Goal: Task Accomplishment & Management: Use online tool/utility

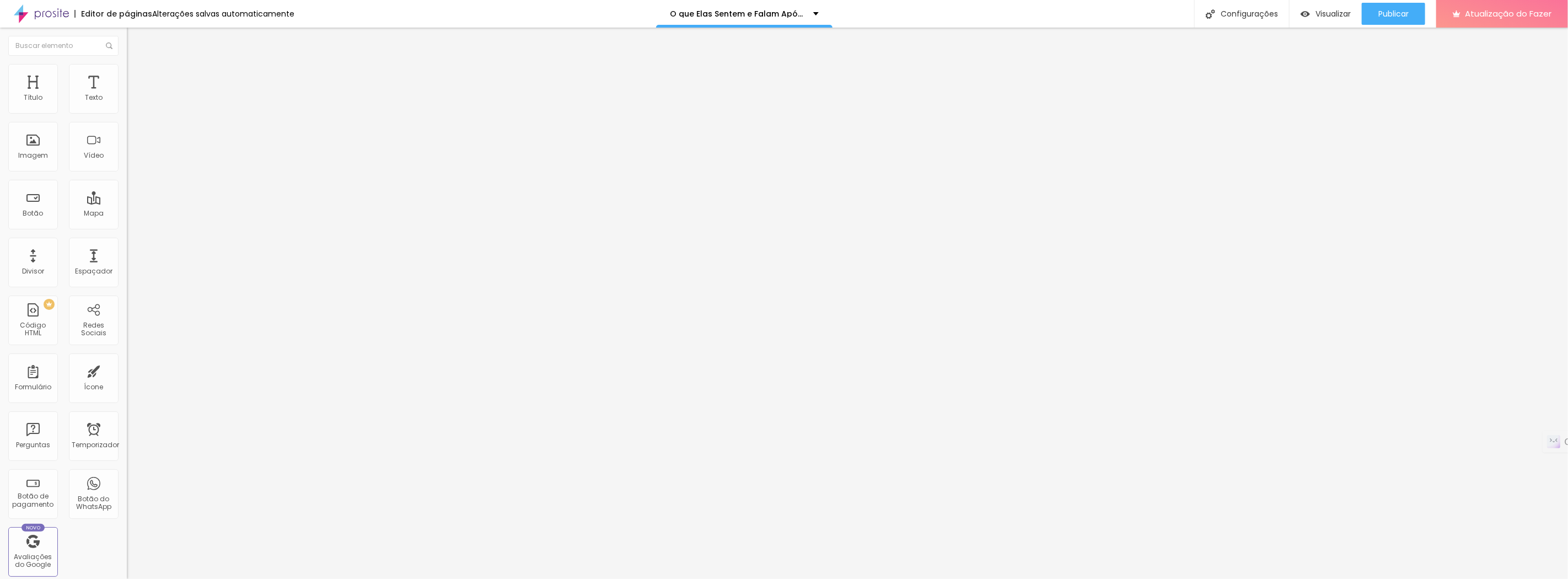
click at [133, 95] on font "Trocar imagem" at bounding box center [160, 90] width 54 height 9
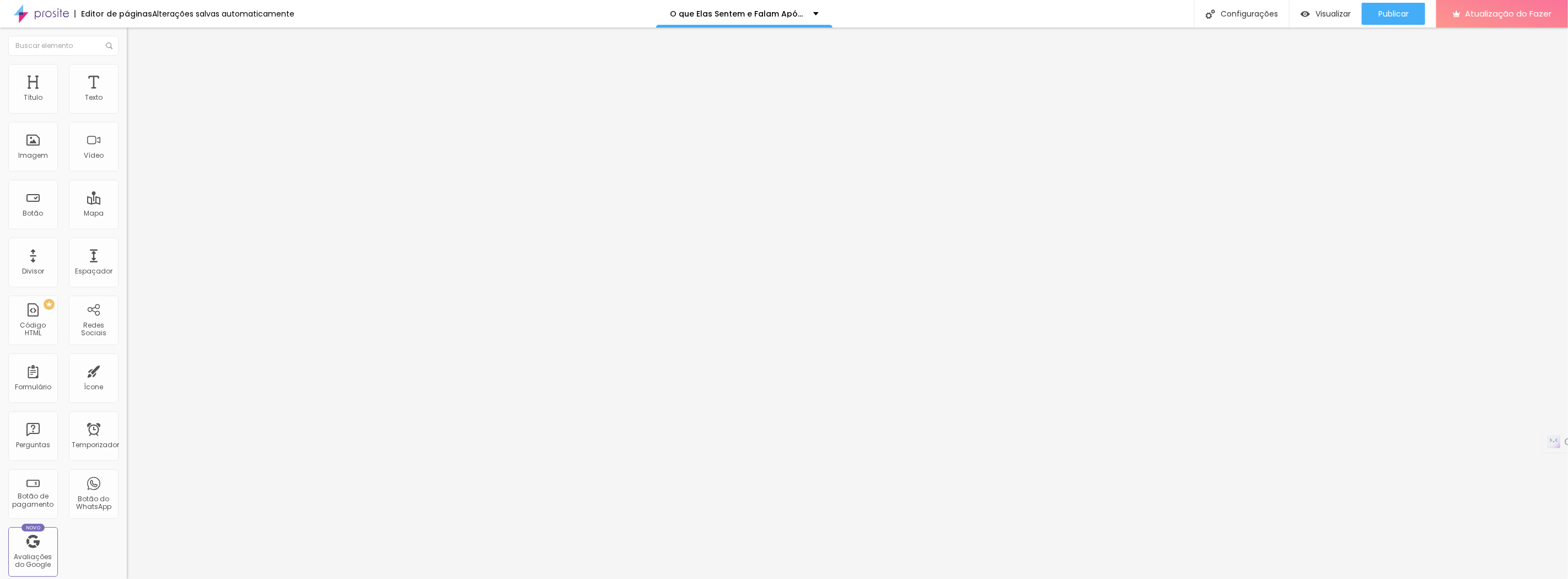
click at [127, 94] on div "Trocar imagem" at bounding box center [189, 89] width 127 height 7
click at [127, 64] on li "Avançado" at bounding box center [189, 69] width 127 height 11
type input "7"
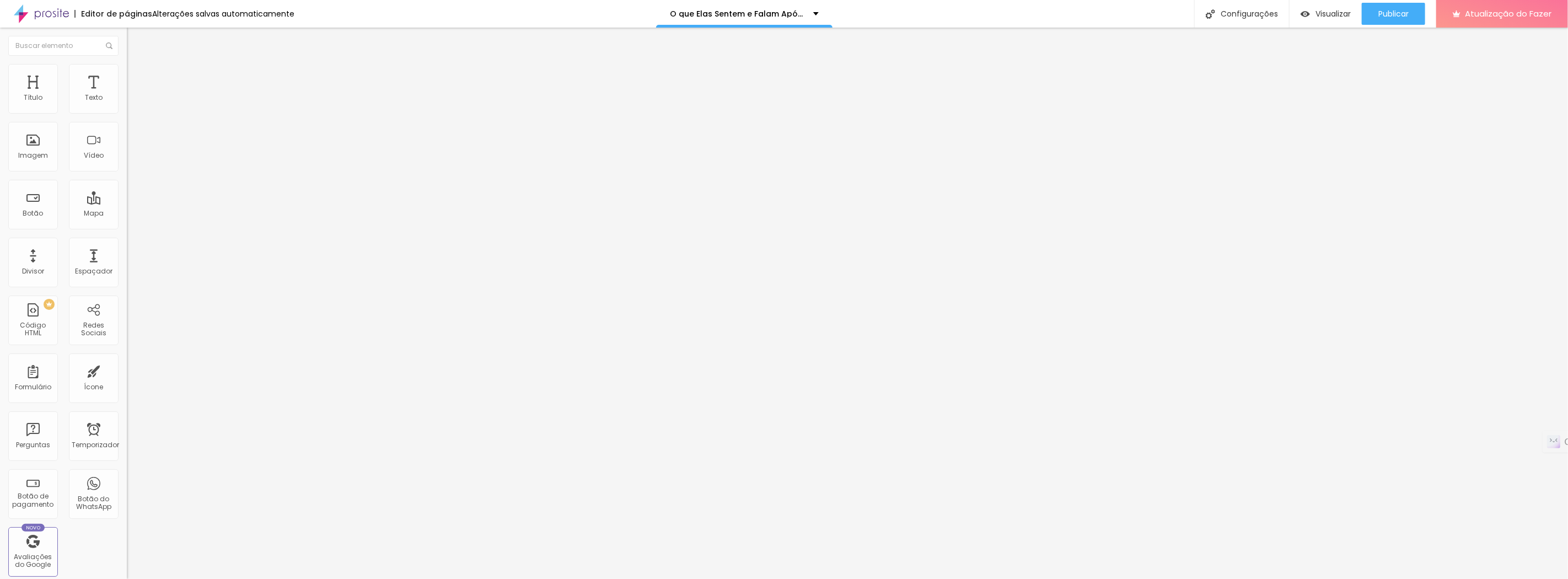
type input "10"
type input "23"
type input "26"
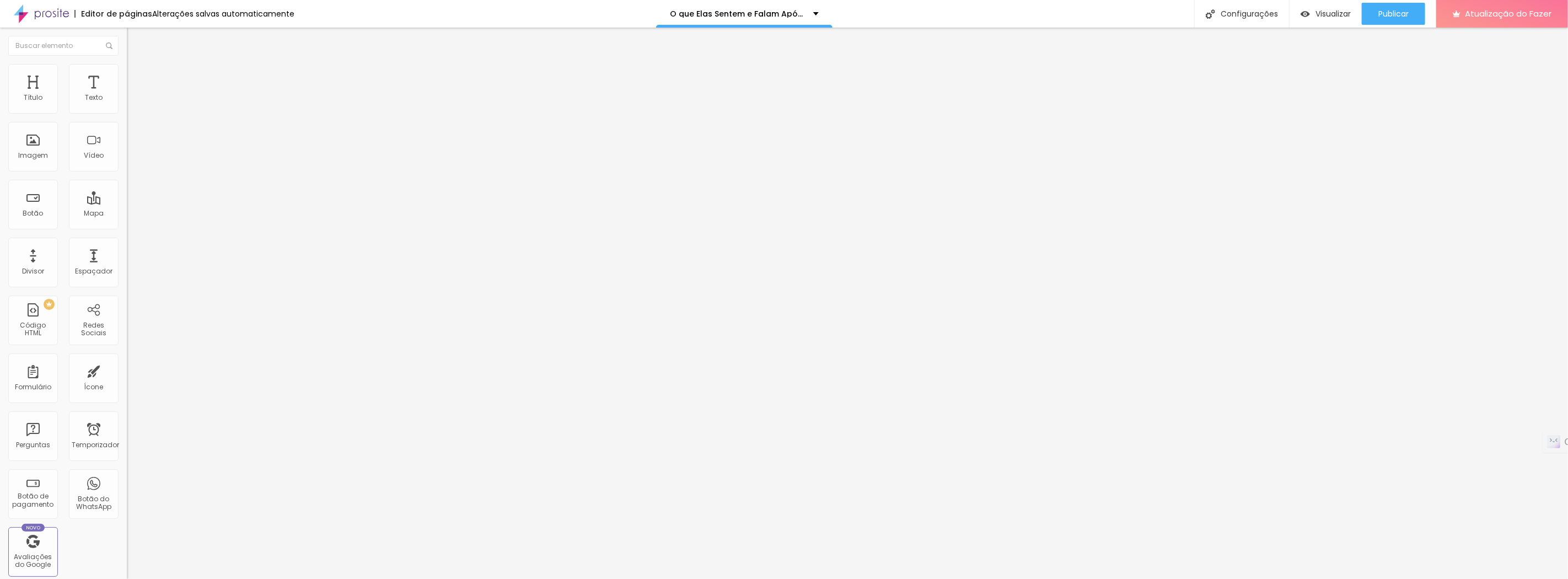
type input "26"
type input "27"
type input "29"
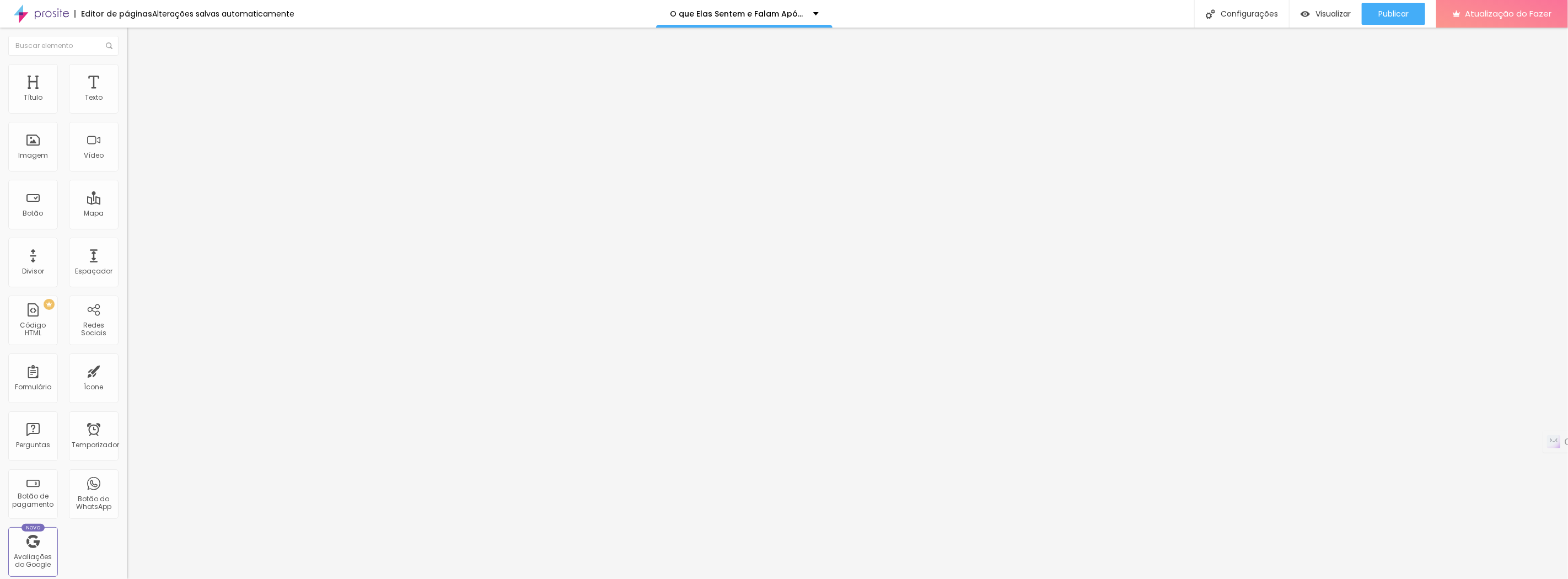
type input "30"
type input "31"
type input "30"
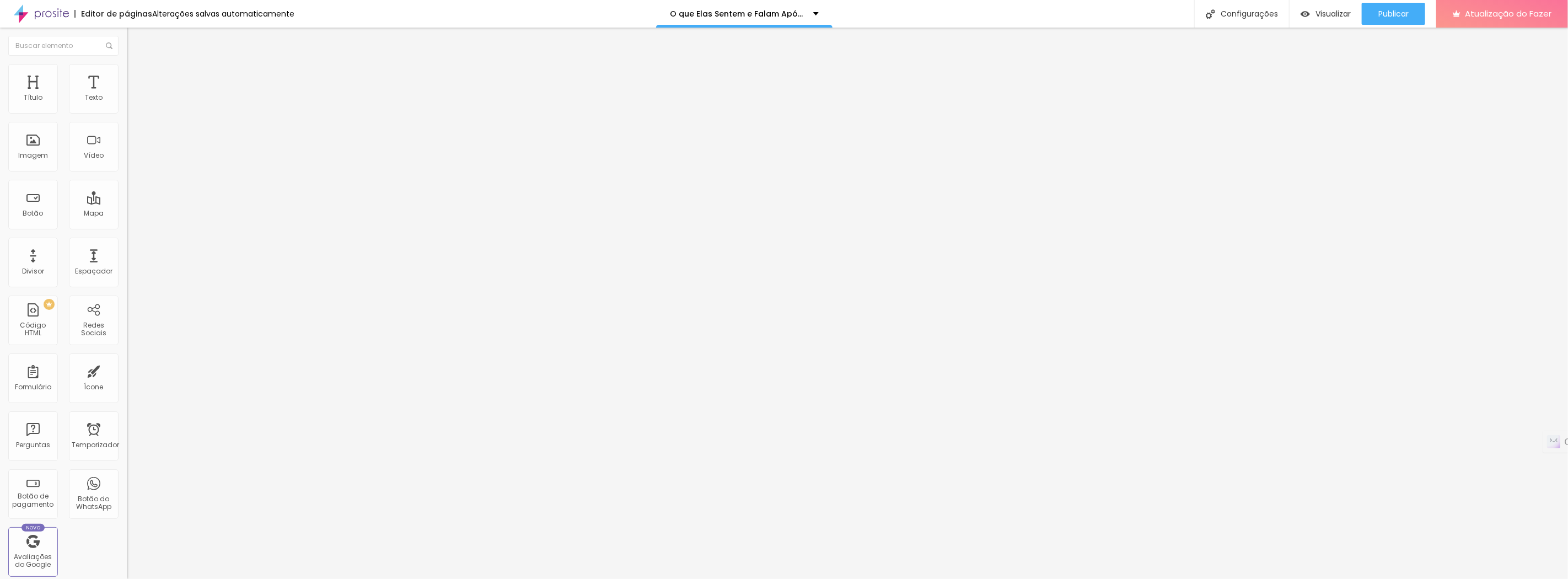
type input "30"
type input "28"
type input "23"
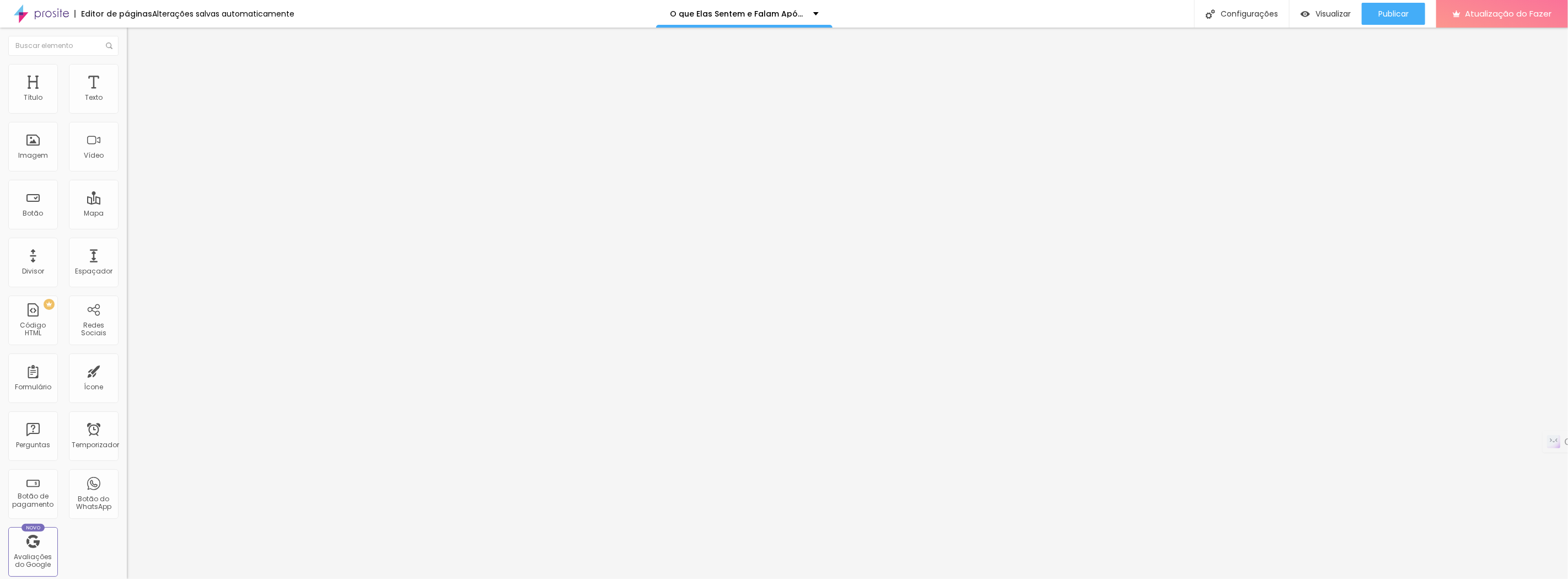
type input "18"
type input "17"
type input "16"
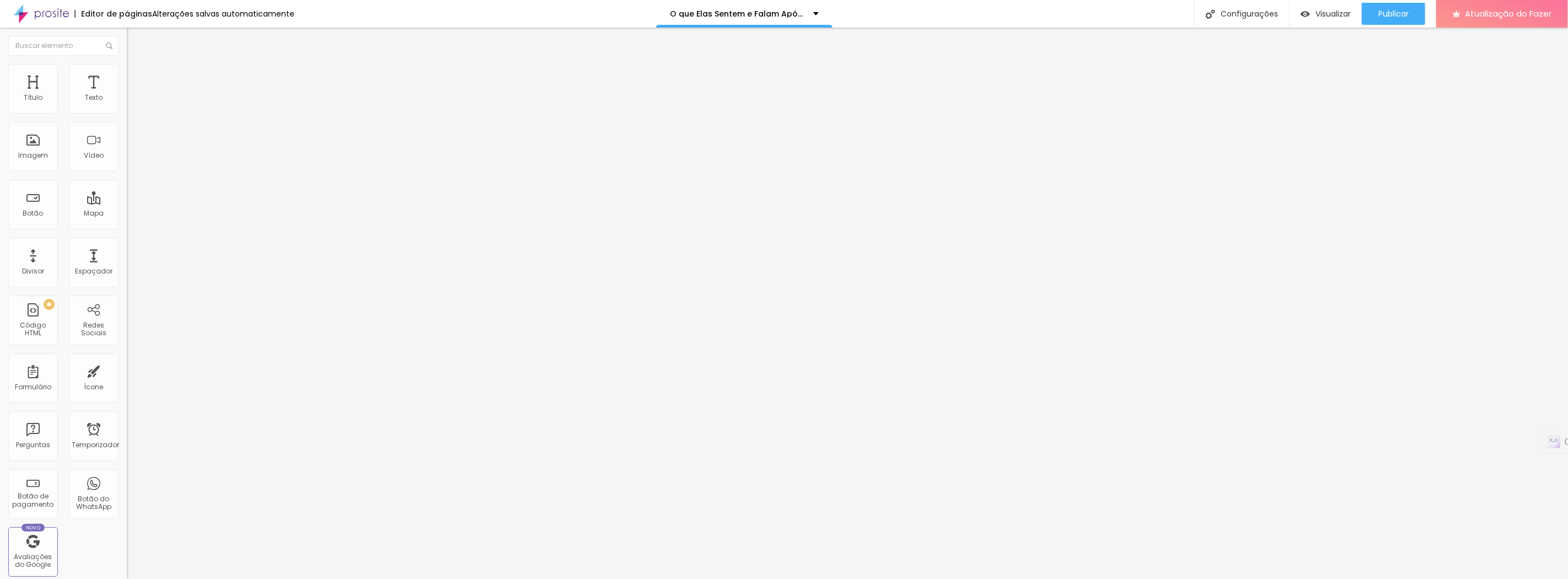
type input "16"
type input "15"
type input "14"
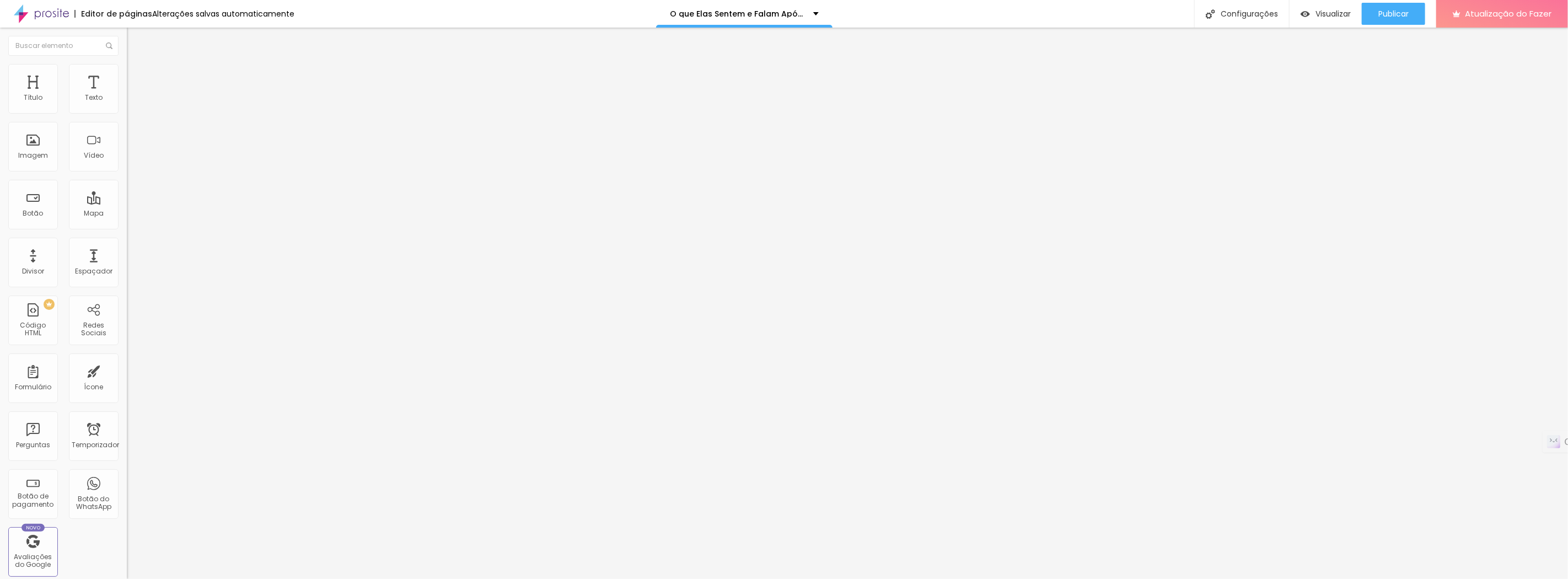
type input "16"
type input "18"
type input "19"
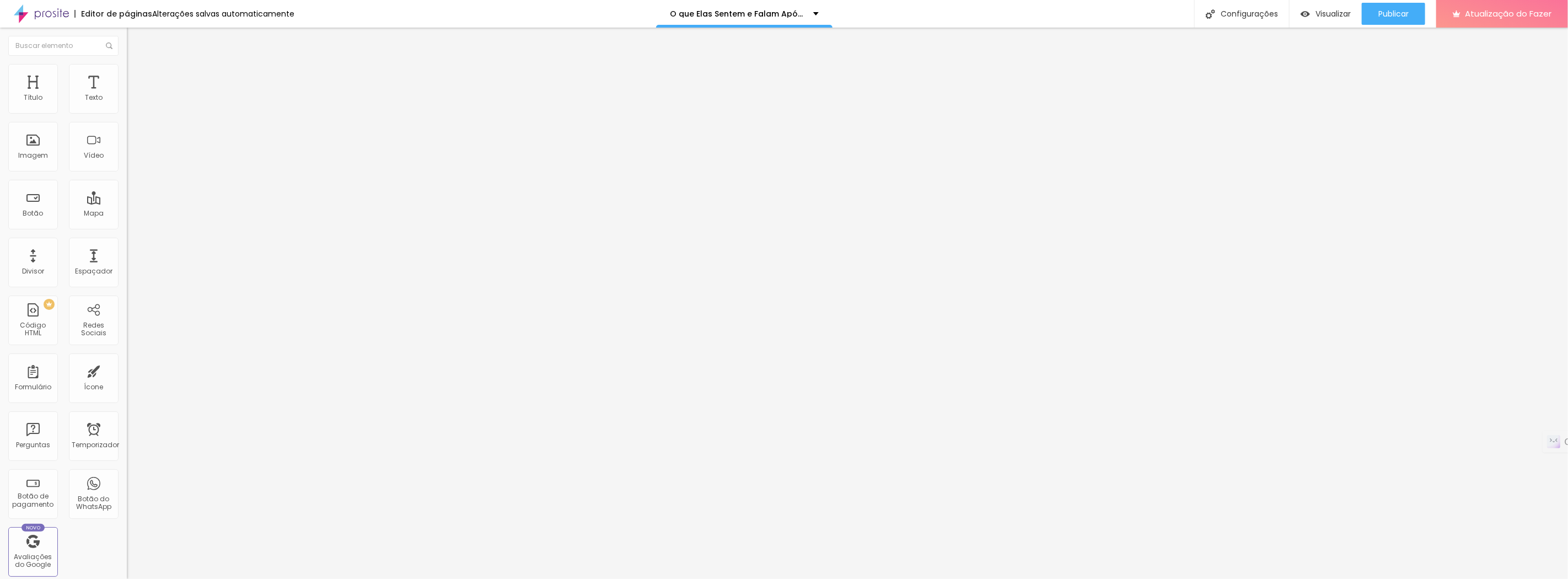
type input "19"
type input "20"
type input "22"
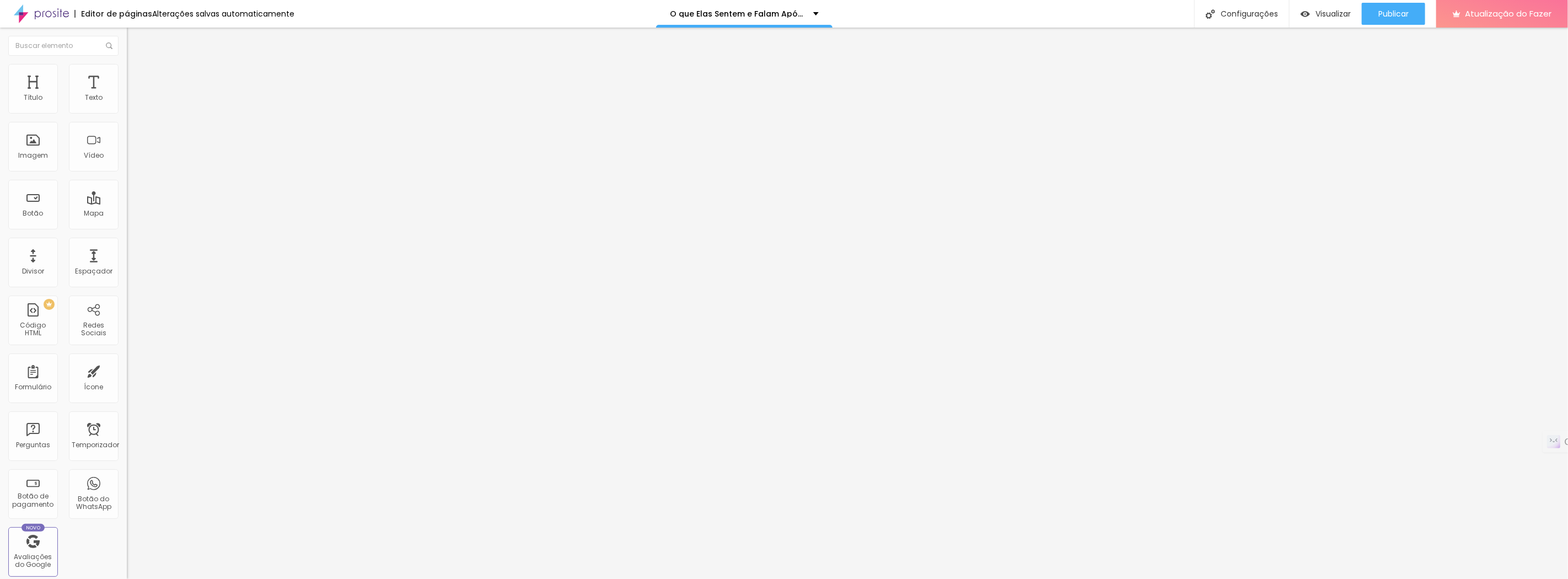
type input "24"
type input "25"
type input "26"
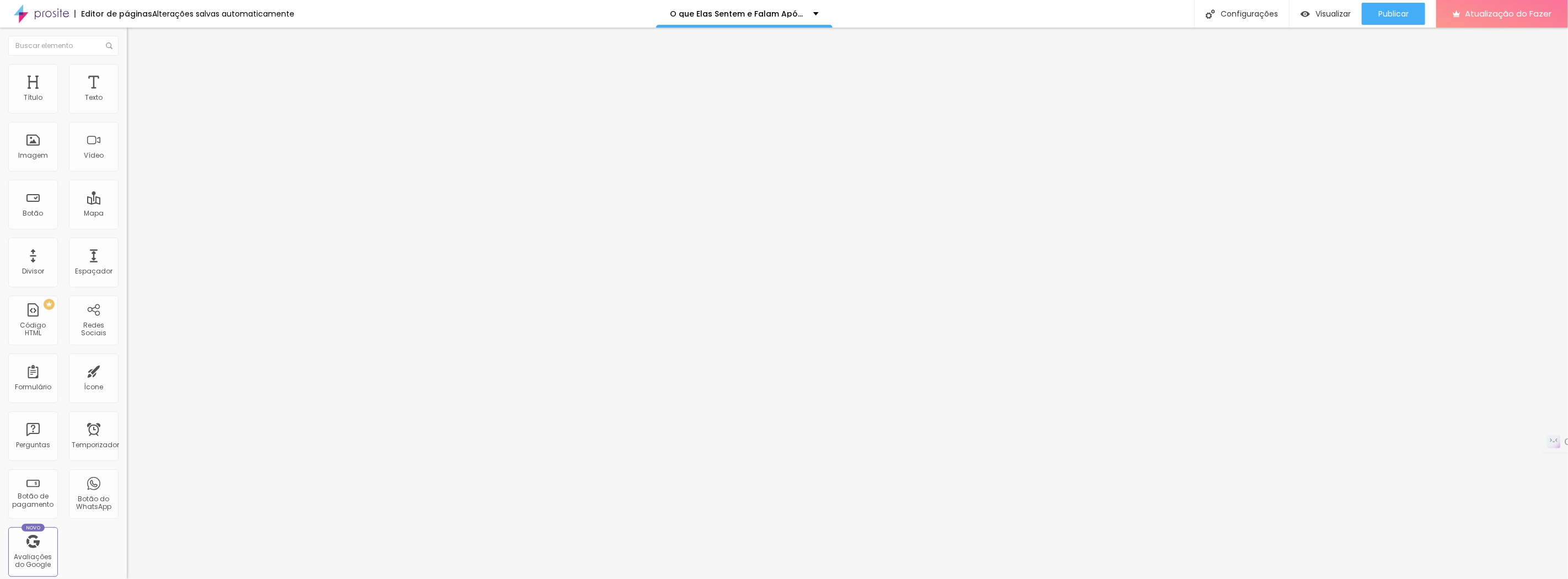
type input "26"
type input "24"
type input "21"
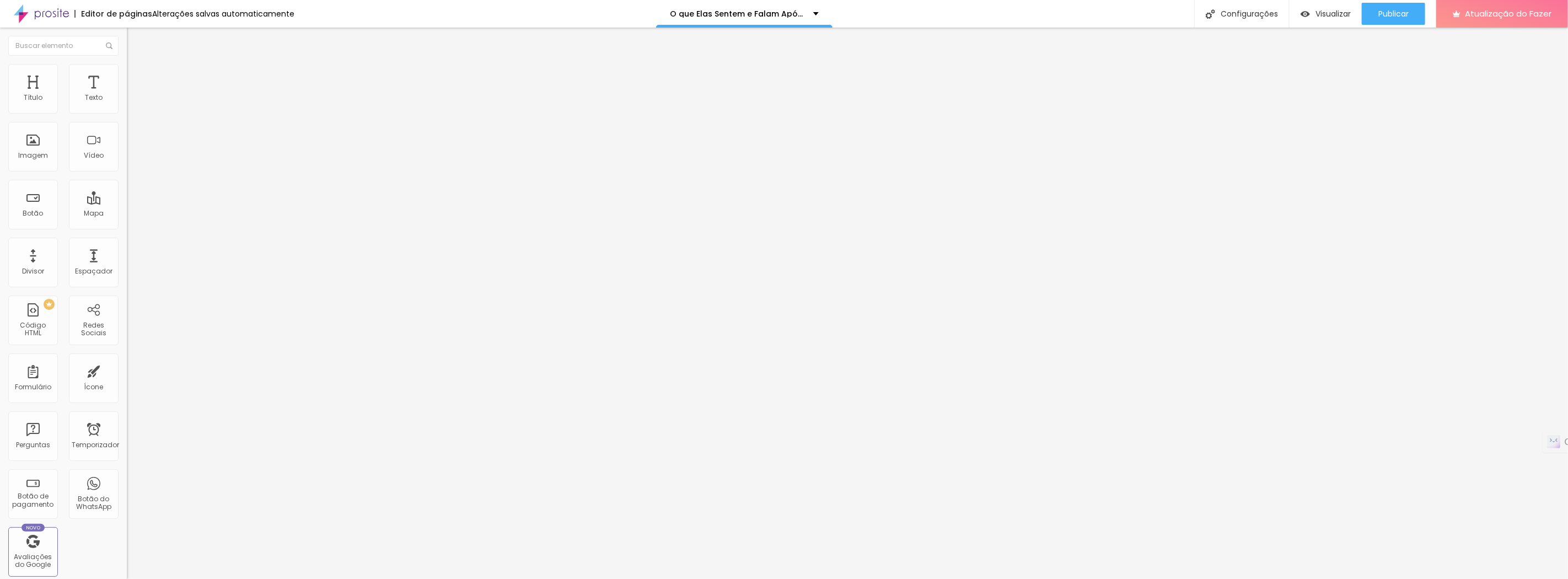
type input "19"
type input "16"
type input "10"
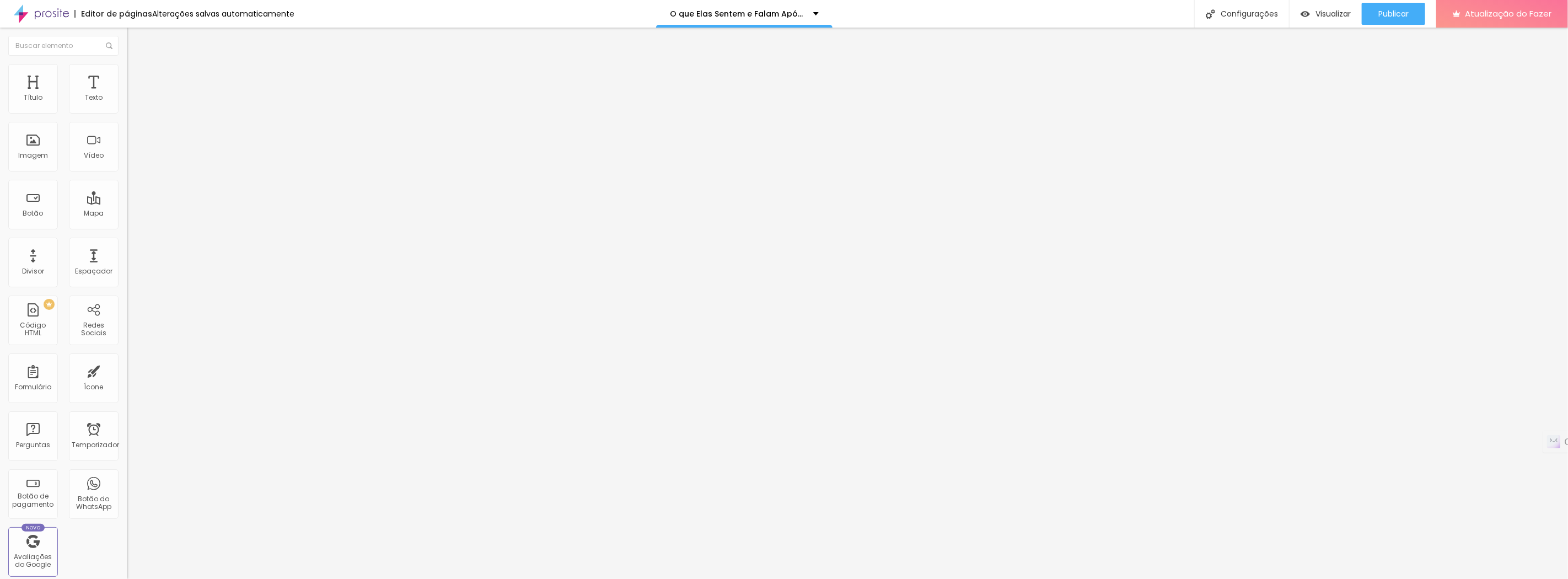
type input "10"
type input "2"
type input "1"
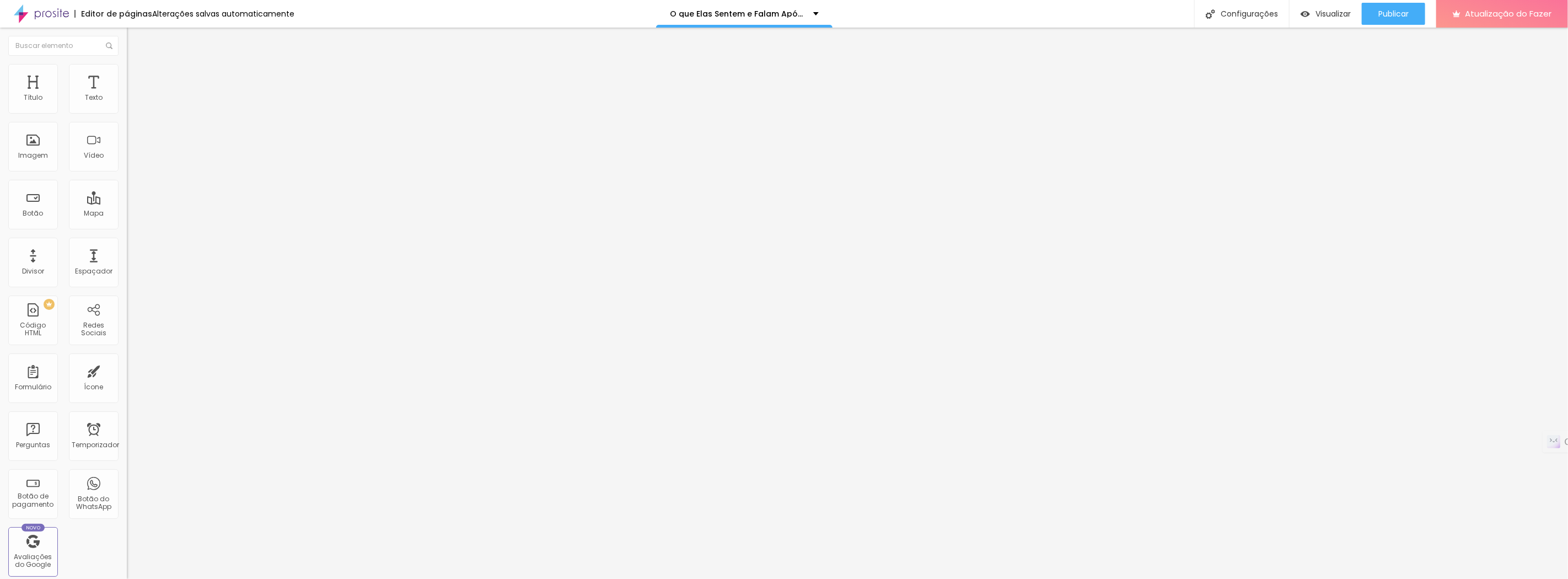
type input "0"
click at [127, 203] on input "range" at bounding box center [162, 207] width 71 height 9
drag, startPoint x: 84, startPoint y: 122, endPoint x: 2, endPoint y: 140, distance: 84.0
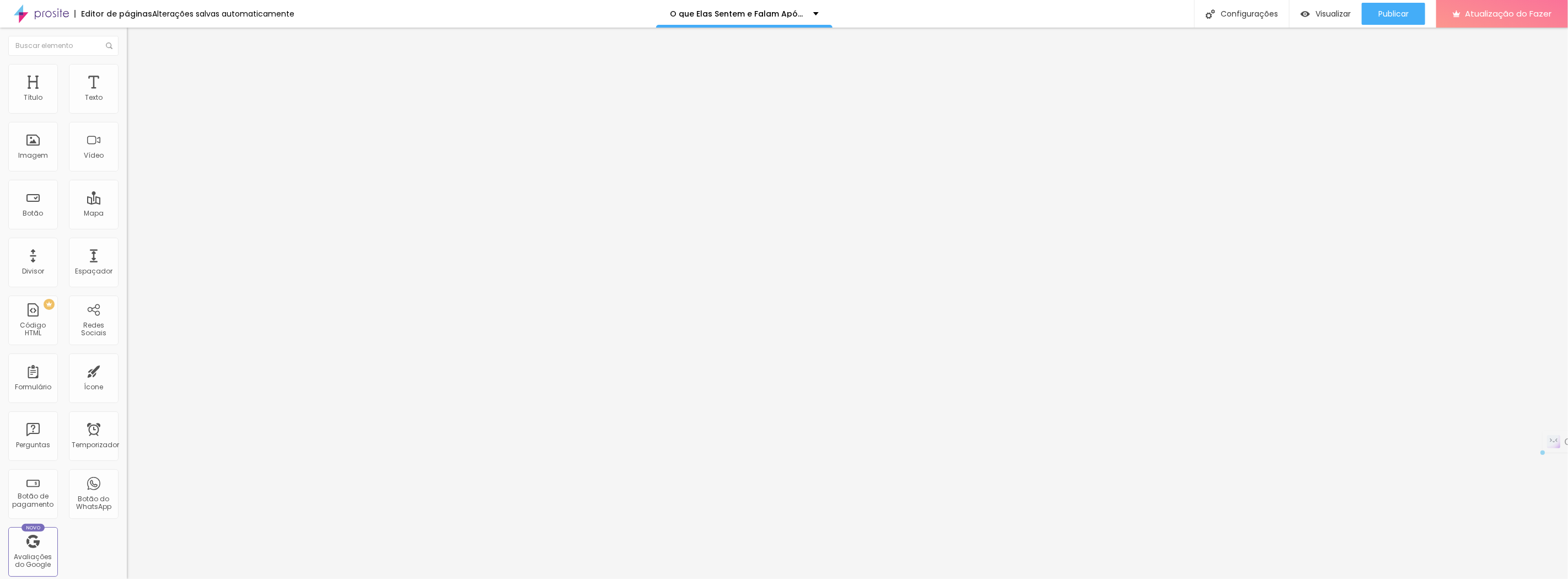
click at [127, 122] on div "Texto Contrate agora Alinhamento [GEOGRAPHIC_DATA] Link URL https:// Abrir em u…" at bounding box center [189, 166] width 127 height 161
type input "E"
type input "S"
type input "Ensaio Inez Pin-Up"
drag, startPoint x: 57, startPoint y: 229, endPoint x: 73, endPoint y: 227, distance: 16.1
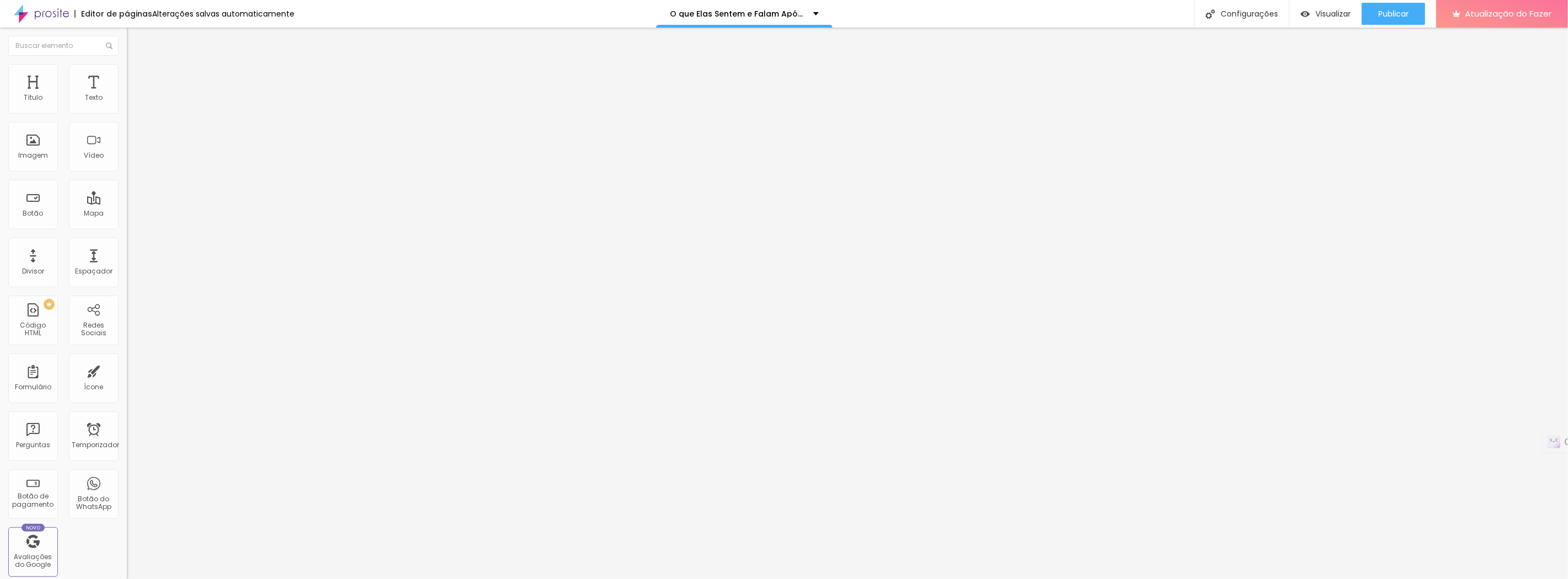
click at [127, 227] on input "https://" at bounding box center [193, 222] width 132 height 11
drag, startPoint x: 56, startPoint y: 227, endPoint x: 0, endPoint y: 229, distance: 56.0
click at [127, 229] on div "Texto Ensaio Inez Pin-Up Alinhamento [GEOGRAPHIC_DATA] Link URL https:// Abrir …" at bounding box center [189, 166] width 127 height 161
paste input "[DOMAIN_NAME][URL]"
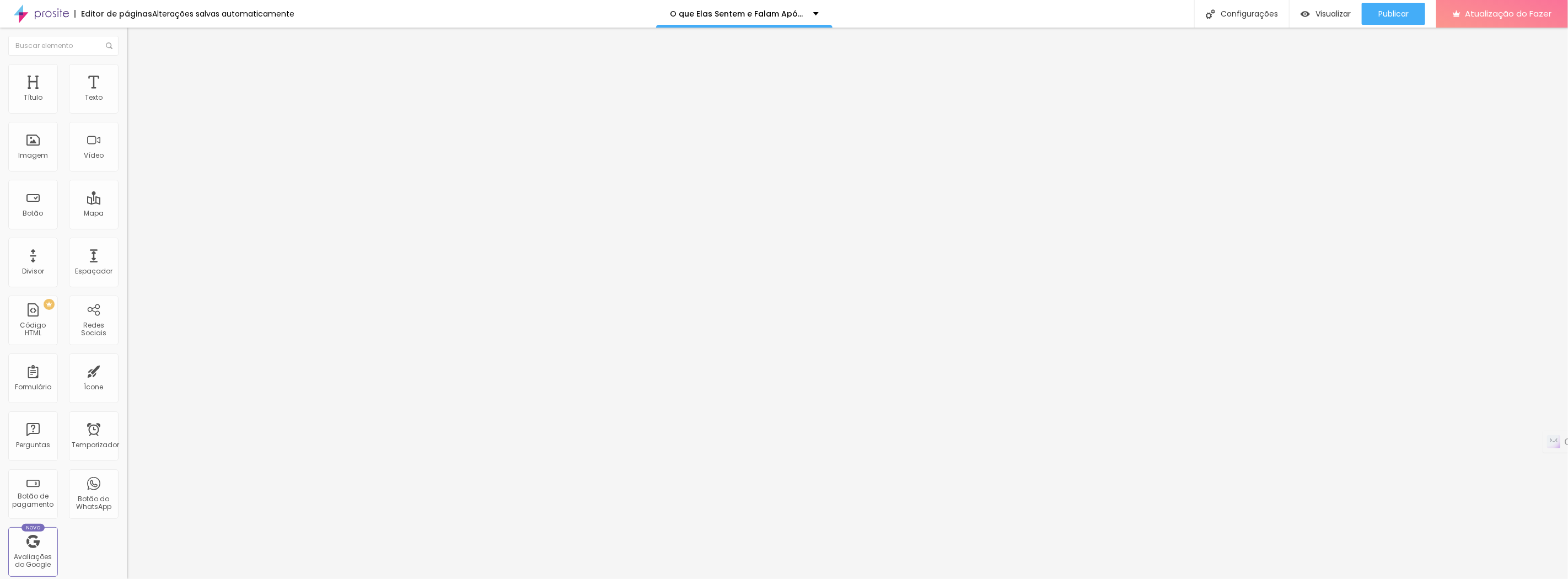
type input "[URL][DOMAIN_NAME]"
click at [127, 304] on div "Editar nulo Conteúdo Estilo Avançado Texto Ensaio Inez Pin-Up Alinhamento Taman…" at bounding box center [189, 303] width 127 height 551
click at [127, 104] on input "Ensaio Inez Pin-Up" at bounding box center [193, 98] width 132 height 11
type input "Veja o Ensaio da Inez Pin-Up"
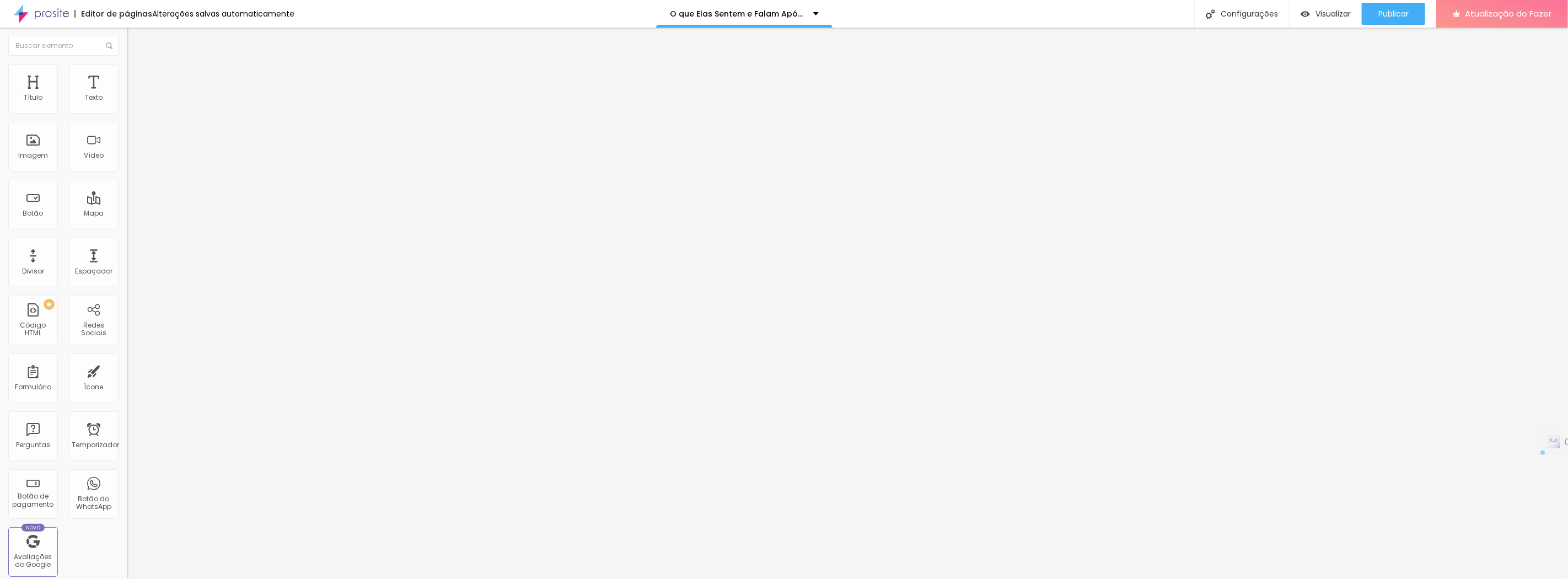
drag, startPoint x: 85, startPoint y: 123, endPoint x: 108, endPoint y: 122, distance: 23.0
click at [127, 104] on input "Veja o Ensaio da Inez Pin-Up" at bounding box center [193, 98] width 132 height 11
paste input "Pin-Up"
type input "Veja o Ensaio Pin-Up da Inez"
click at [133, 95] on font "Trocar imagem" at bounding box center [160, 90] width 54 height 9
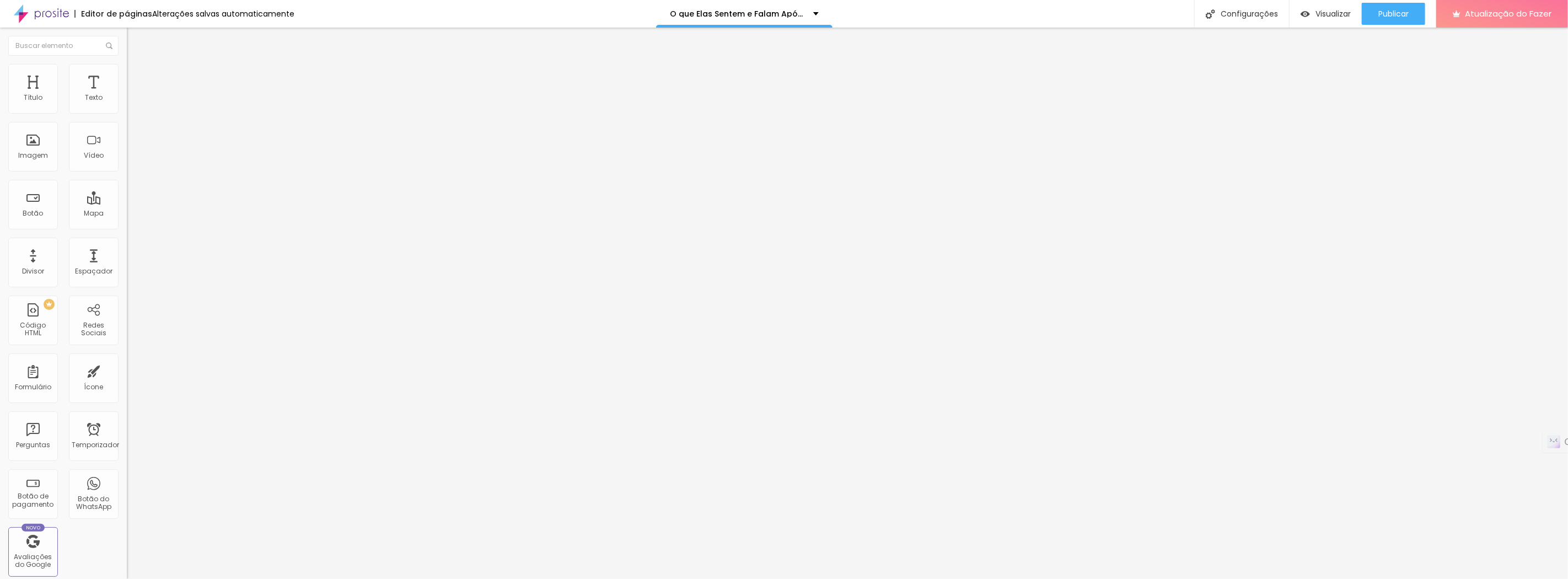
drag, startPoint x: 69, startPoint y: 228, endPoint x: 0, endPoint y: 230, distance: 69.0
click at [127, 230] on div "Texto Contrate agora Alinhamento [GEOGRAPHIC_DATA] Link URL https:// Abrir em u…" at bounding box center [189, 166] width 127 height 161
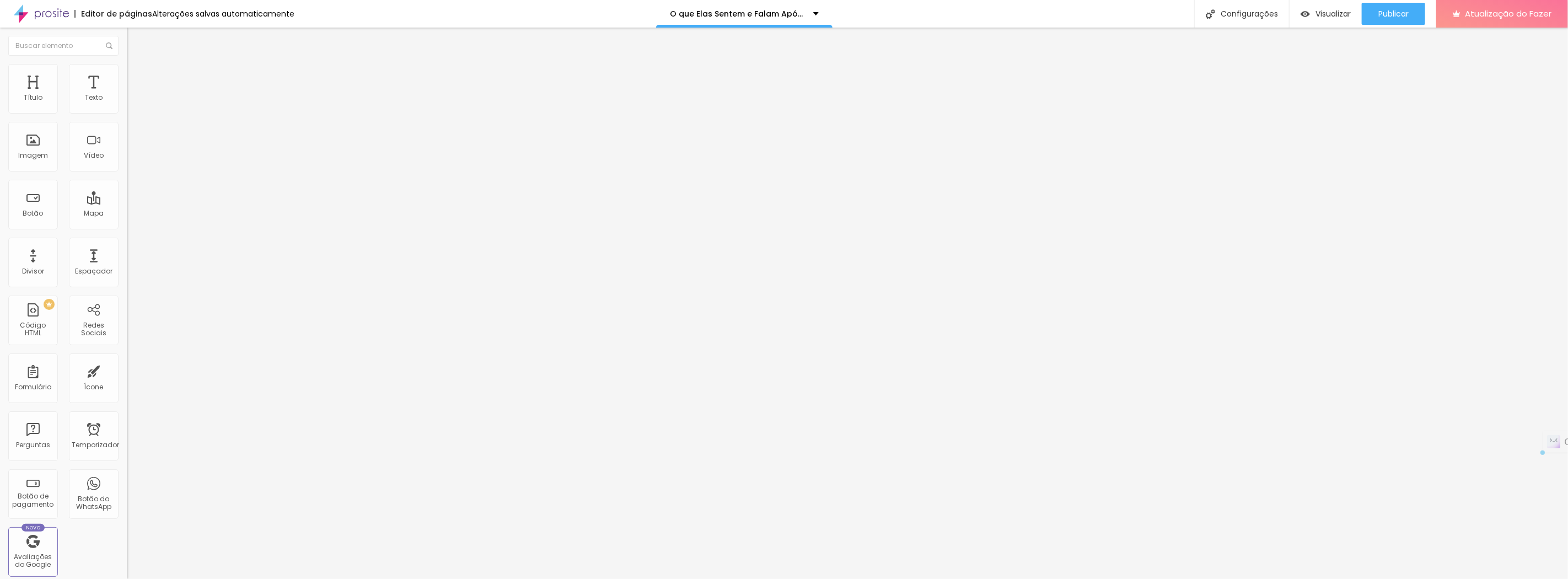
paste input "[DOMAIN_NAME][URL]"
type input "[URL][DOMAIN_NAME]"
drag, startPoint x: 88, startPoint y: 120, endPoint x: 0, endPoint y: 120, distance: 88.0
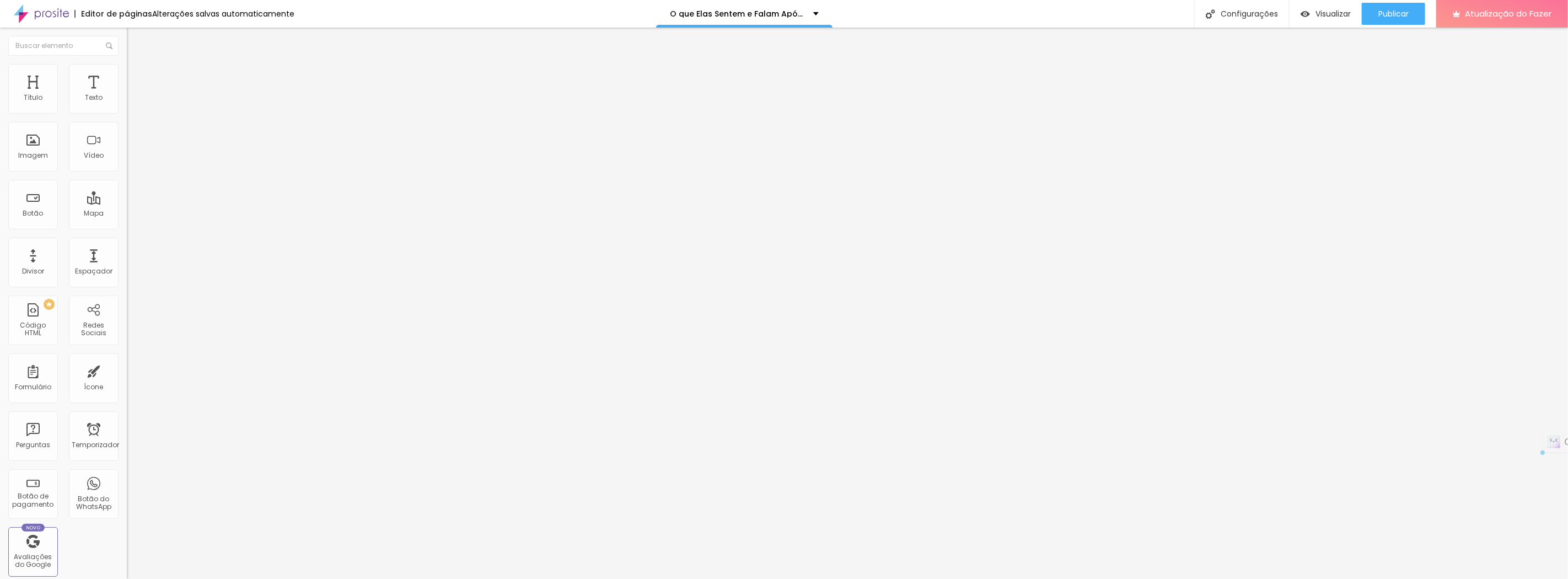
click at [127, 120] on div "Texto Contrate agora Alinhamento Tamanho Normal Pequeno Normal Grande Link URL …" at bounding box center [189, 166] width 127 height 161
type input "Veja o Ensaio da [PERSON_NAME]"
click at [127, 328] on div "Editar nulo Conteúdo Estilo Avançado Texto Veja o Ensaio da [PERSON_NAME] Taman…" at bounding box center [189, 303] width 127 height 551
click at [133, 95] on font "Trocar imagem" at bounding box center [160, 90] width 54 height 9
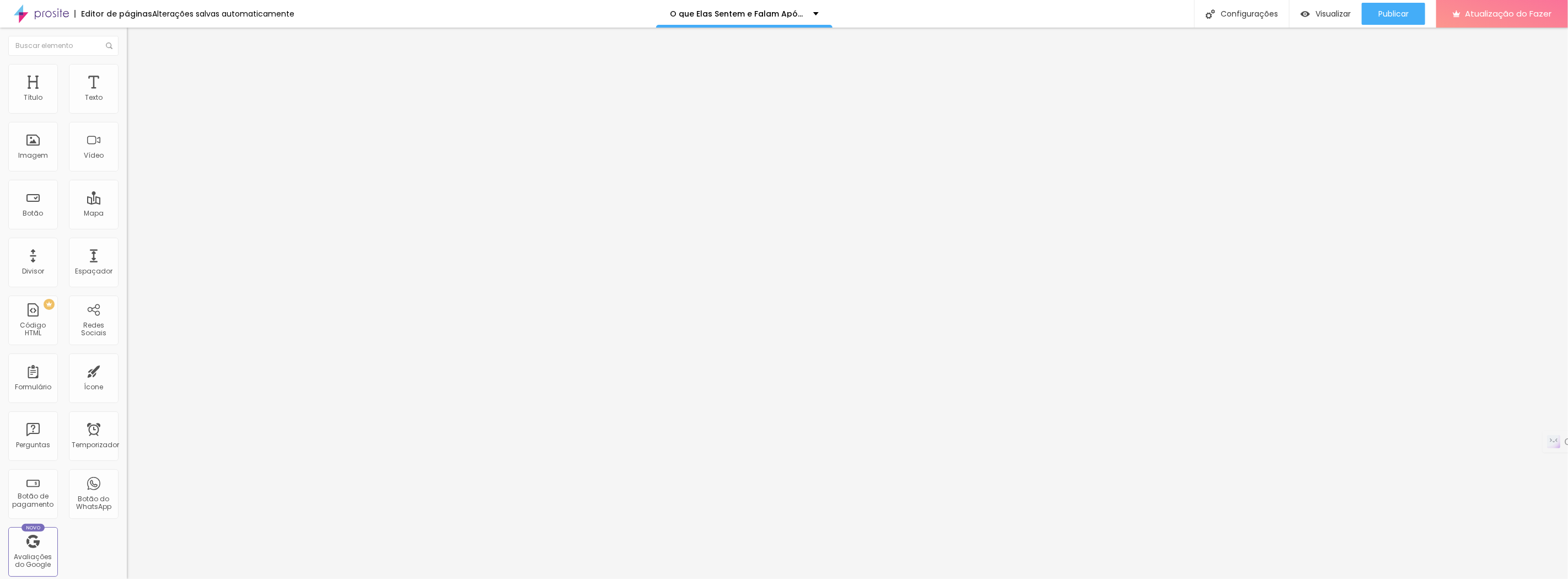
click at [127, 234] on div "Editar nulo Estilo Avançado 18 Tamanho do texto 0 Espaço entre letras 1.4 Altur…" at bounding box center [189, 303] width 127 height 551
click at [127, 249] on div "Editar nulo Estilo Avançado 18 Tamanho do texto 0 Espaço entre letras 1.4 Altur…" at bounding box center [189, 303] width 127 height 551
click at [127, 73] on li "Avançado" at bounding box center [189, 69] width 127 height 11
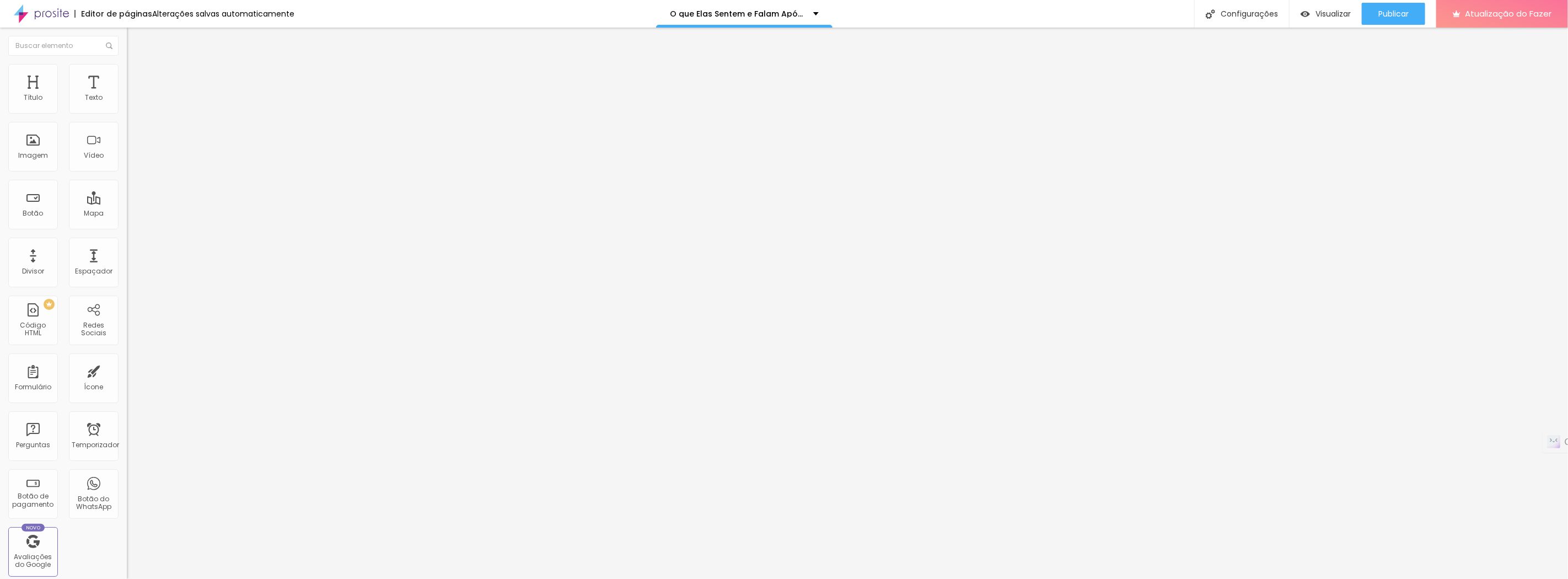
click at [127, 100] on font "Encaixotado" at bounding box center [148, 95] width 43 height 9
click at [127, 118] on font "Completo" at bounding box center [143, 112] width 33 height 9
click at [127, 107] on font "Encaixotado" at bounding box center [148, 102] width 43 height 9
click at [1323, 18] on font "Visualizar" at bounding box center [1332, 14] width 35 height 11
click at [127, 67] on img at bounding box center [131, 69] width 10 height 10
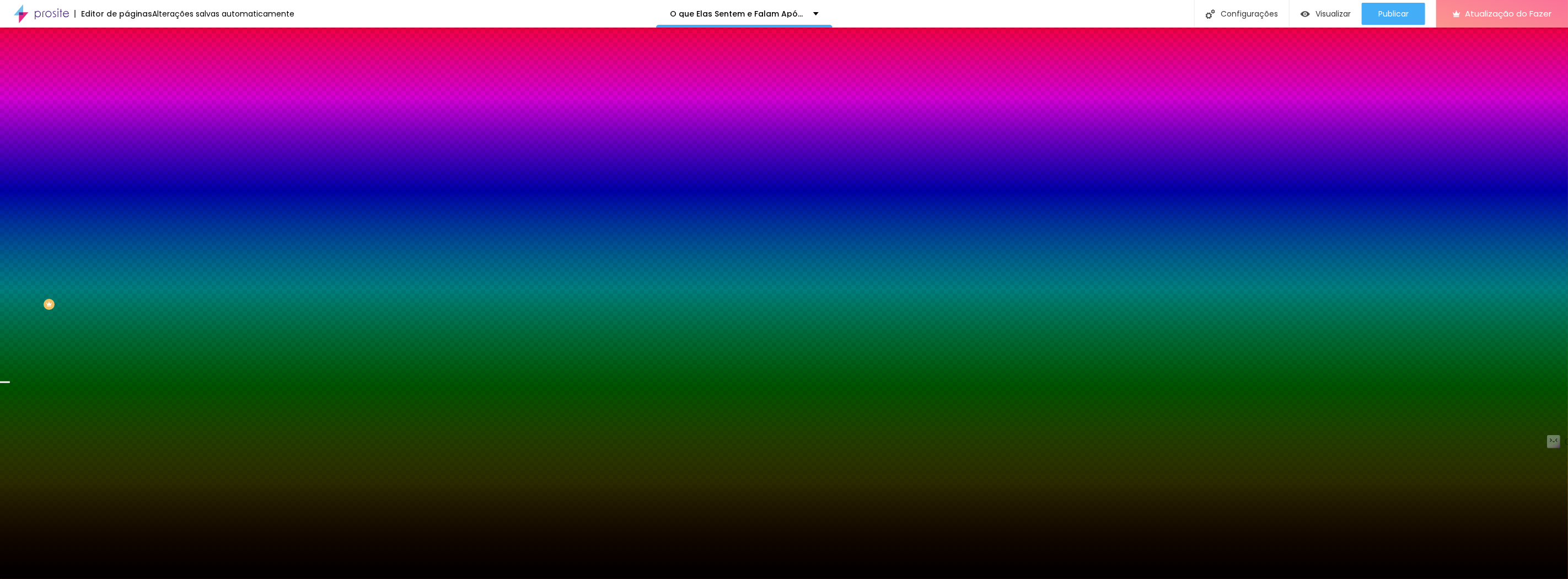
click at [133, 101] on font "Trocar imagem" at bounding box center [160, 96] width 54 height 9
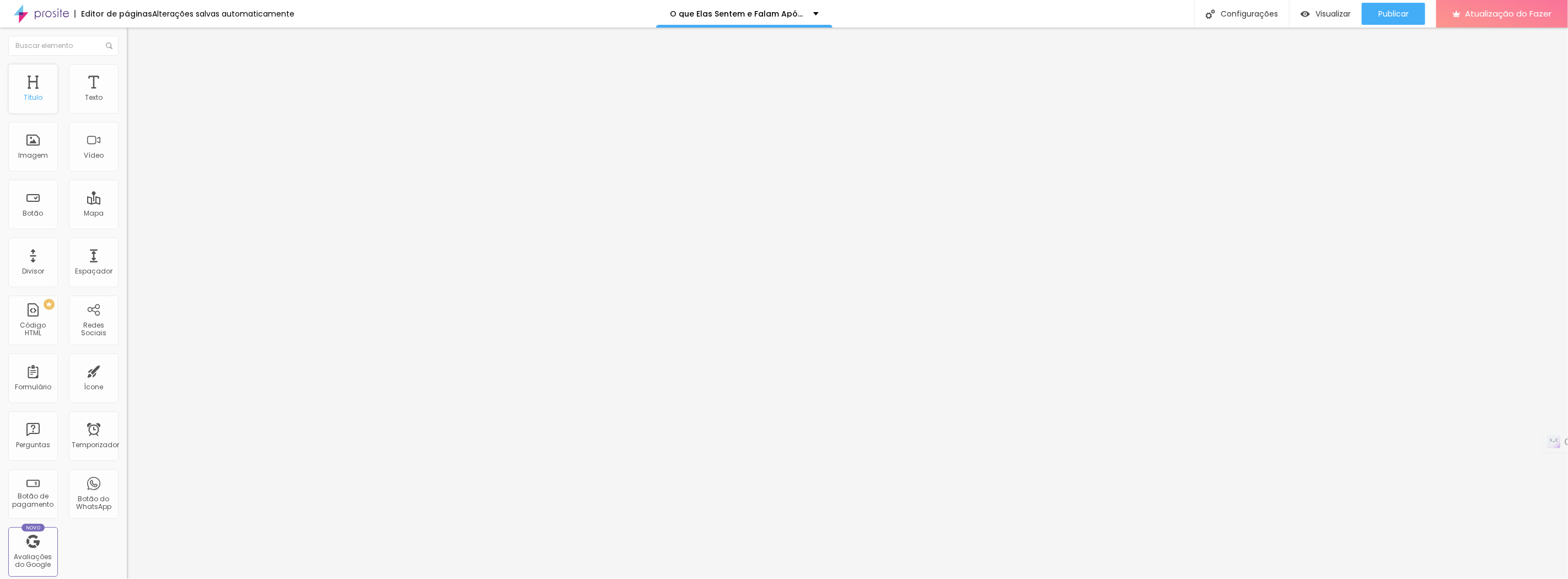
click at [29, 94] on font "Título" at bounding box center [33, 96] width 19 height 9
click at [127, 70] on img at bounding box center [131, 69] width 10 height 10
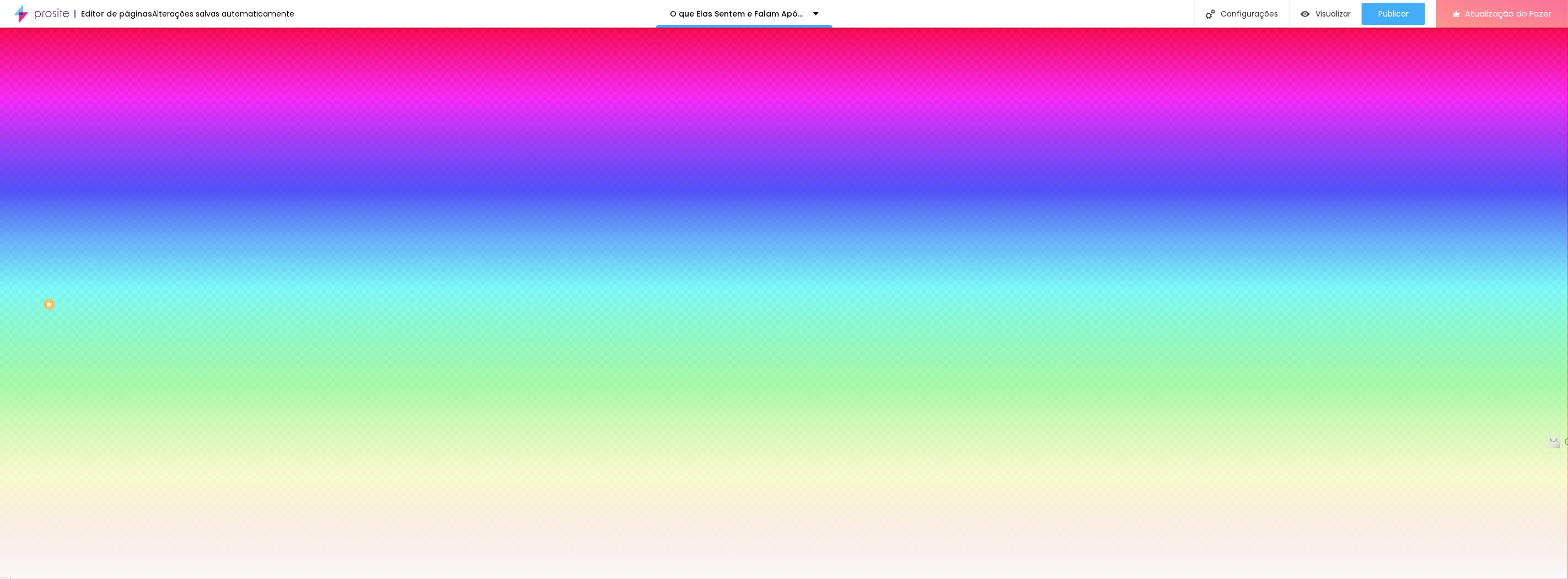
click at [131, 102] on icon "button" at bounding box center [135, 97] width 7 height 7
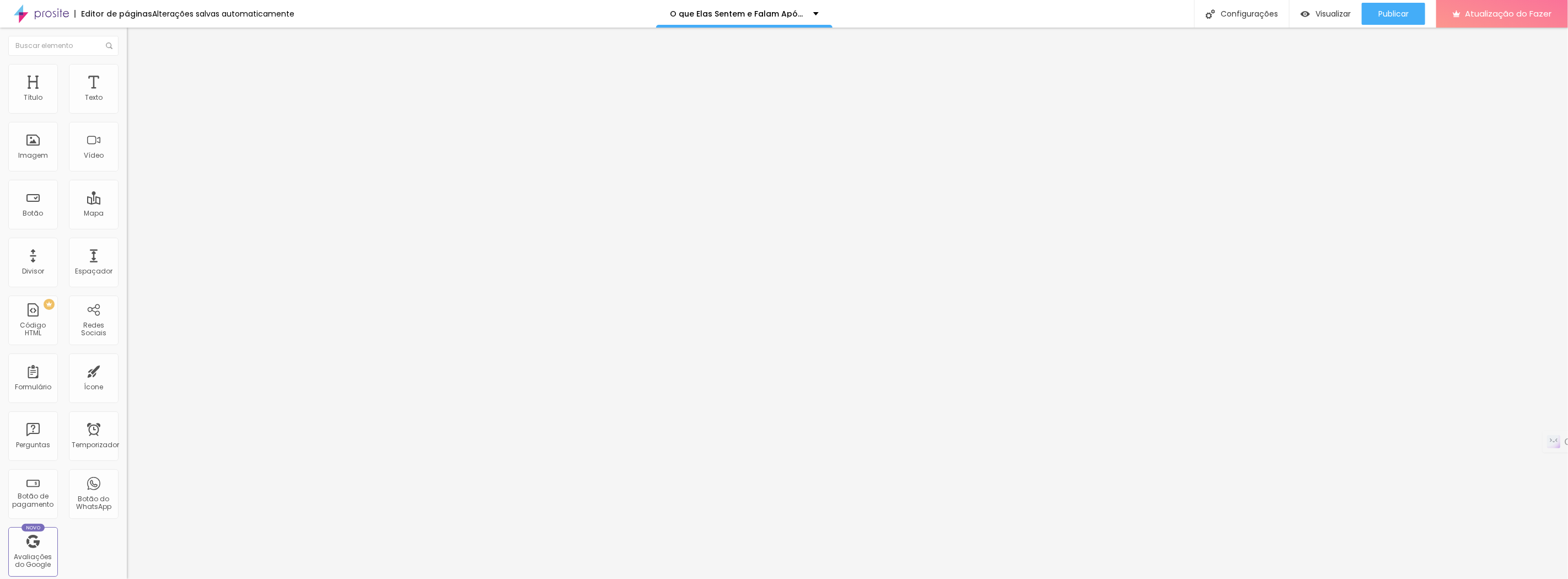
click at [127, 70] on img at bounding box center [131, 69] width 10 height 10
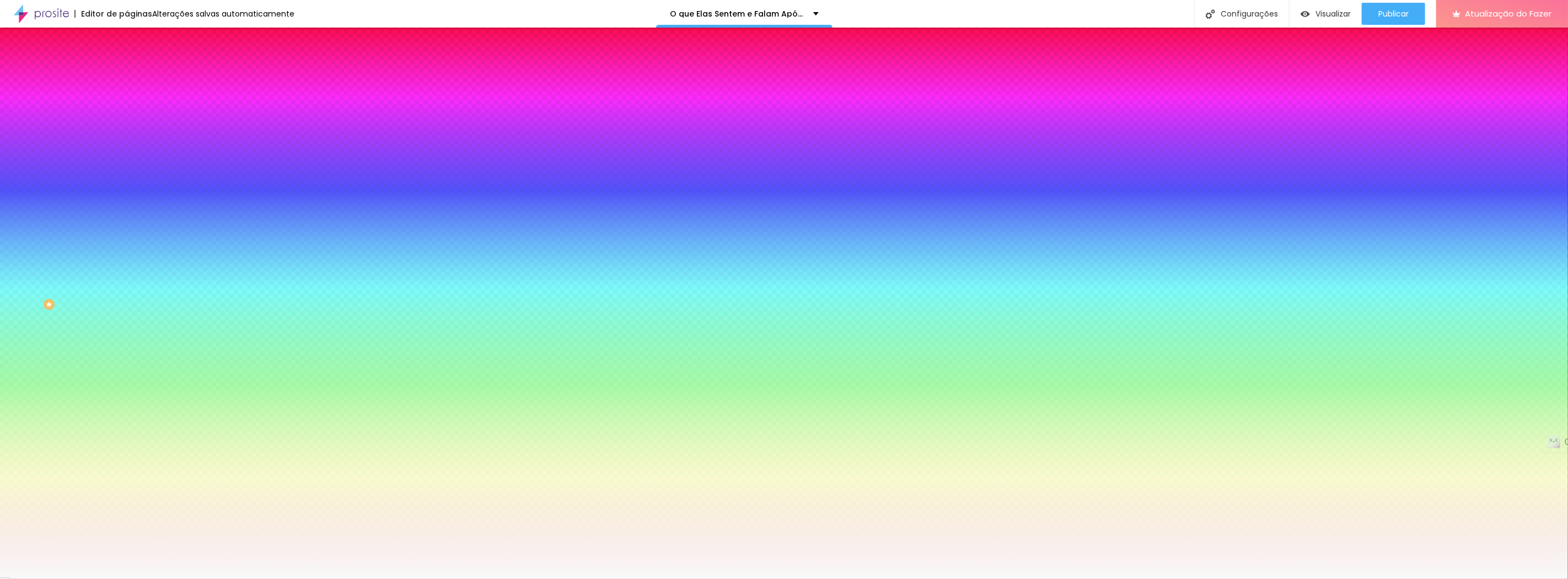
click at [134, 102] on icon "button" at bounding box center [135, 97] width 4 height 7
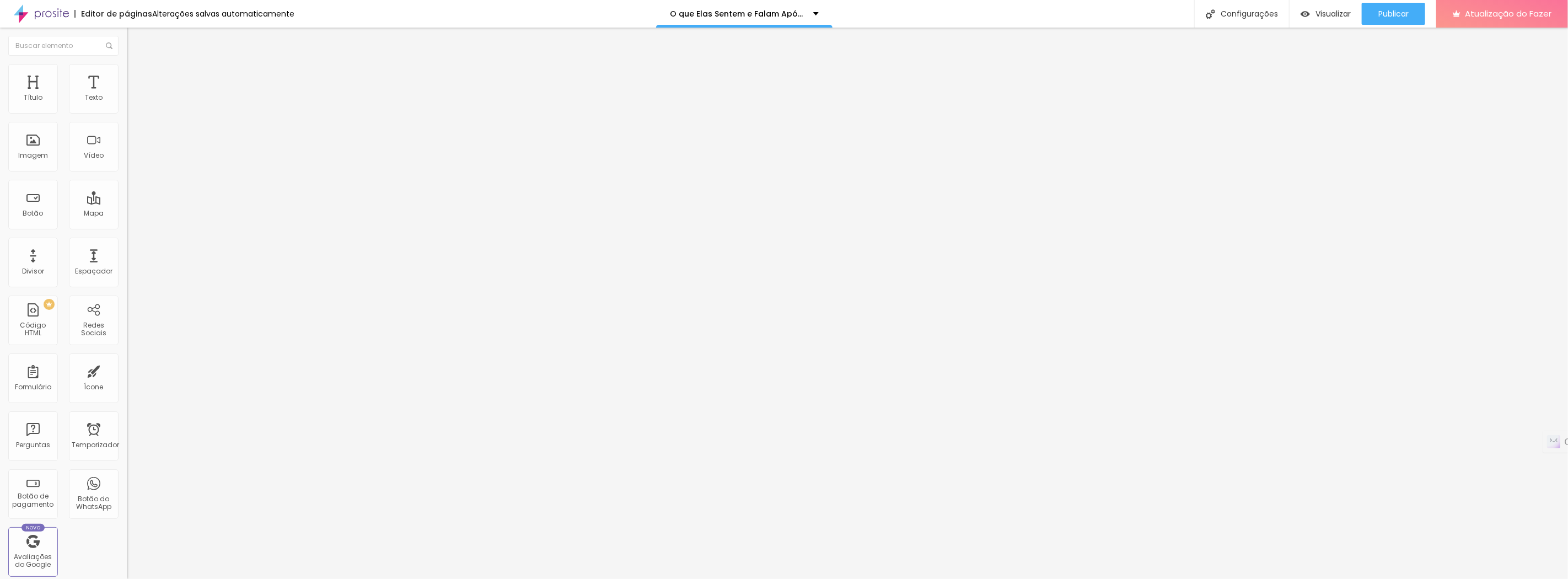
click at [127, 67] on img at bounding box center [131, 69] width 10 height 10
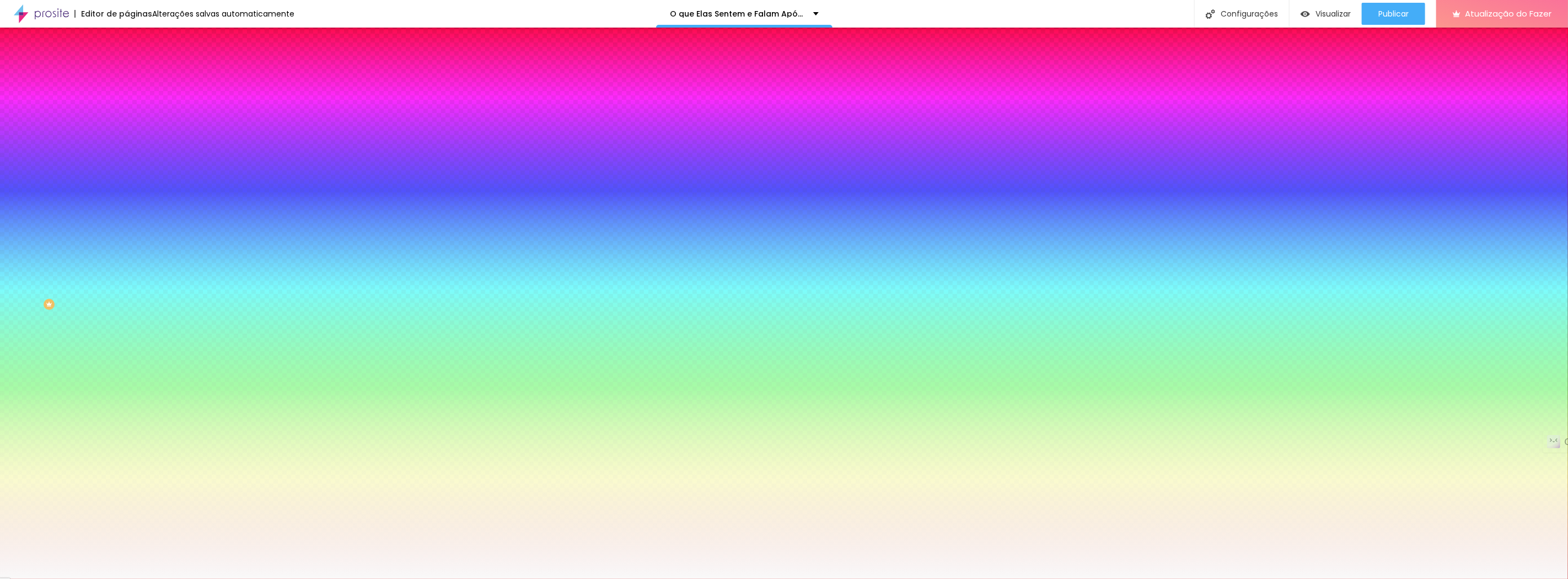
click at [131, 102] on icon "button" at bounding box center [135, 97] width 7 height 7
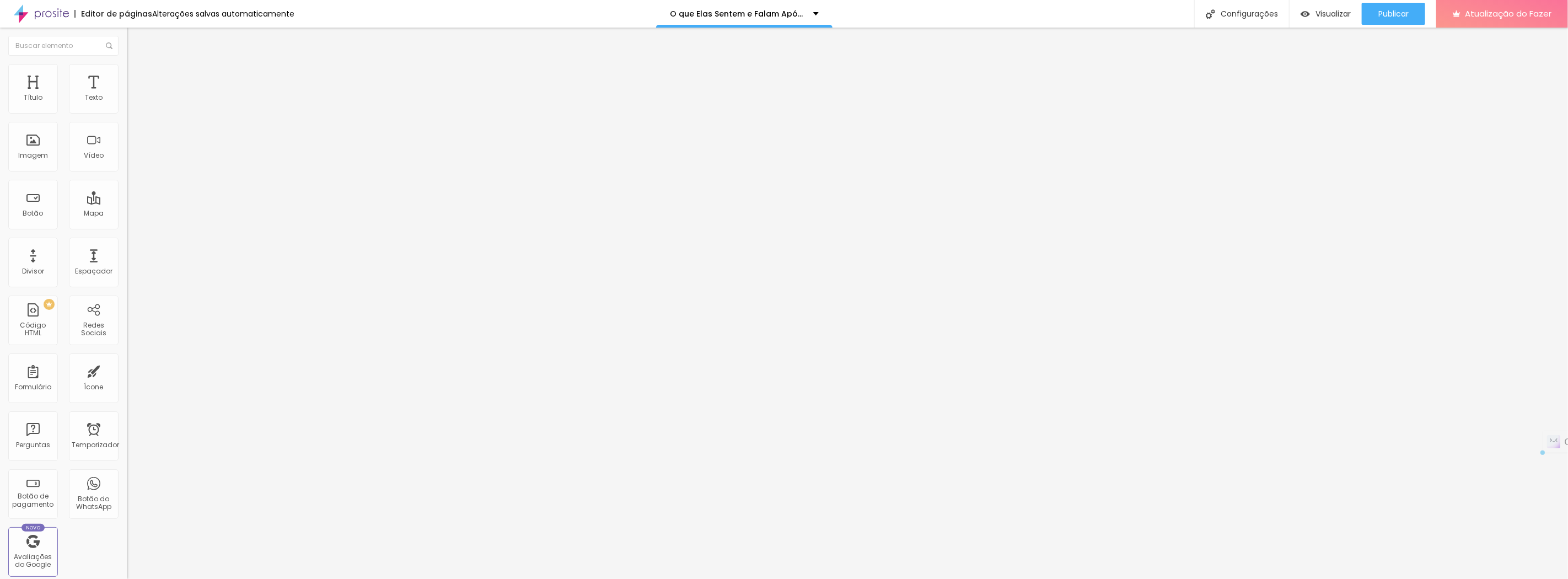
drag, startPoint x: 90, startPoint y: 124, endPoint x: 2, endPoint y: 123, distance: 88.0
click at [127, 123] on div "Texto Contrate agora Alinhamento [GEOGRAPHIC_DATA] Link URL https:// Abrir em u…" at bounding box center [189, 166] width 127 height 161
type input "Veja o Ensaio Casal Rose e Tulio"
click at [127, 219] on div "URL https://" at bounding box center [189, 223] width 127 height 27
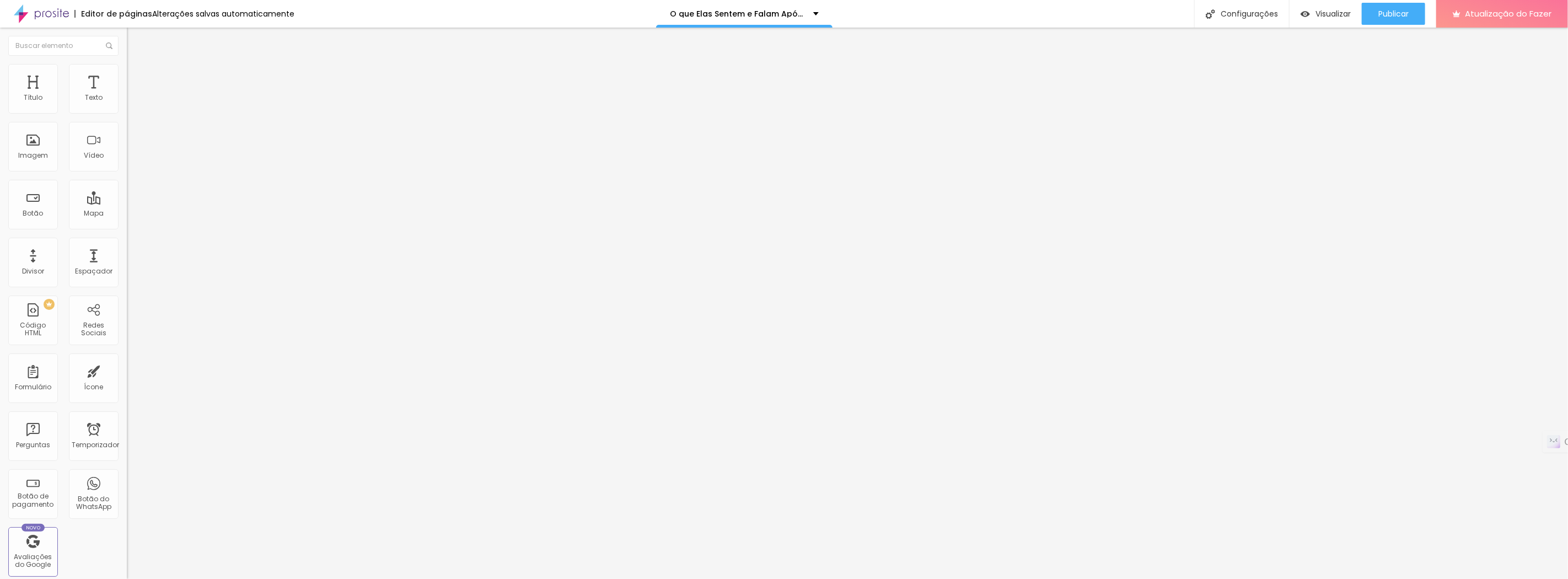
scroll to position [0, 0]
click at [127, 227] on input "https://" at bounding box center [193, 222] width 132 height 11
drag, startPoint x: 62, startPoint y: 229, endPoint x: 0, endPoint y: 221, distance: 62.5
click at [127, 221] on div "Texto Veja o Ensaio Casal Rose e Tulio Alinhamento [GEOGRAPHIC_DATA] Link URL h…" at bounding box center [189, 166] width 127 height 161
paste input "[DOMAIN_NAME][URL][DATE]"
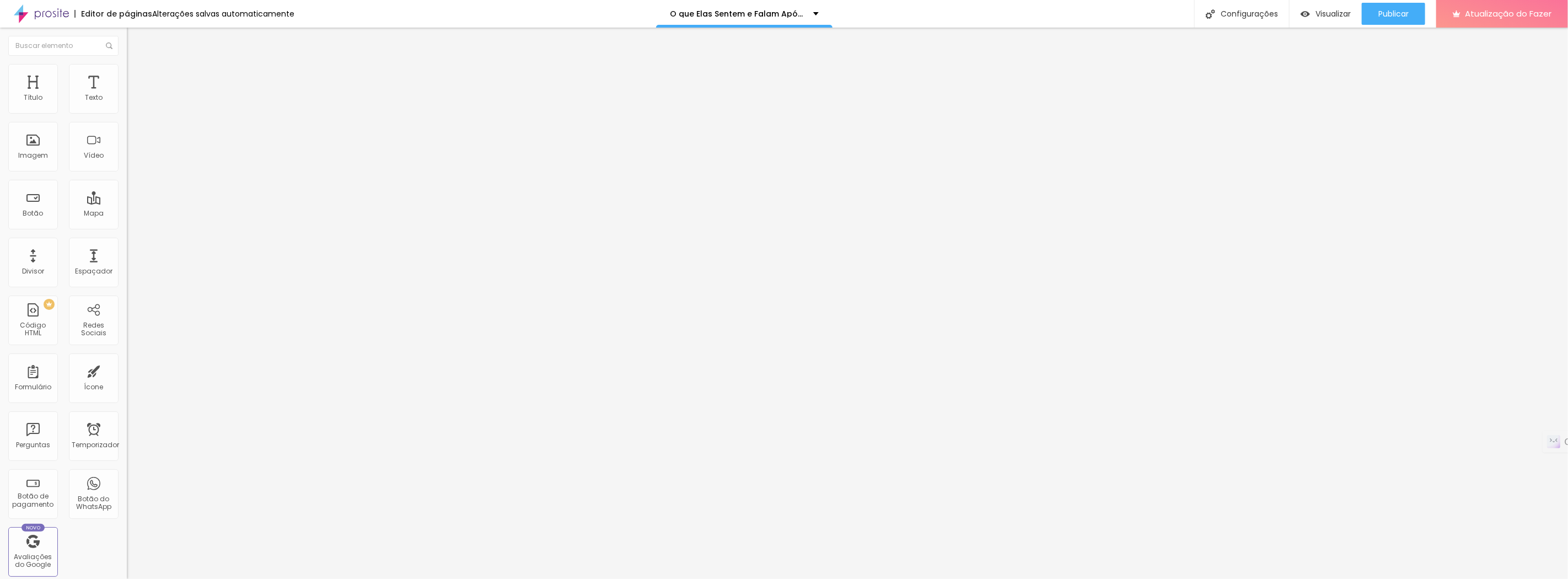
scroll to position [0, 264]
type input "[URL][DOMAIN_NAME][DATE]"
click at [127, 318] on div "Editar nulo Conteúdo Estilo Avançado Texto Veja o Ensaio Casal Rose e Tulio Ali…" at bounding box center [189, 303] width 127 height 551
click at [1331, 12] on font "Visualizar" at bounding box center [1332, 14] width 35 height 11
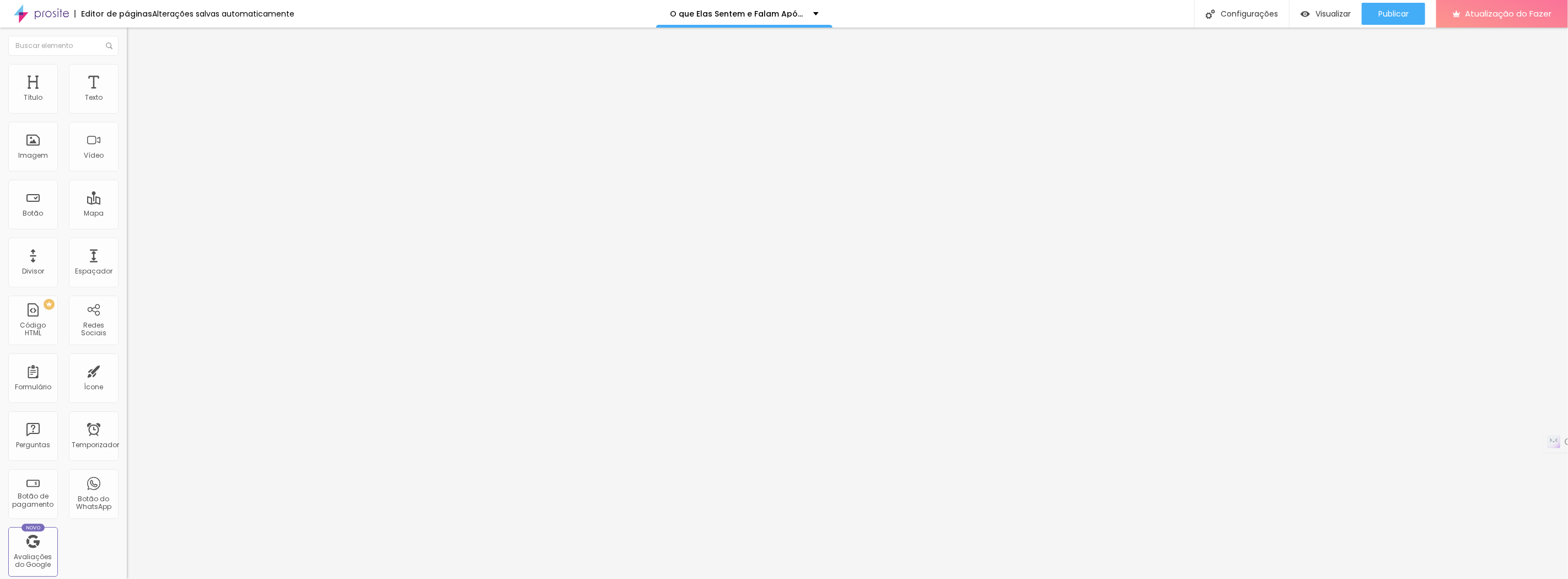
click at [127, 94] on font "Modo" at bounding box center [136, 88] width 20 height 9
click at [1333, 16] on font "Visualizar" at bounding box center [1332, 14] width 35 height 11
click at [127, 201] on div "Editar nulo Conteúdo Estilo Avançado Alinhamento" at bounding box center [189, 303] width 127 height 551
click at [1516, 15] on font "Atualização do Fazer" at bounding box center [1508, 13] width 87 height 11
click at [1308, 11] on div "Visualizar" at bounding box center [1325, 13] width 50 height 9
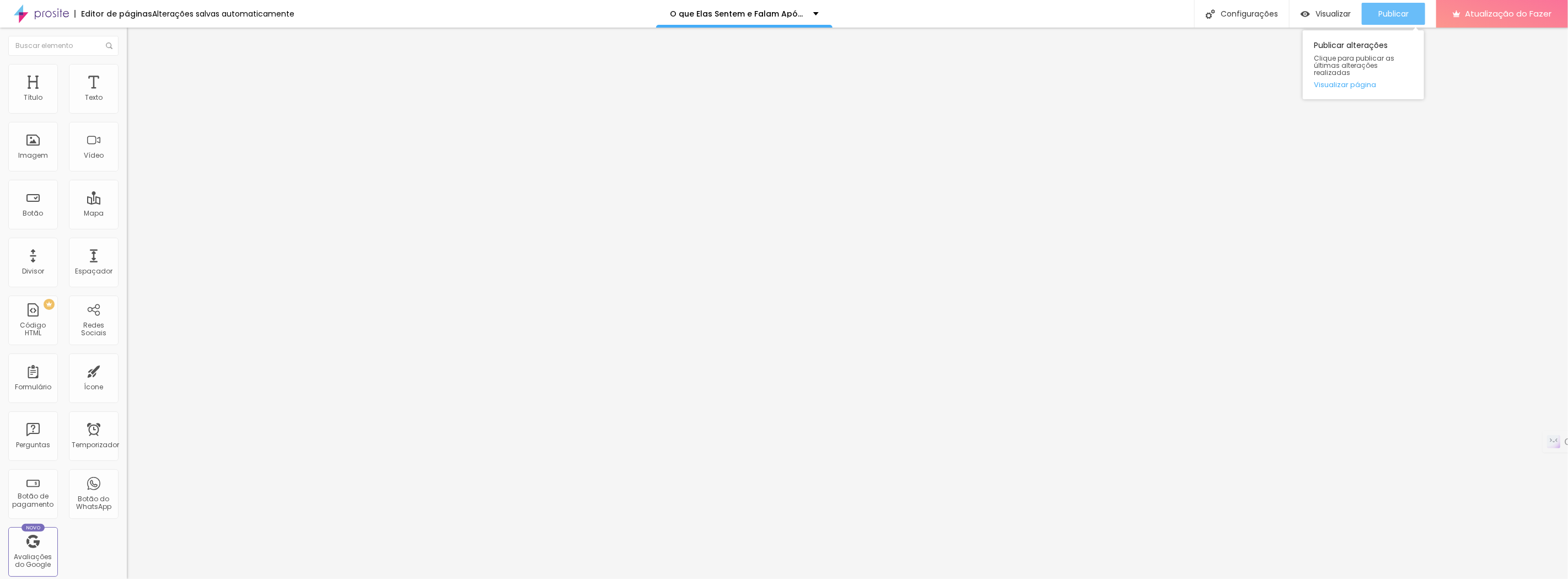
click at [1393, 14] on font "Publicar" at bounding box center [1393, 14] width 30 height 11
click at [1379, 13] on font "Publicar" at bounding box center [1393, 14] width 30 height 11
click at [1329, 14] on font "Visualizar" at bounding box center [1332, 14] width 35 height 11
click at [135, 38] on img "button" at bounding box center [139, 40] width 9 height 9
click at [127, 94] on font "Alinhamento" at bounding box center [148, 88] width 43 height 9
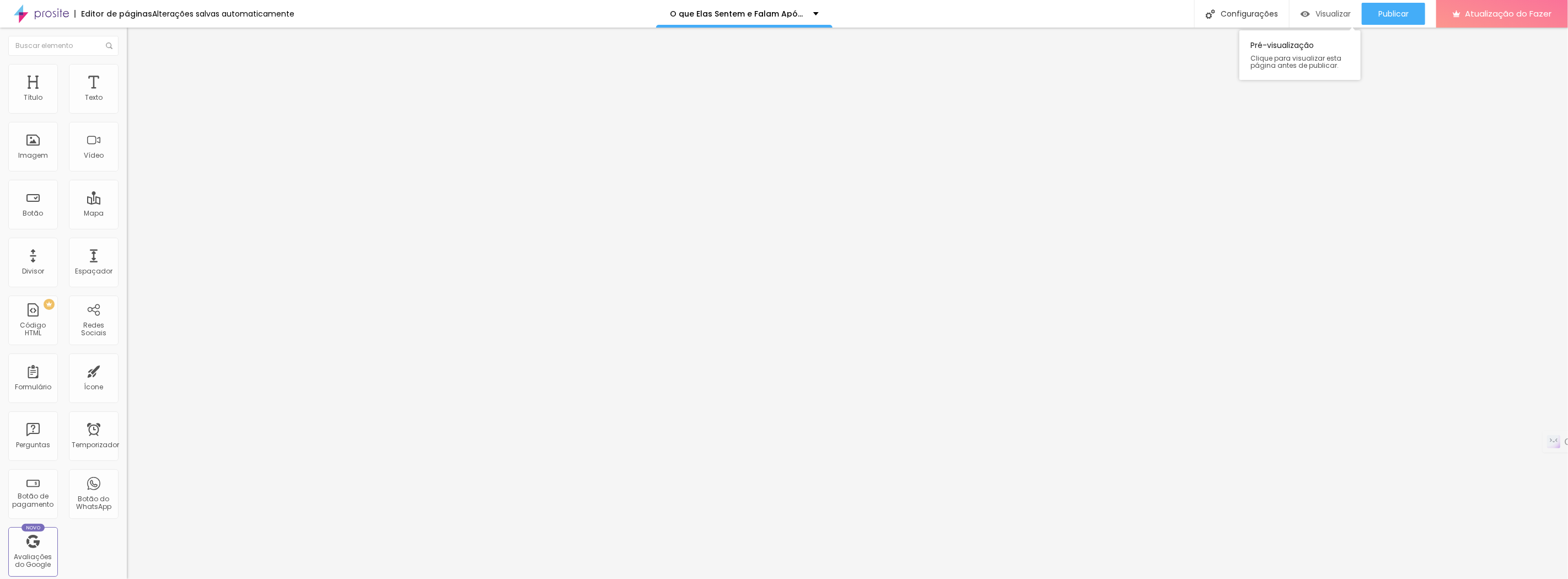
click at [1329, 10] on font "Visualizar" at bounding box center [1332, 14] width 35 height 11
click at [1325, 13] on font "Visualizar" at bounding box center [1332, 14] width 35 height 11
click at [22, 142] on div "Imagem" at bounding box center [33, 146] width 50 height 50
click at [133, 95] on font "Adicionar imagem" at bounding box center [165, 90] width 64 height 9
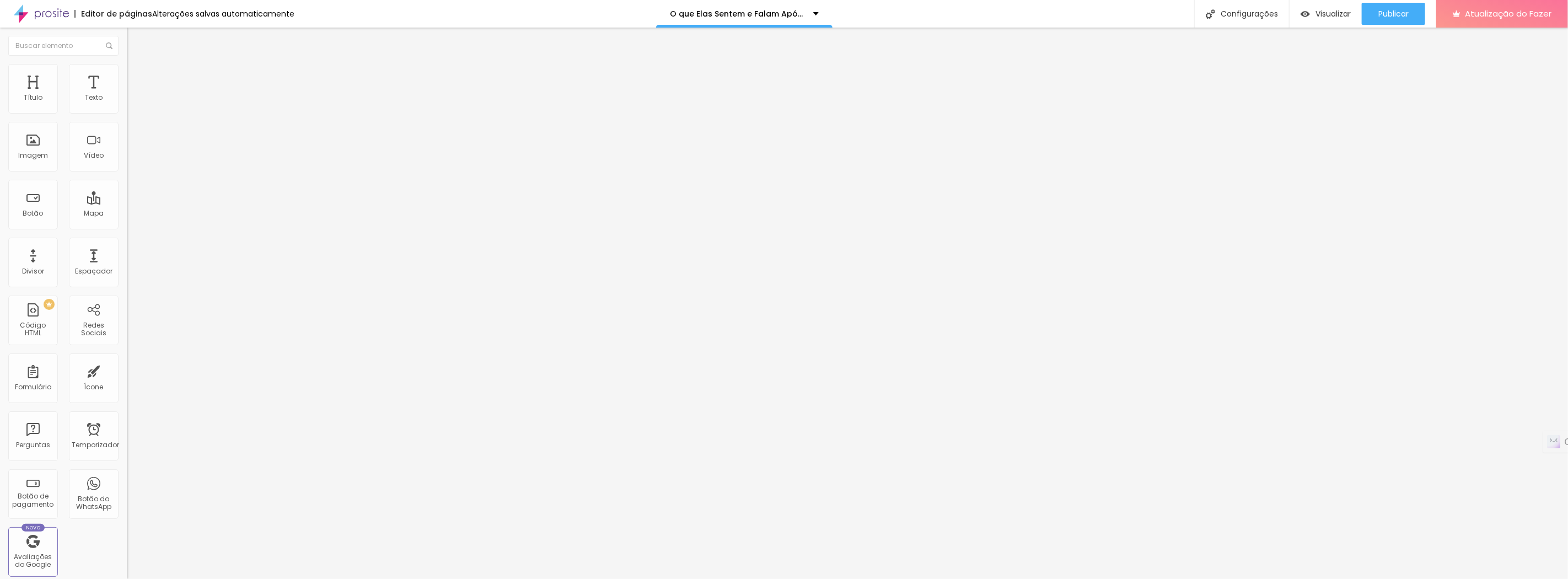
click at [133, 95] on font "Adicionar imagem" at bounding box center [165, 90] width 64 height 9
click at [127, 64] on img at bounding box center [131, 69] width 10 height 10
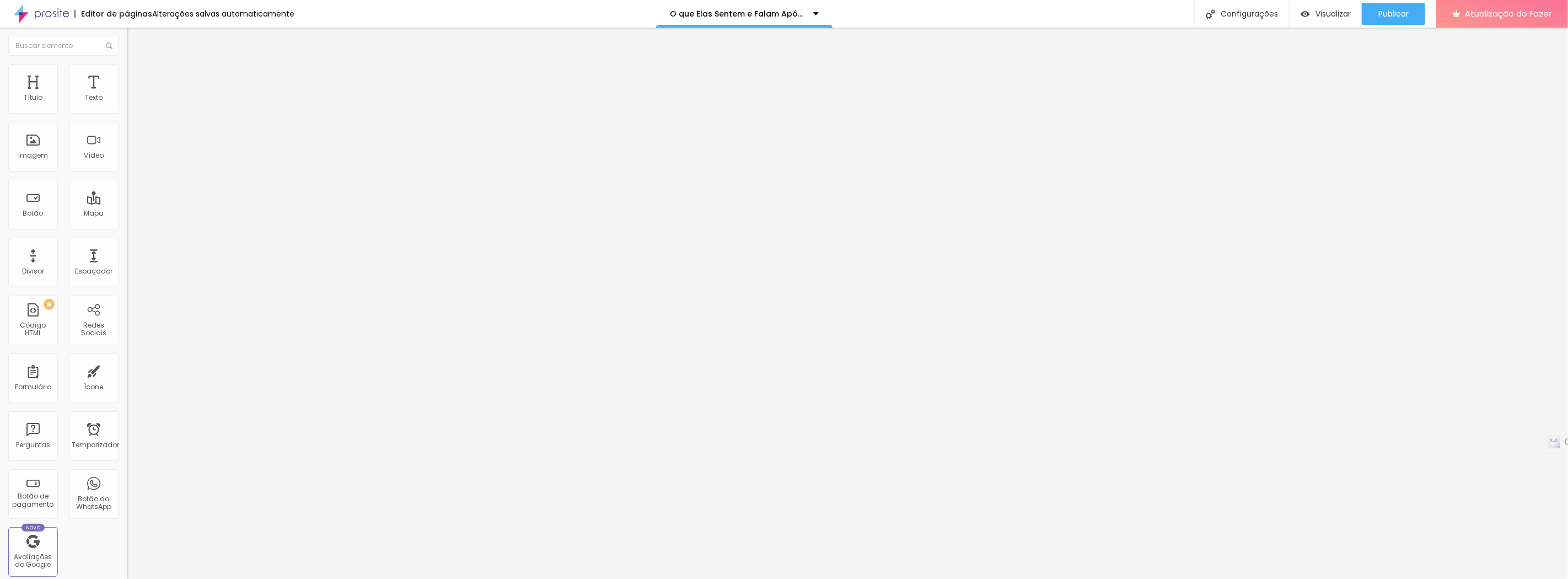
type input "95"
type input "90"
type input "85"
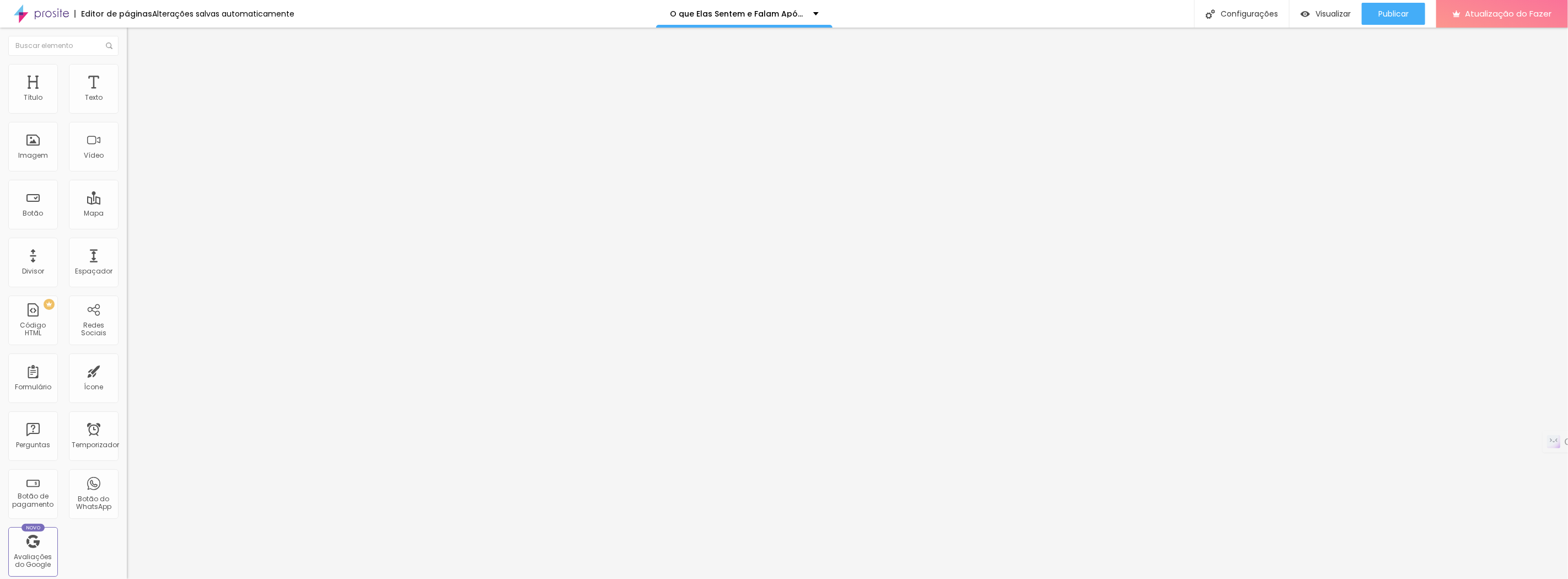
type input "85"
type input "80"
type input "75"
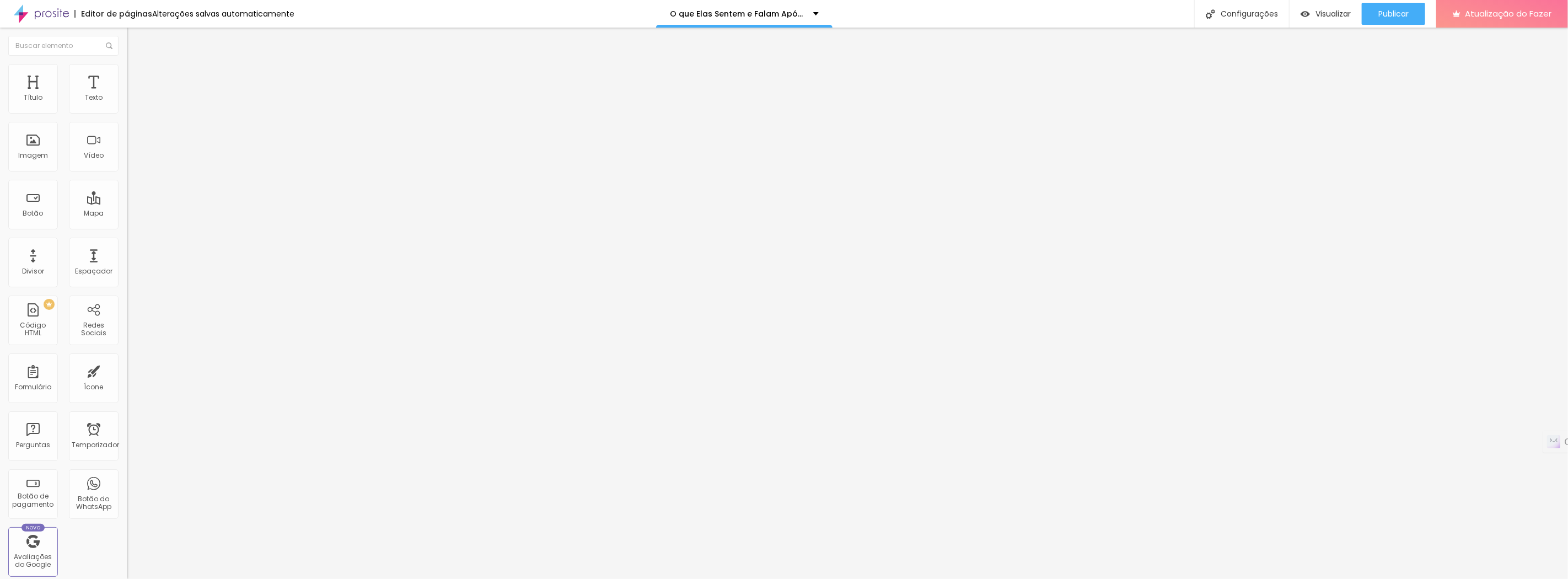
type input "70"
type input "65"
type input "60"
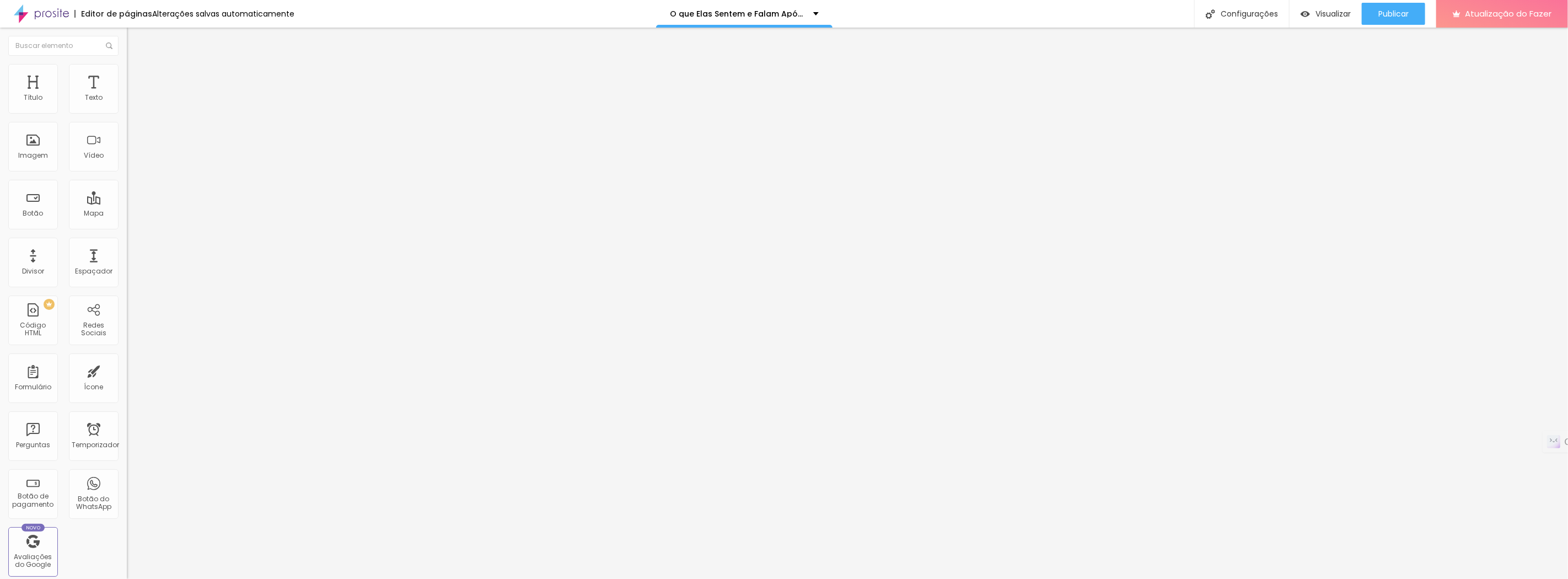
type input "60"
type input "55"
drag, startPoint x: 114, startPoint y: 122, endPoint x: 61, endPoint y: 125, distance: 53.1
type input "55"
click at [127, 113] on input "range" at bounding box center [162, 109] width 71 height 9
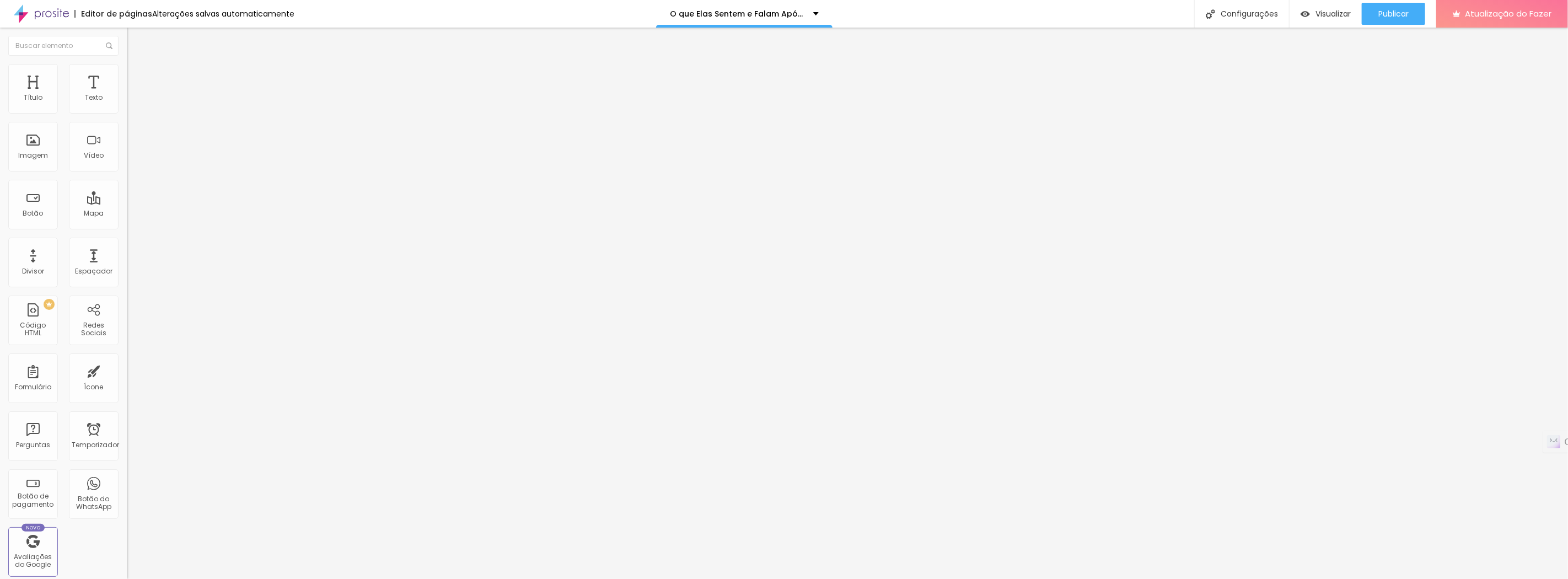
click at [127, 69] on img at bounding box center [131, 69] width 10 height 10
type input "95"
type input "90"
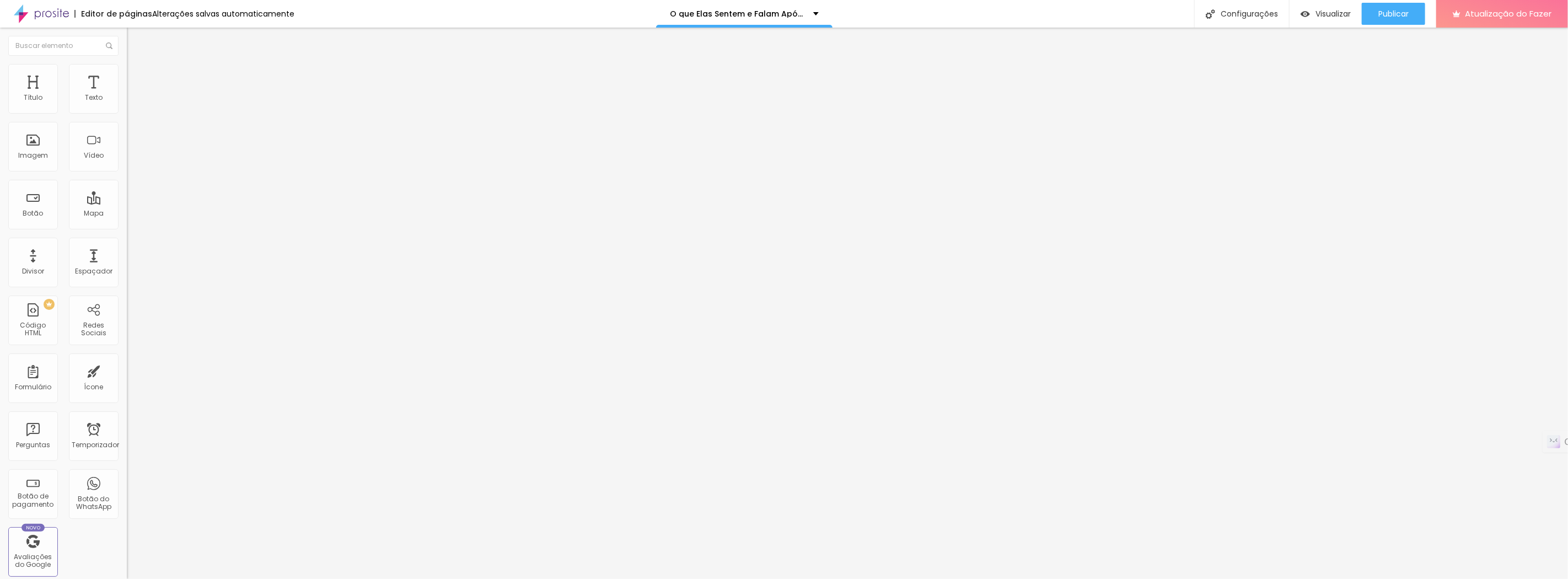
type input "85"
type input "80"
type input "75"
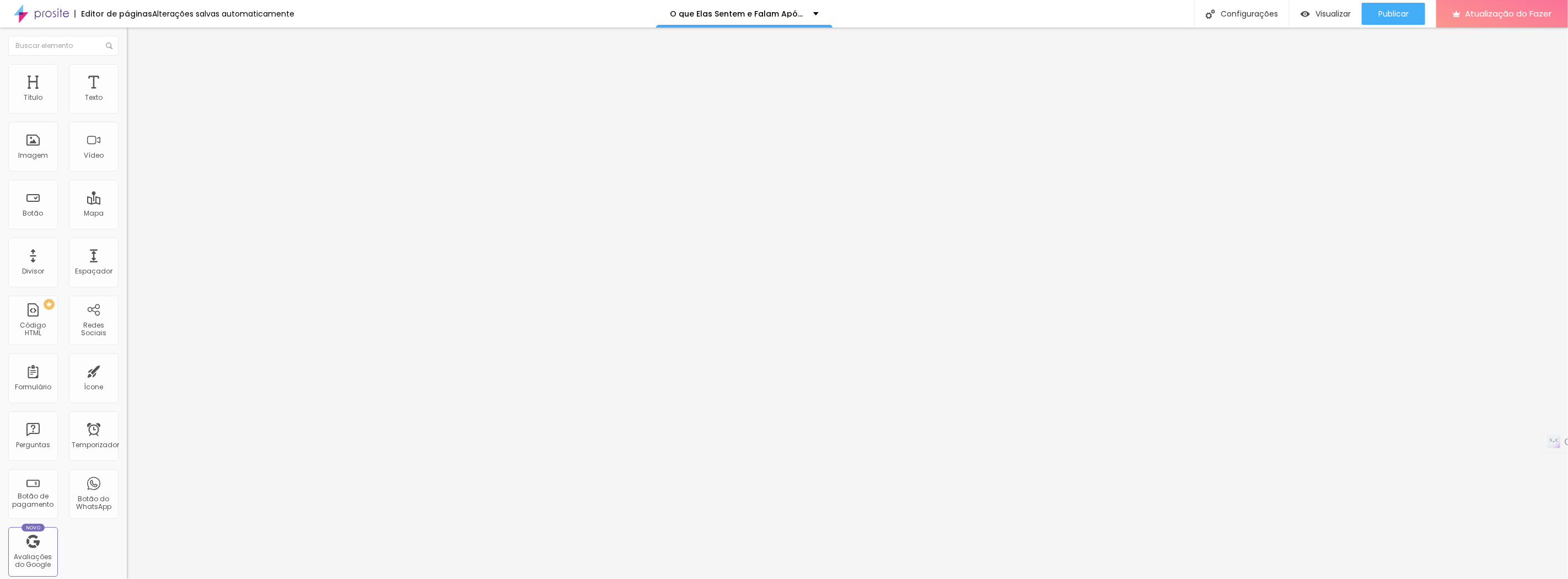
type input "75"
type input "70"
type input "65"
drag, startPoint x: 116, startPoint y: 118, endPoint x: 73, endPoint y: 122, distance: 43.2
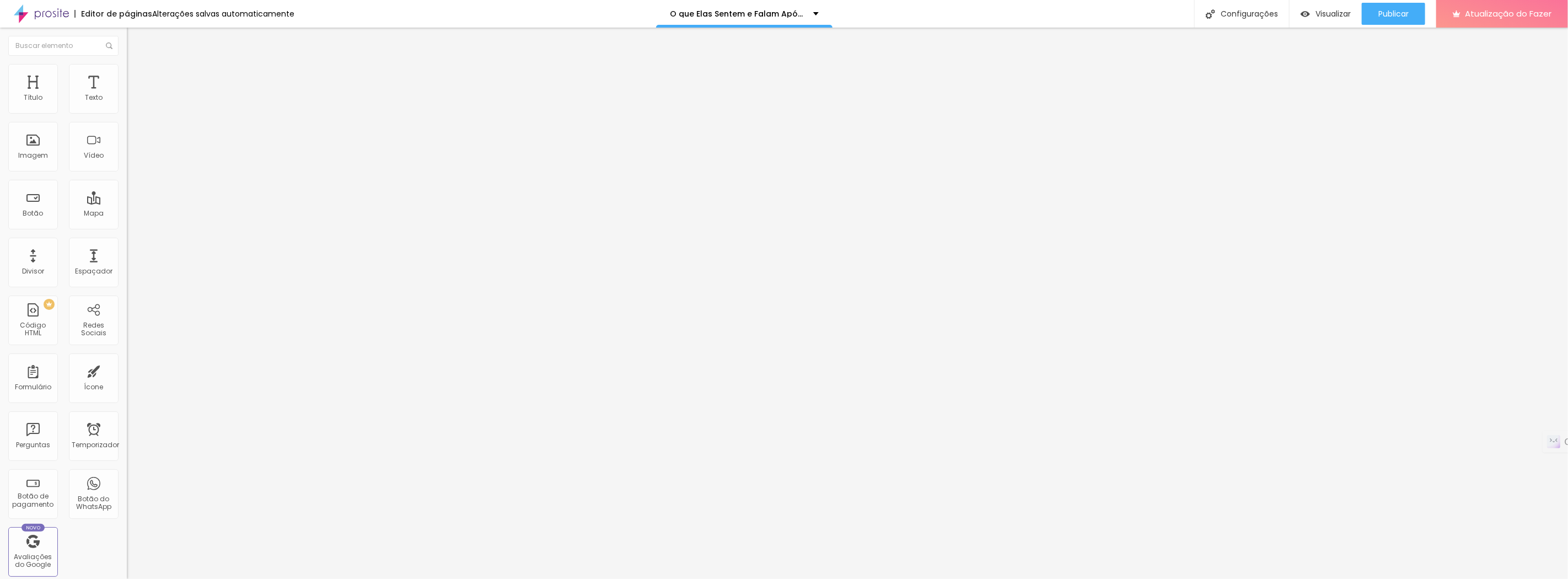
type input "65"
click at [127, 113] on input "range" at bounding box center [162, 109] width 71 height 9
click at [136, 76] on font "Estilo" at bounding box center [144, 71] width 17 height 9
type input "60"
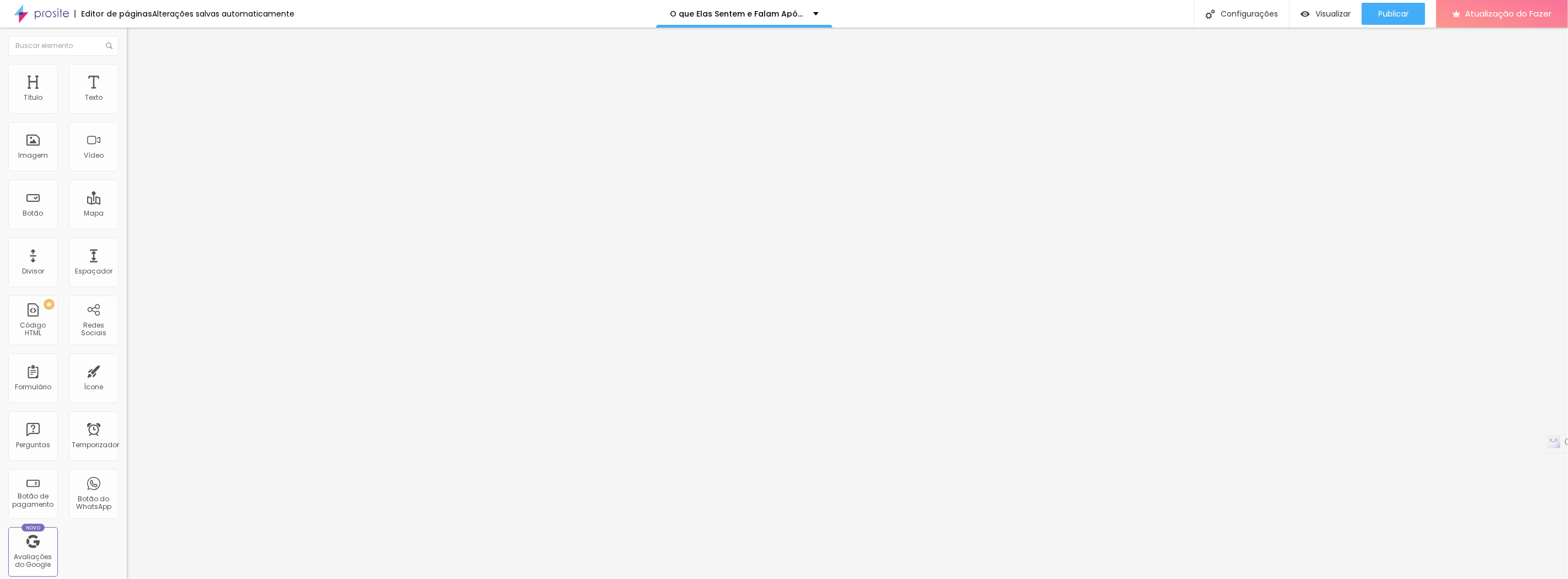
type input "65"
drag, startPoint x: 64, startPoint y: 118, endPoint x: 72, endPoint y: 118, distance: 8.0
type input "65"
click at [127, 113] on input "range" at bounding box center [162, 109] width 71 height 9
click at [127, 68] on img at bounding box center [131, 69] width 10 height 10
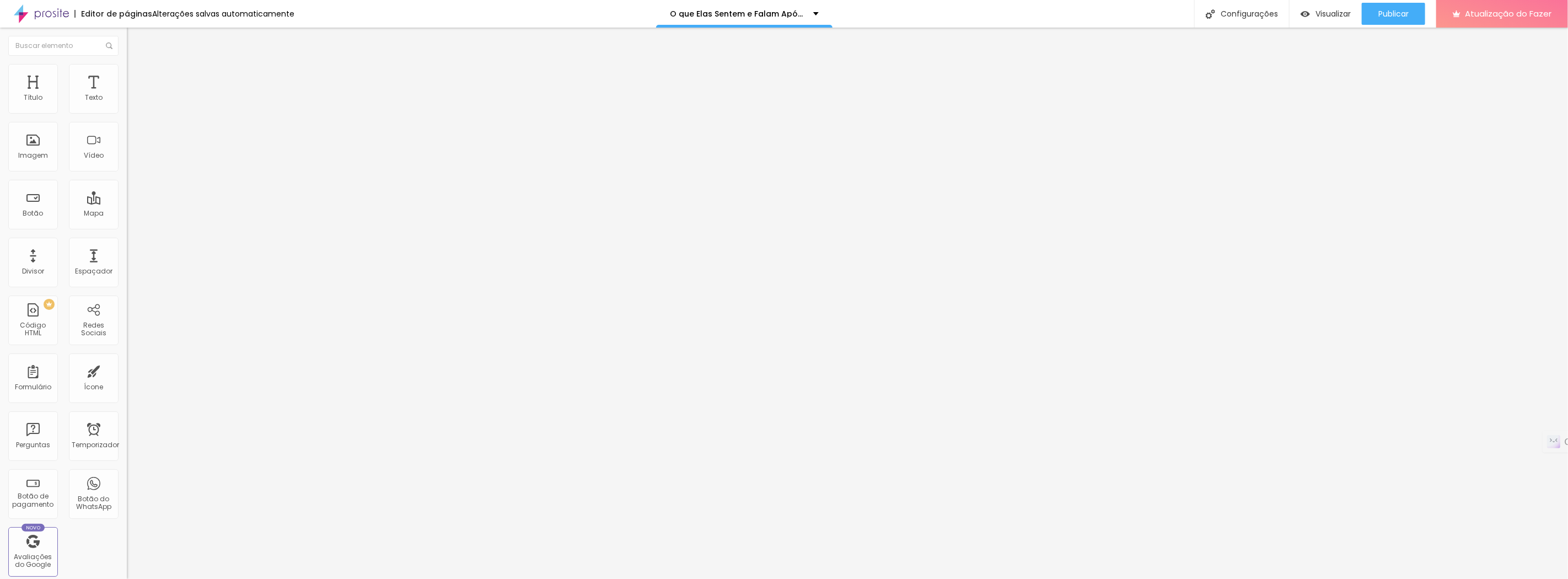
type input "95"
type input "90"
type input "85"
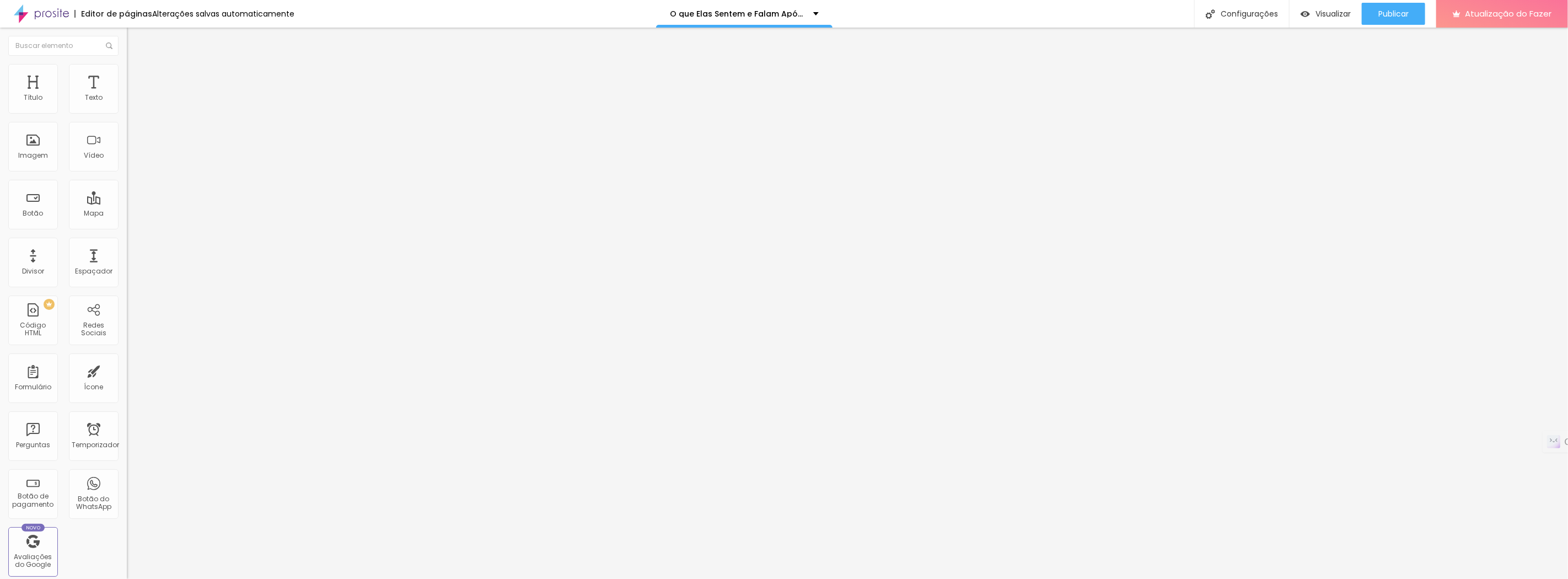
type input "85"
type input "80"
type input "75"
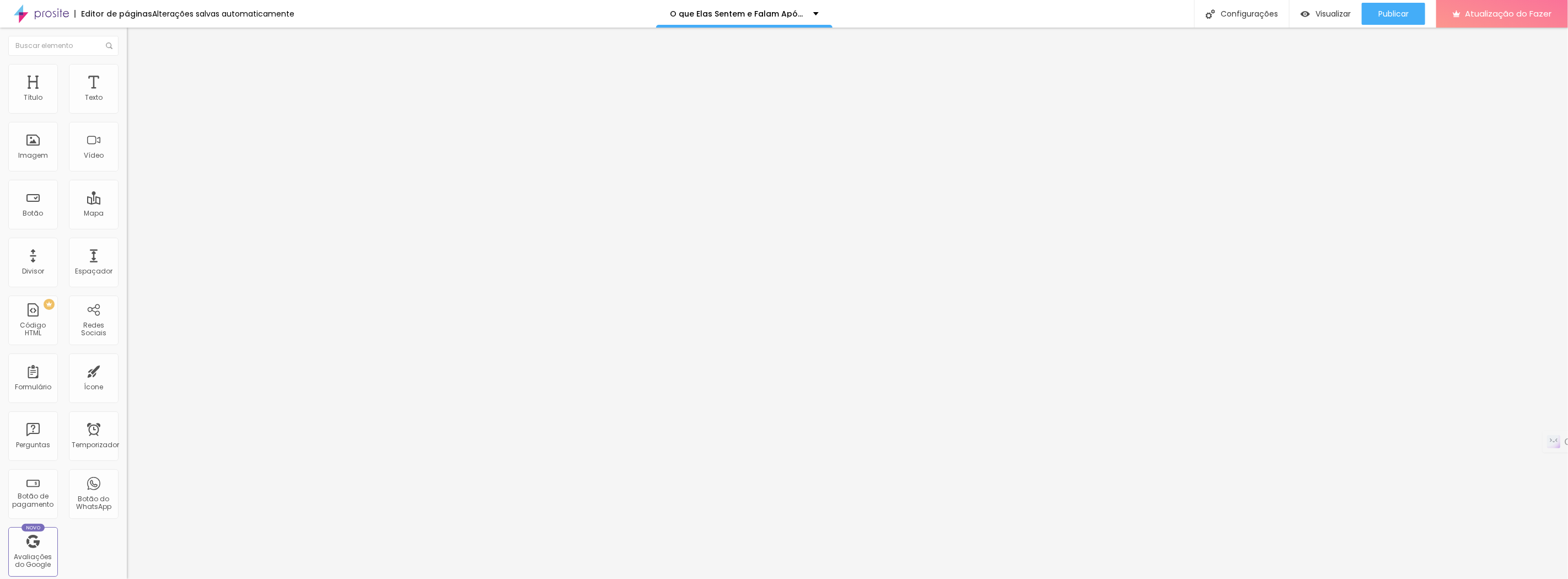
type input "70"
type input "75"
type input "80"
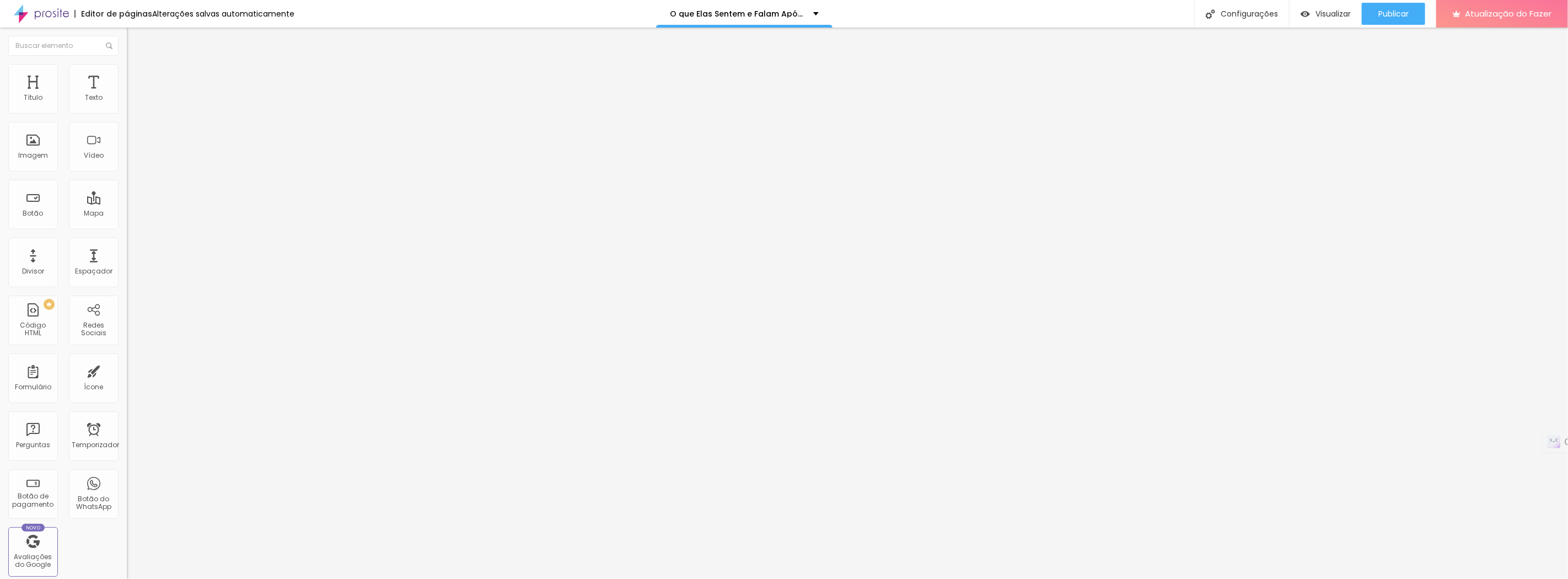
type input "80"
type input "85"
type input "90"
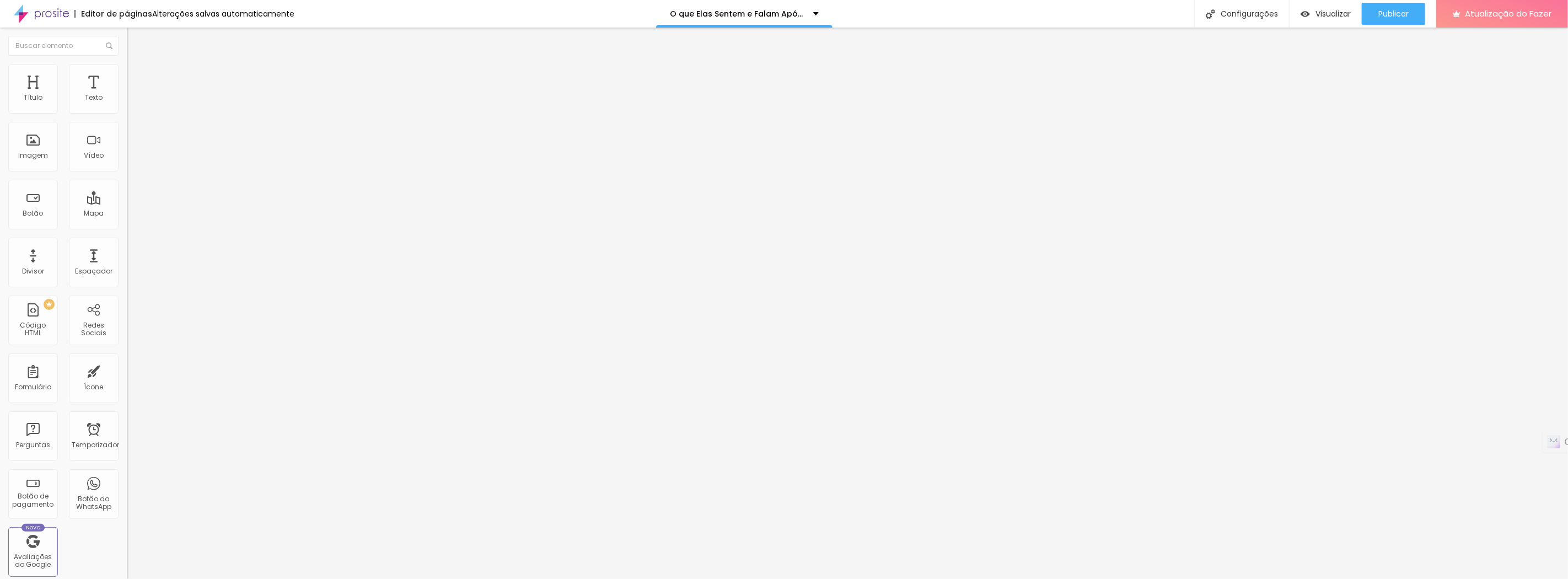
type input "95"
type input "100"
drag, startPoint x: 114, startPoint y: 122, endPoint x: 131, endPoint y: 122, distance: 17.0
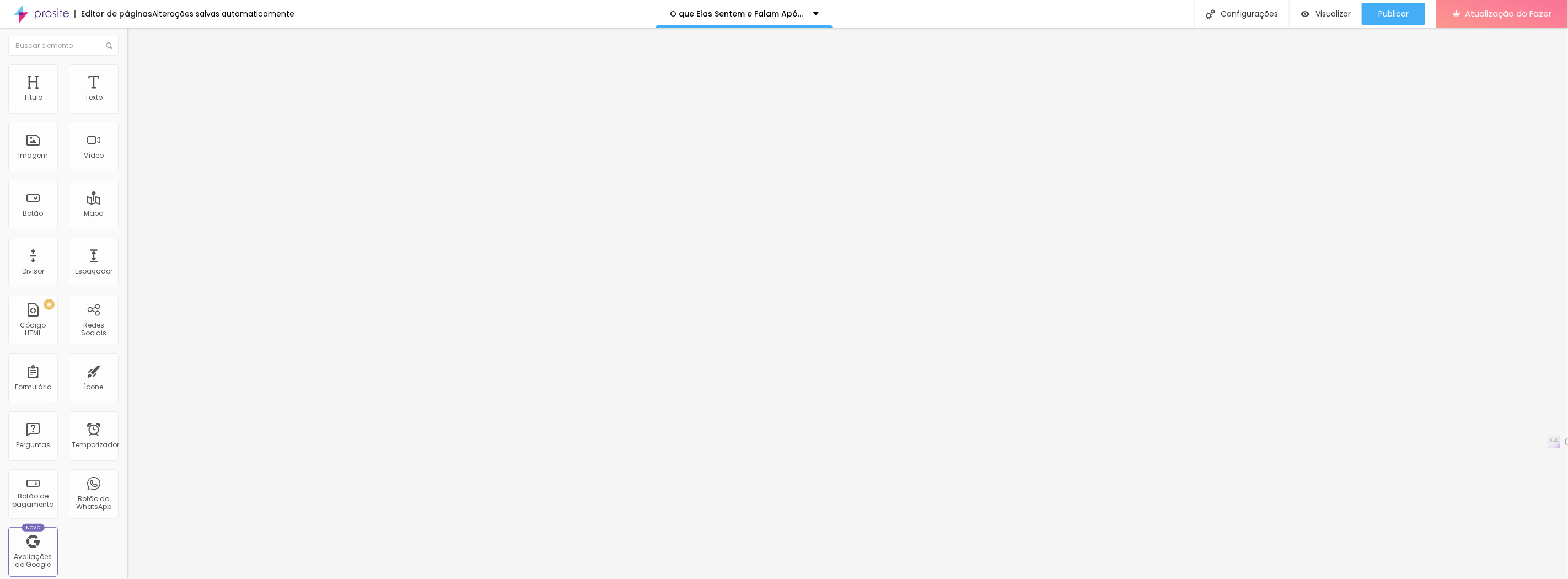
click at [131, 113] on input "range" at bounding box center [162, 109] width 71 height 9
click at [127, 66] on li "Estilo" at bounding box center [189, 69] width 127 height 11
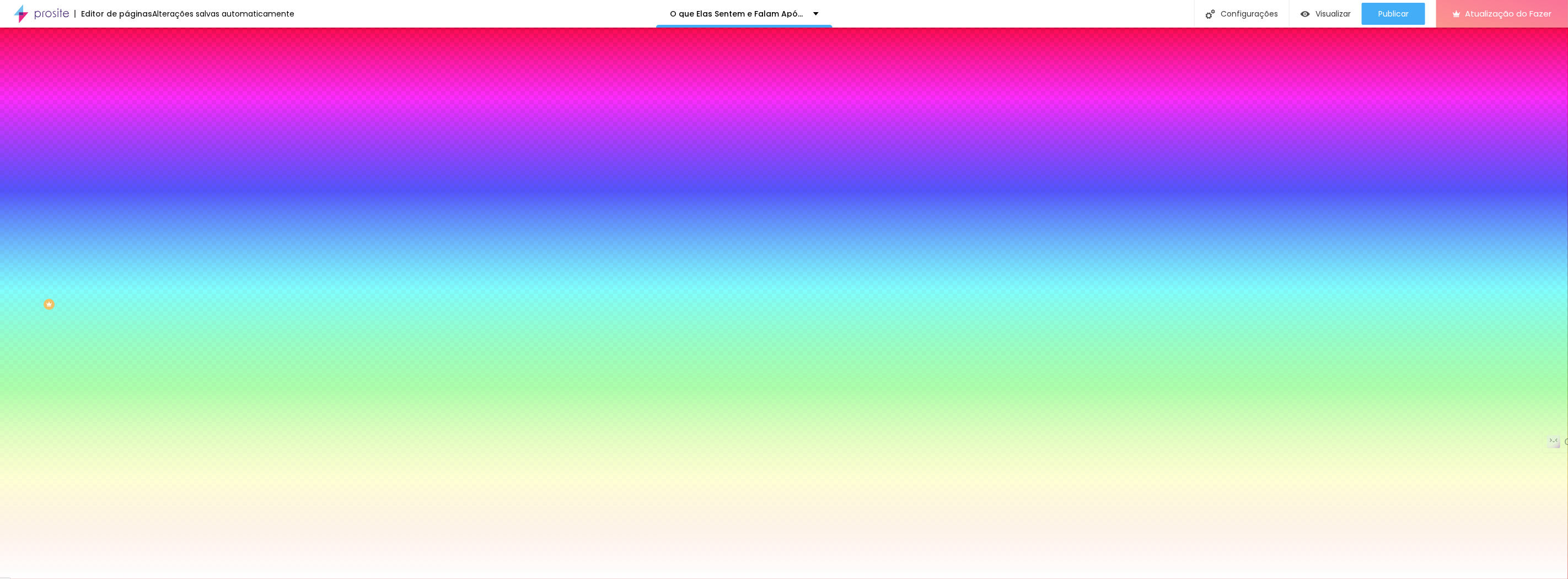
click at [127, 75] on li "Avançado" at bounding box center [189, 81] width 127 height 11
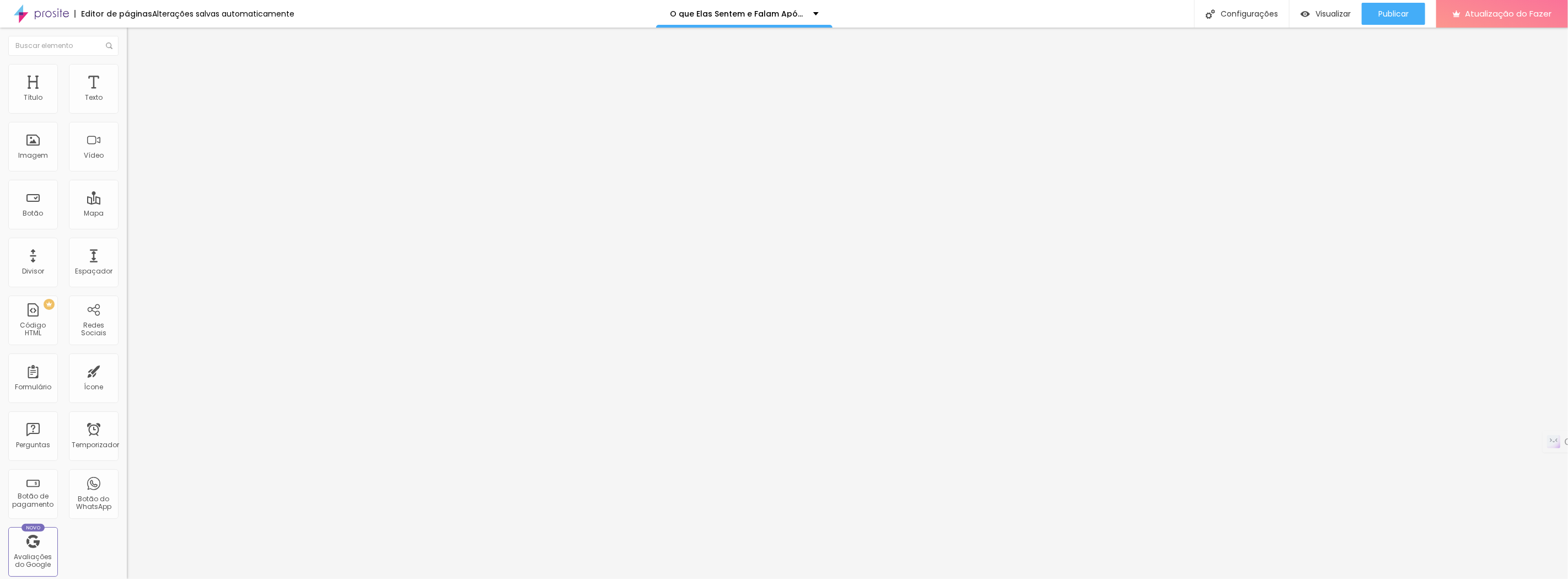
type input "25"
type input "30"
type input "35"
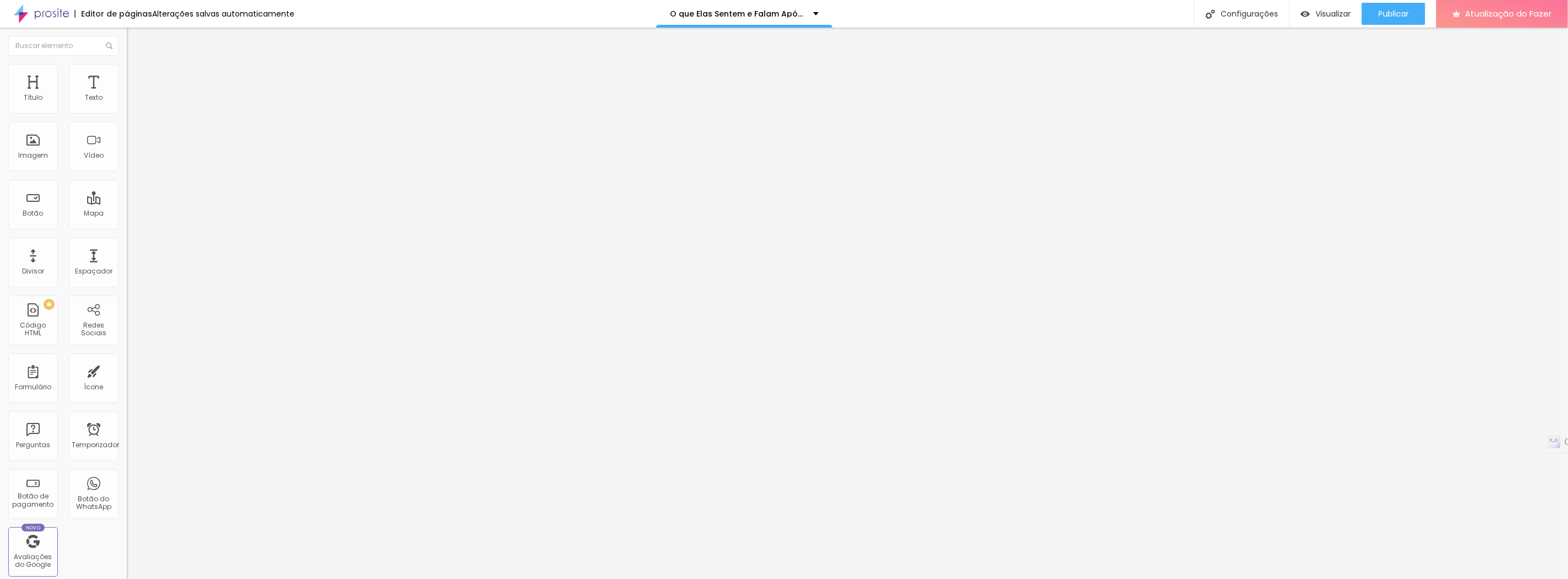
type input "35"
type input "40"
type input "45"
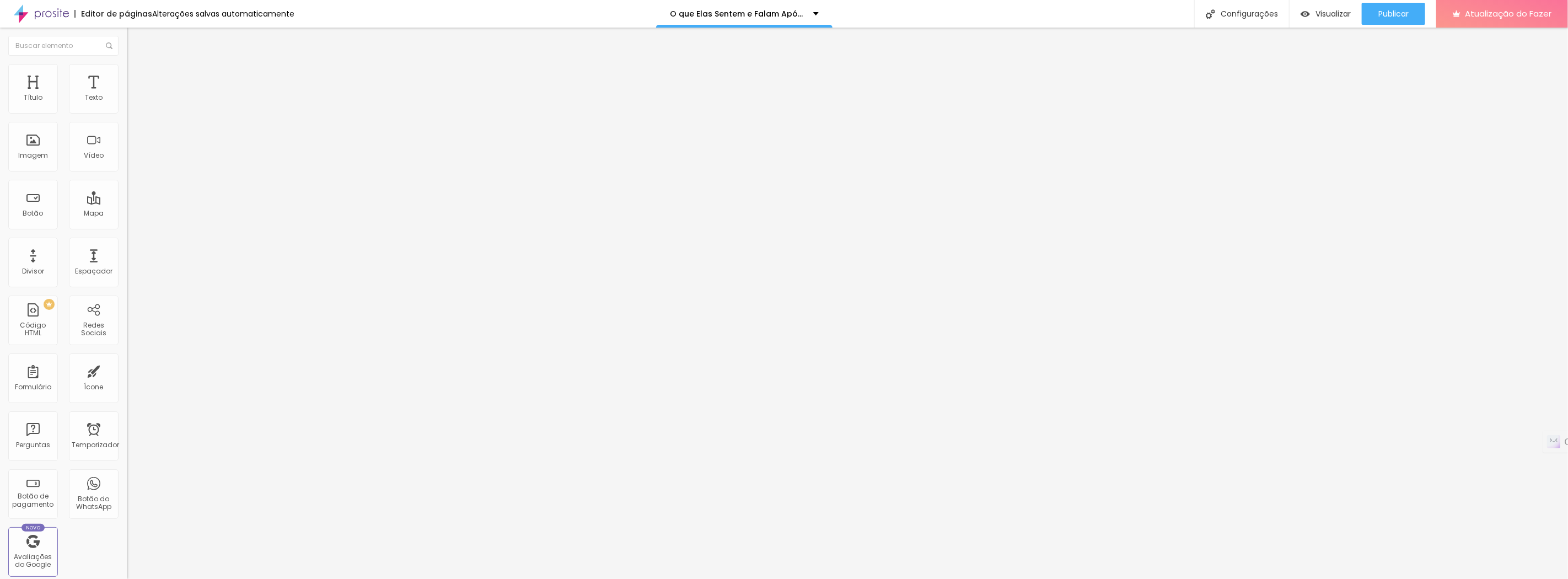
type input "50"
type input "45"
type input "40"
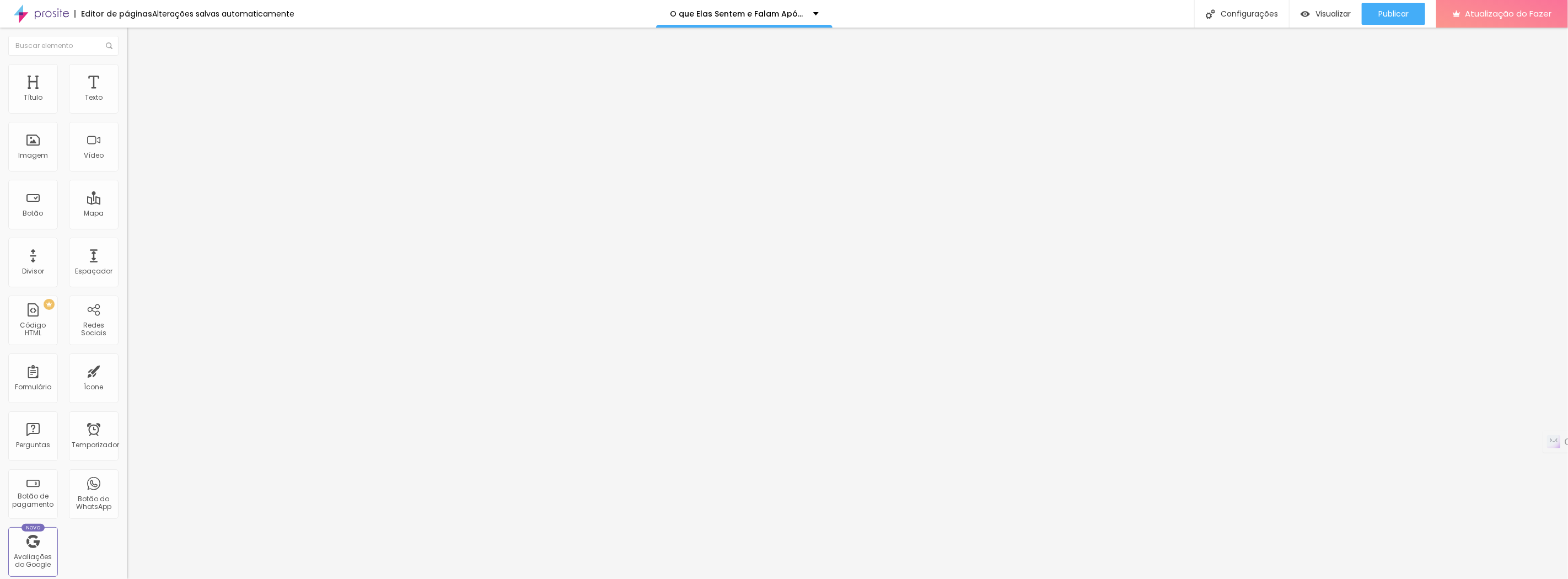
type input "40"
type input "35"
type input "30"
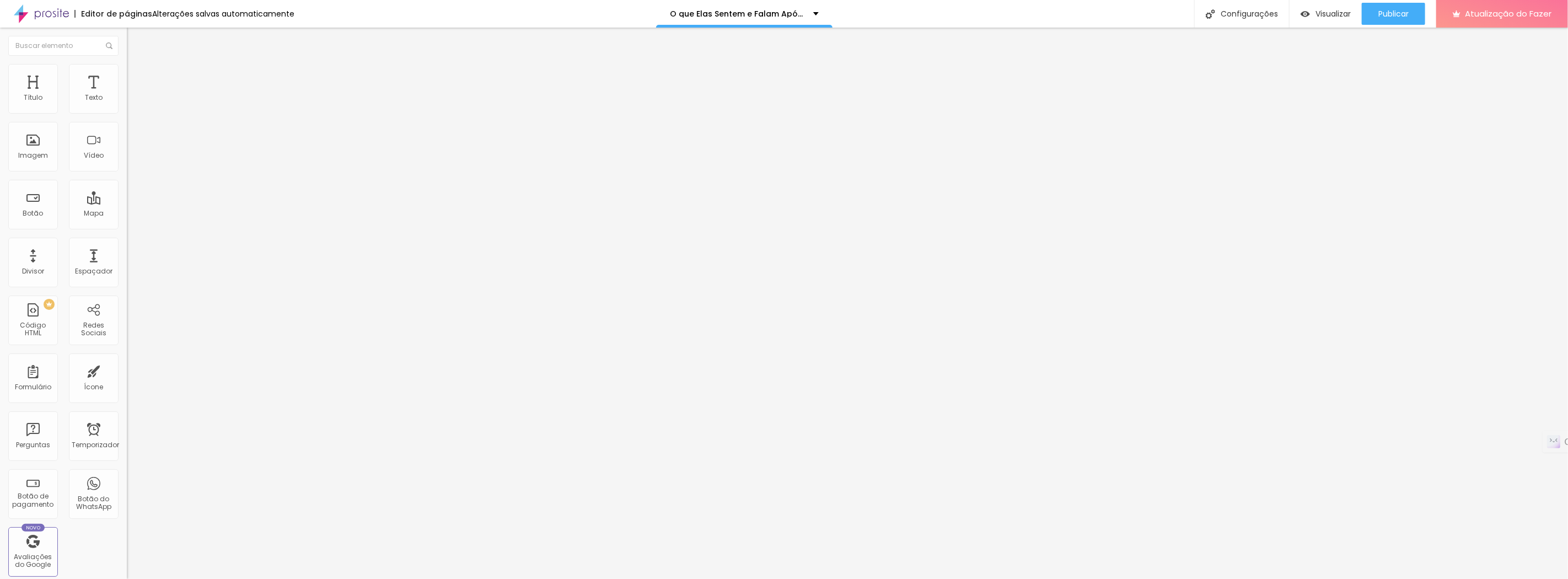
type input "25"
type input "20"
type input "15"
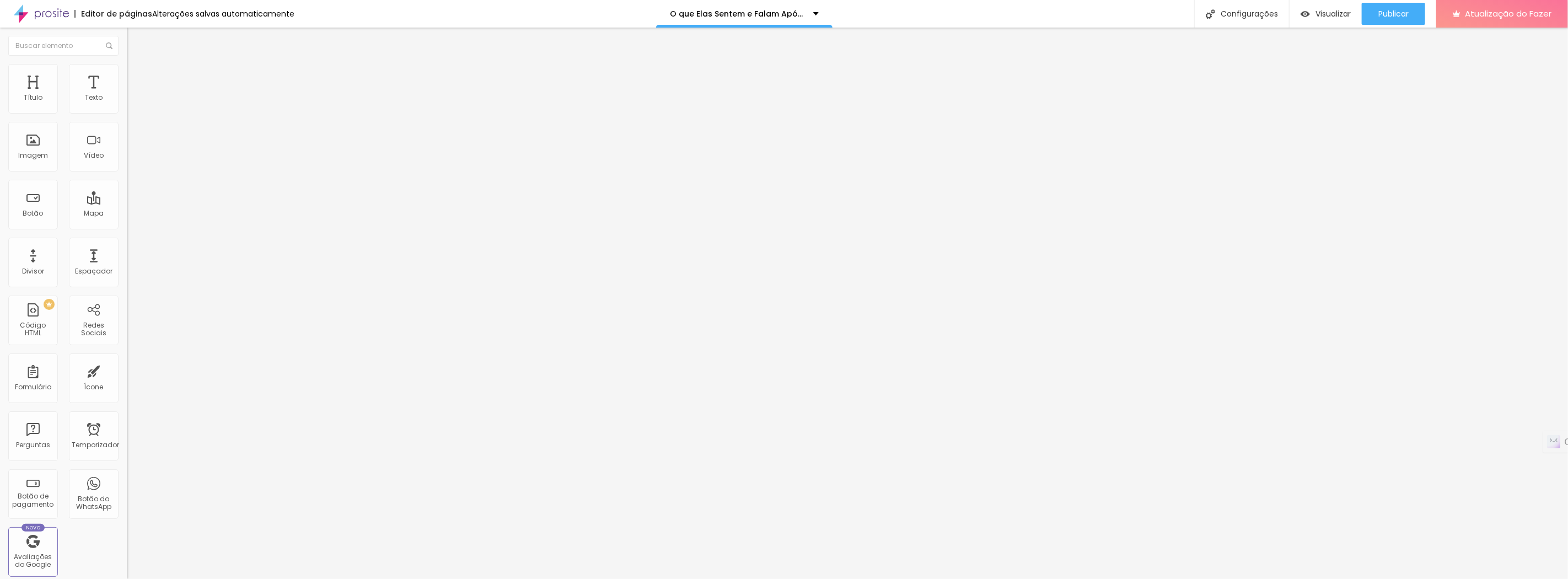
type input "15"
type input "10"
type input "5"
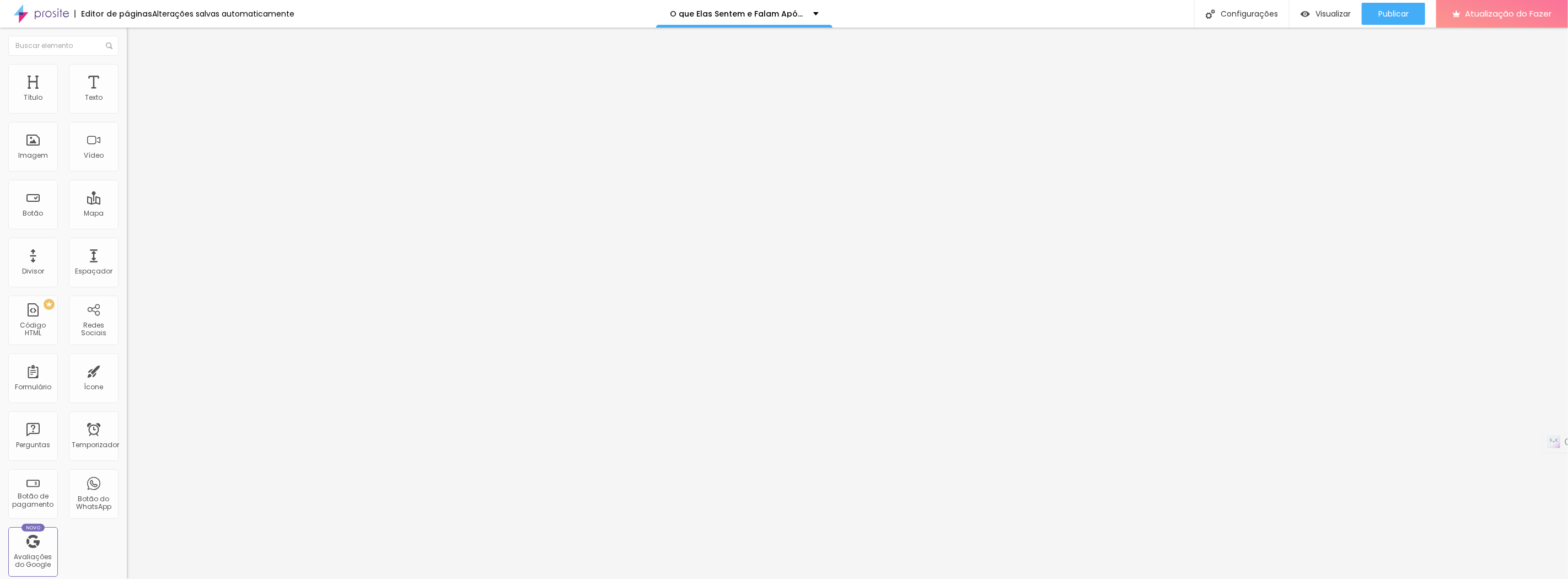
type input "0"
type input "5"
drag, startPoint x: 44, startPoint y: 109, endPoint x: 28, endPoint y: 113, distance: 16.5
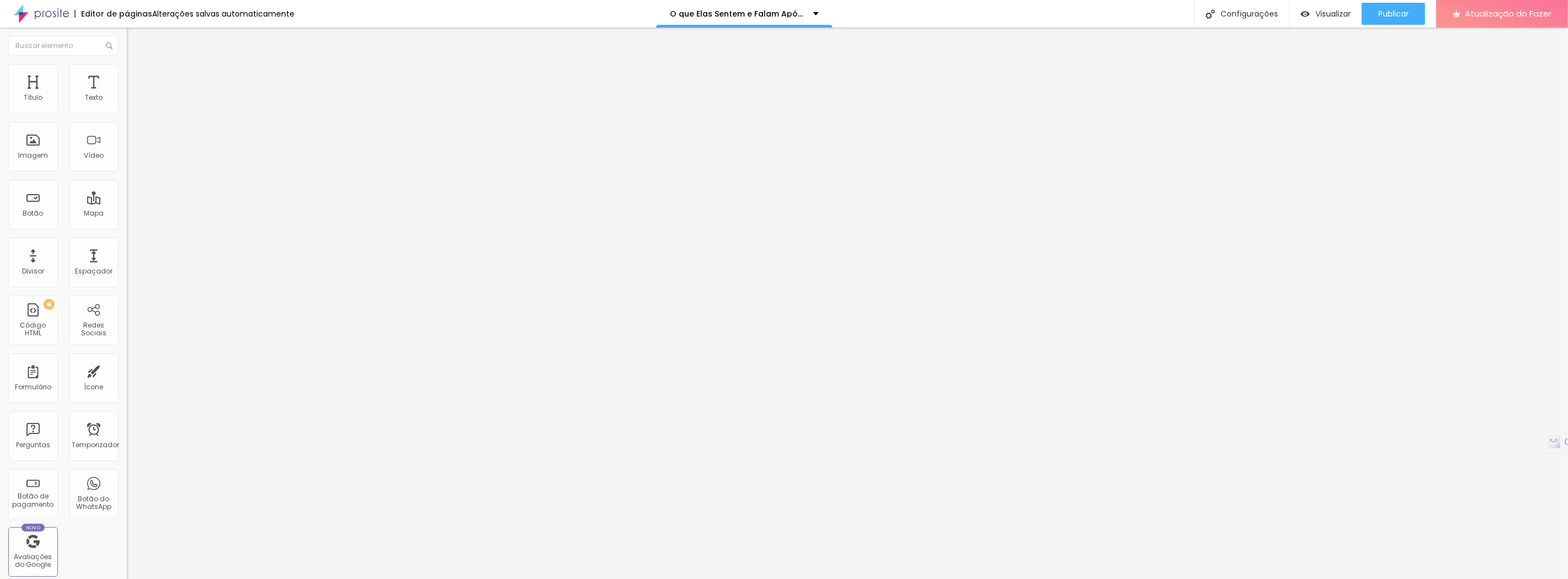
click at [127, 214] on input "range" at bounding box center [162, 218] width 71 height 9
type input "10"
type input "15"
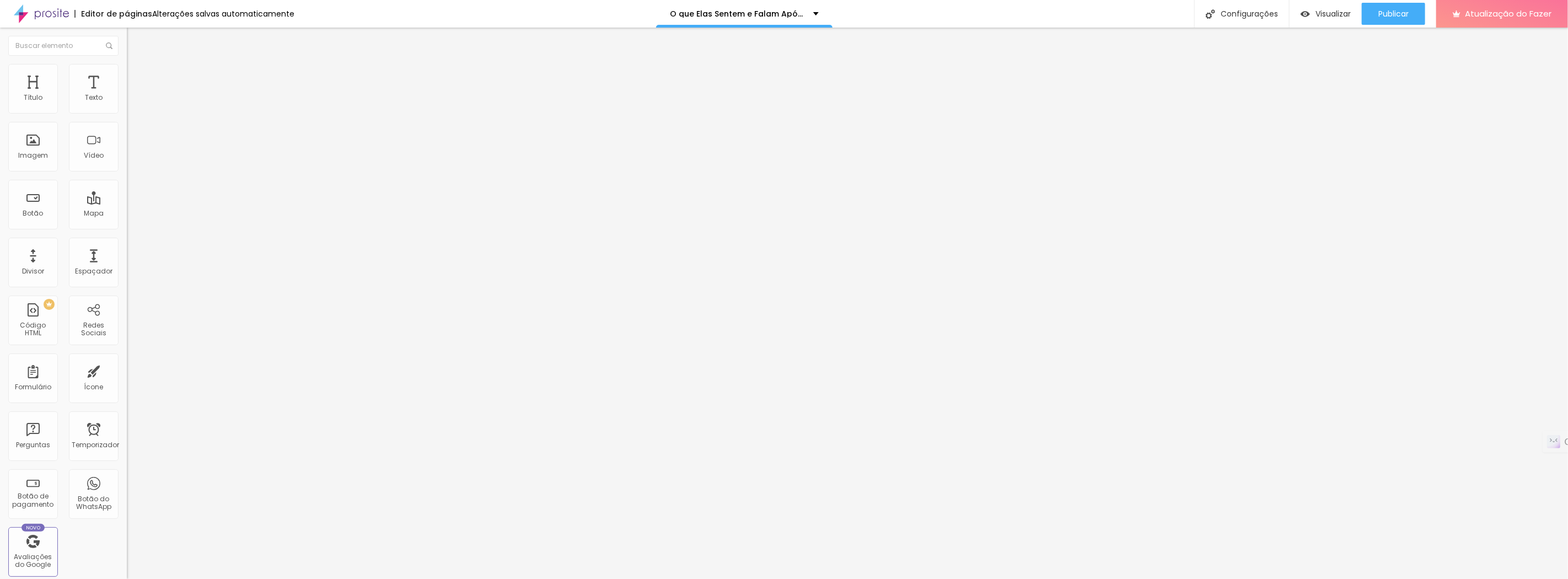
type input "20"
type input "25"
type input "30"
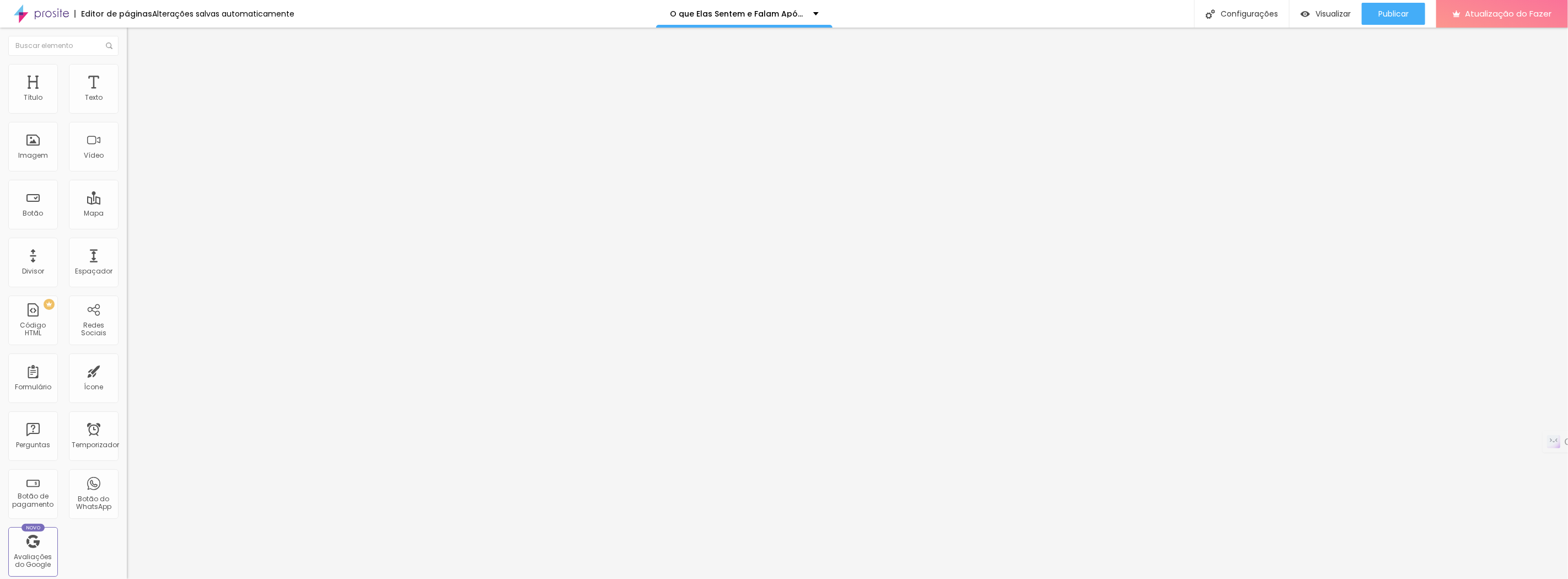
type input "30"
type input "25"
type input "20"
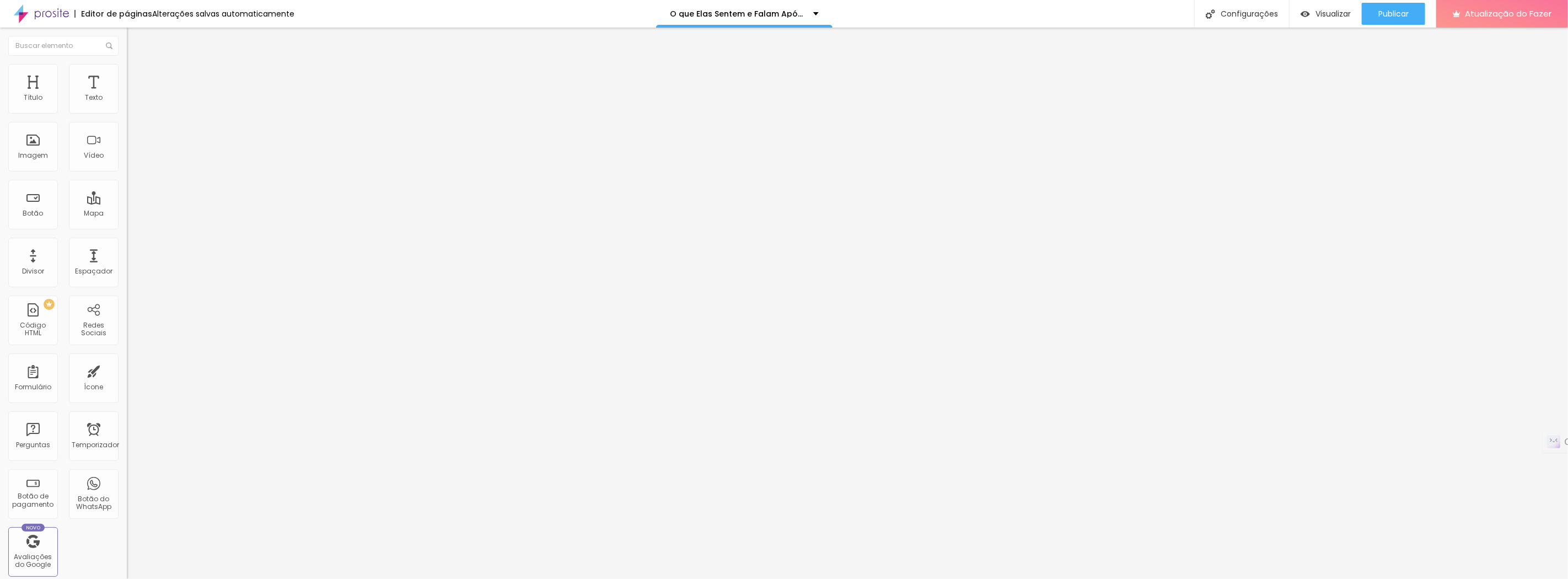
type input "15"
type input "10"
type input "5"
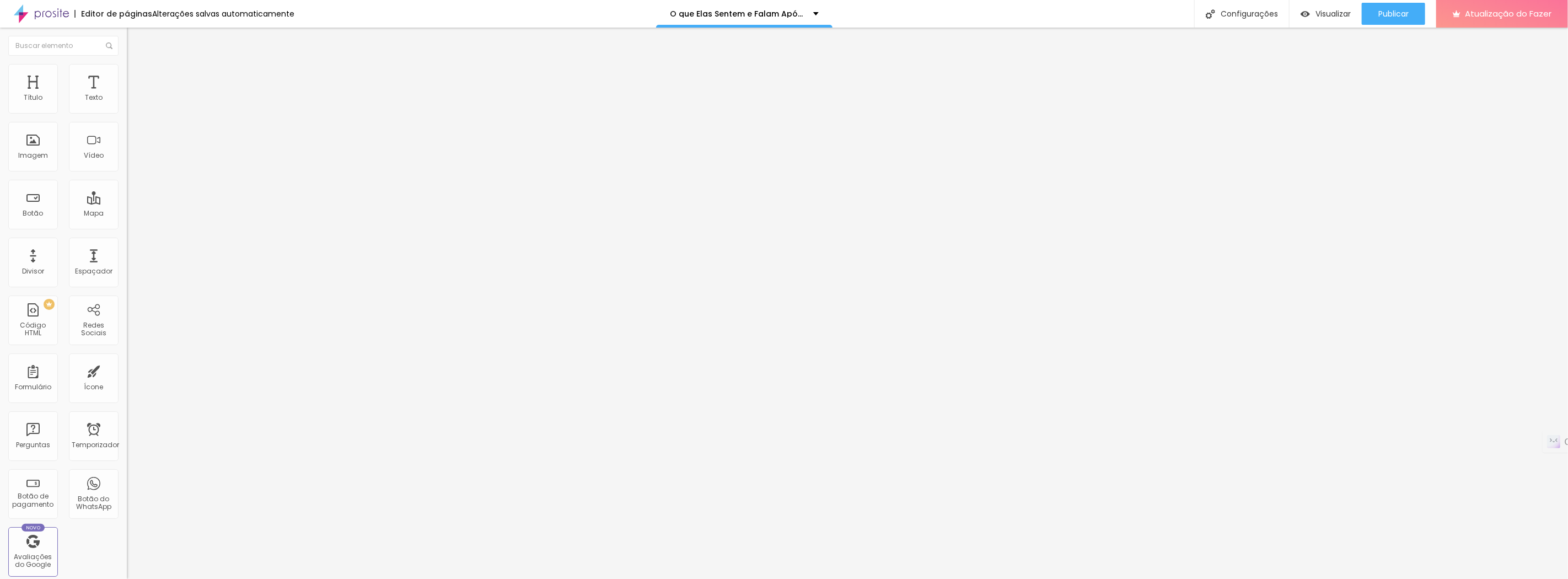
type input "5"
type input "0"
click at [127, 214] on input "range" at bounding box center [162, 218] width 71 height 9
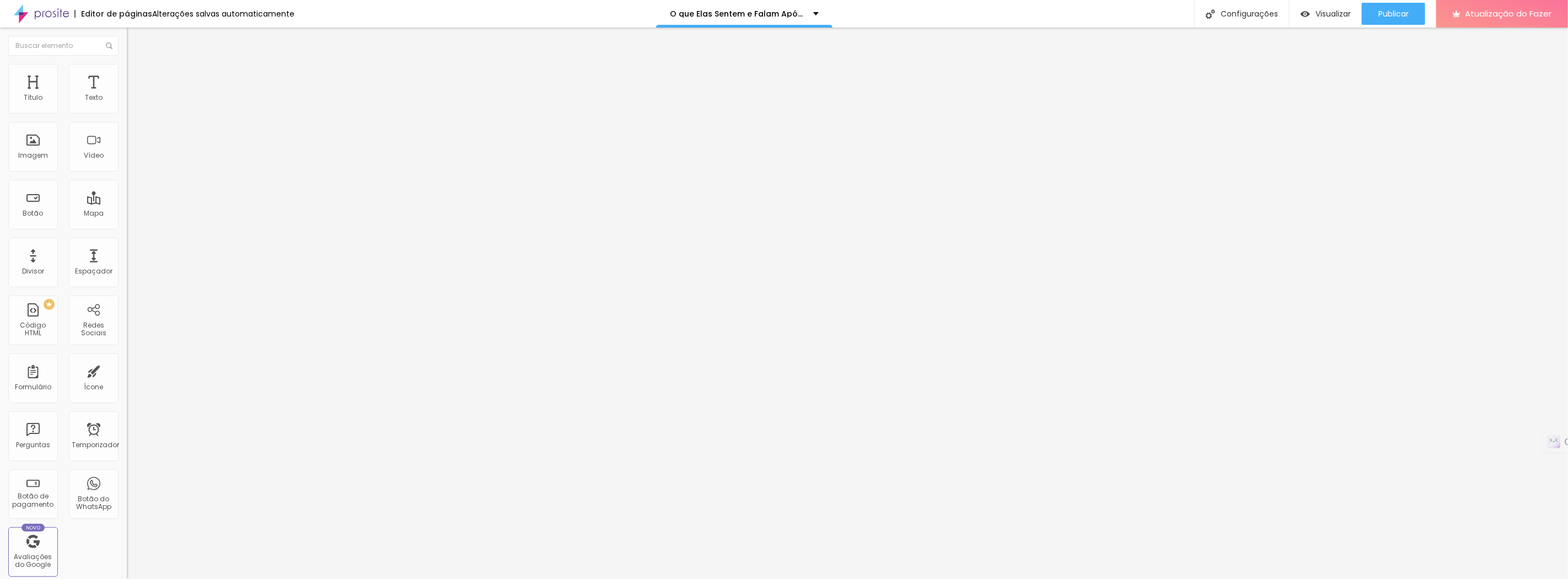
click at [127, 64] on img at bounding box center [131, 69] width 10 height 10
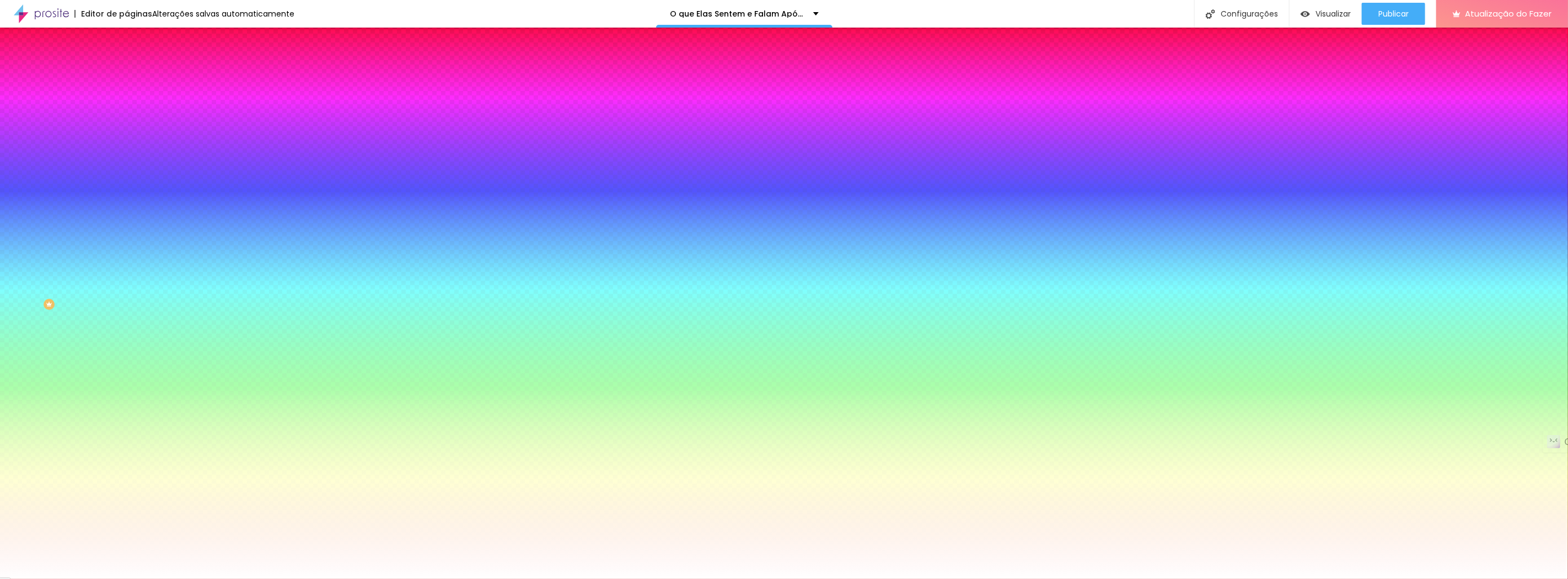
click at [127, 75] on img at bounding box center [131, 80] width 10 height 10
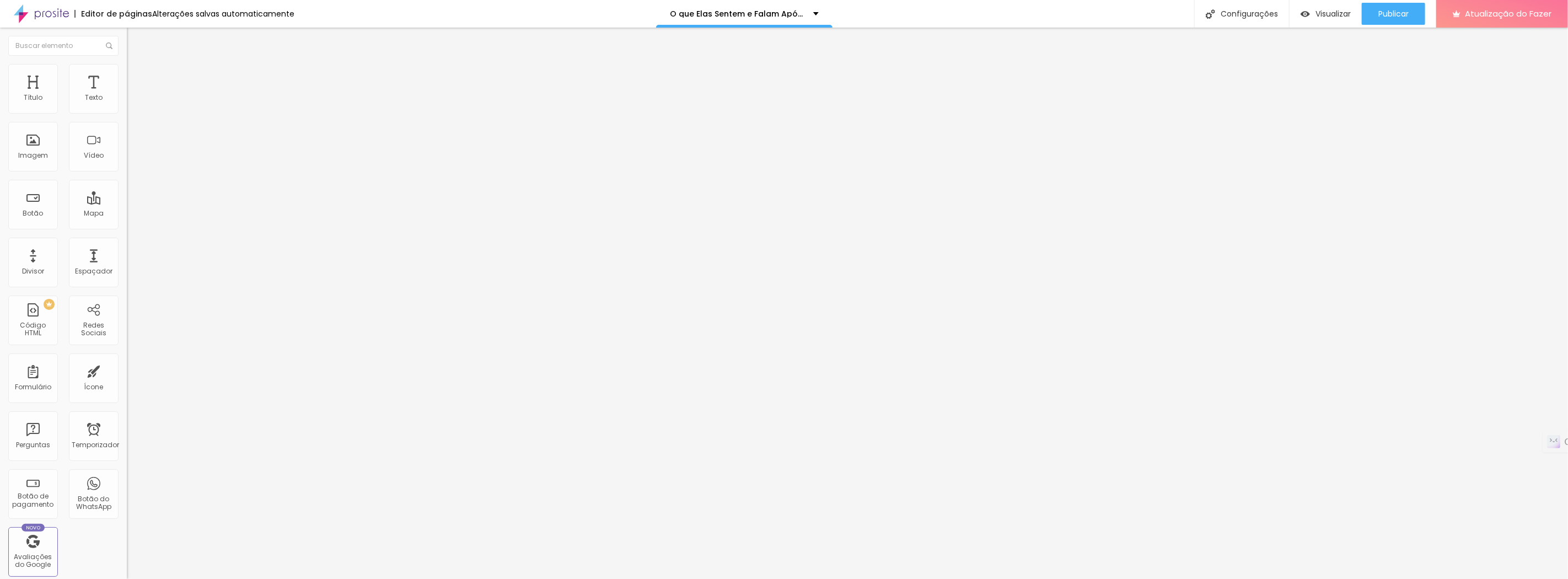
type input "25"
type input "30"
type input "35"
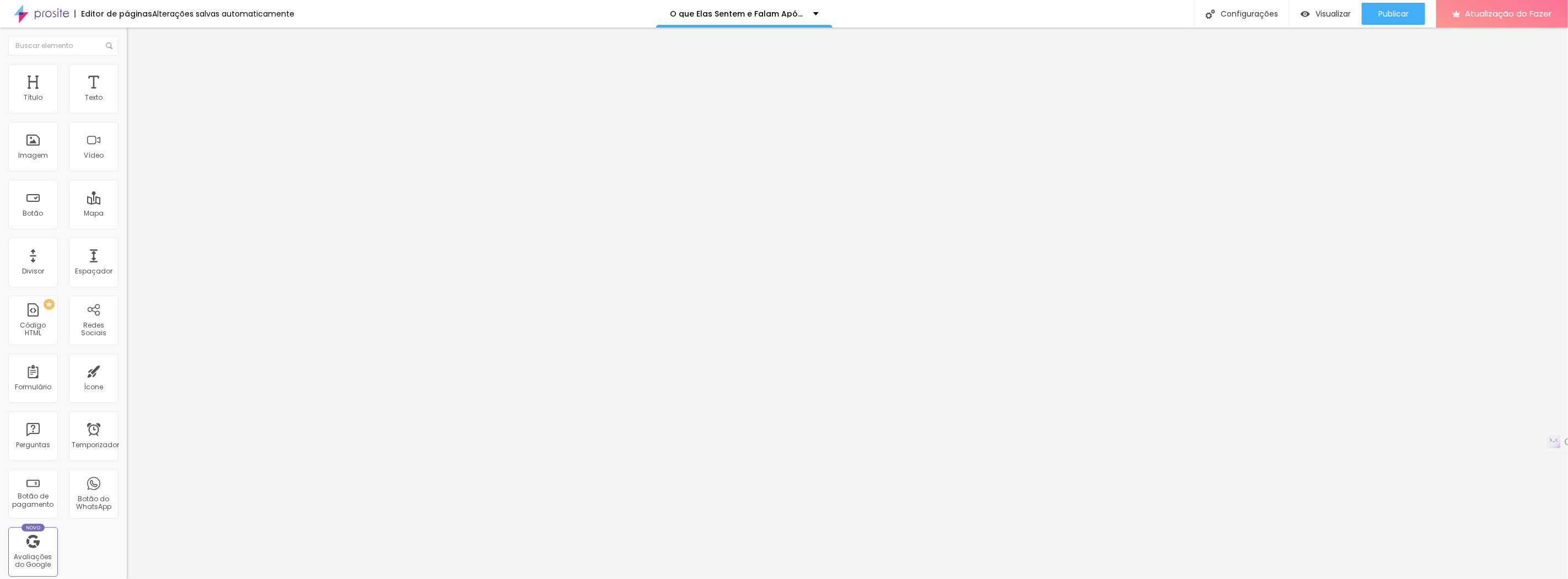
type input "35"
type input "40"
type input "45"
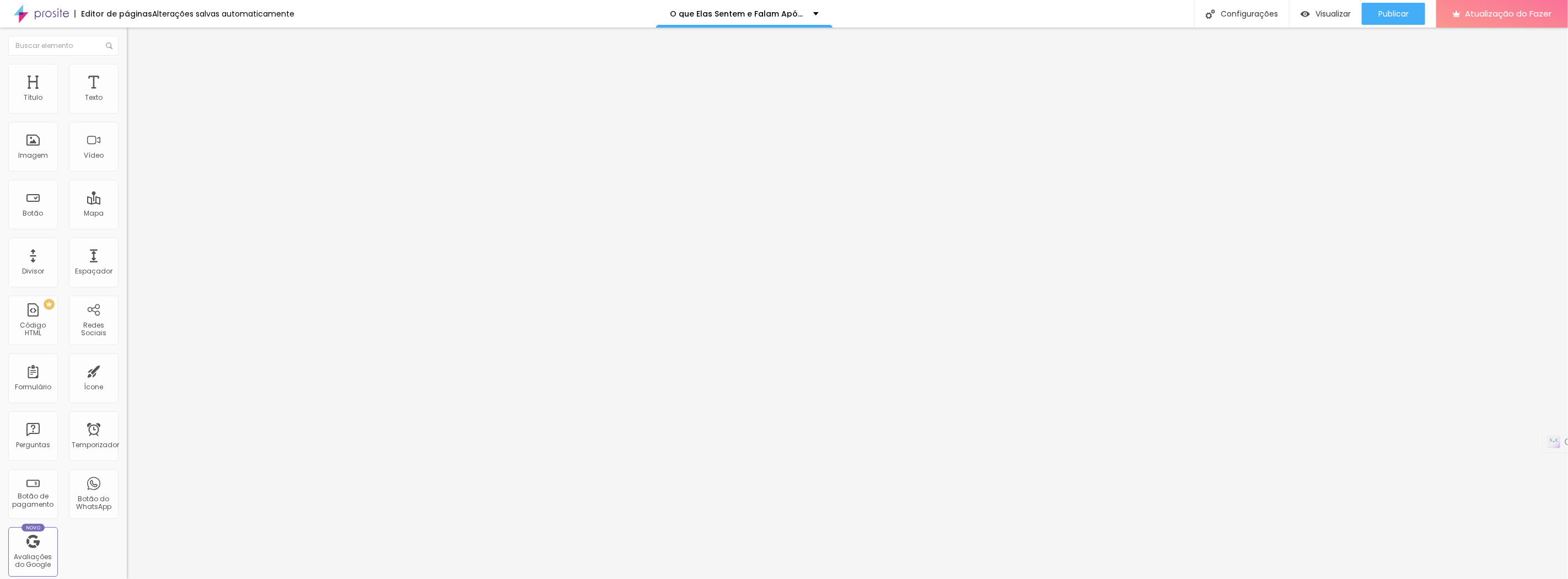
type input "50"
drag, startPoint x: 43, startPoint y: 107, endPoint x: 84, endPoint y: 111, distance: 41.2
type input "50"
click at [127, 214] on input "range" at bounding box center [162, 218] width 71 height 9
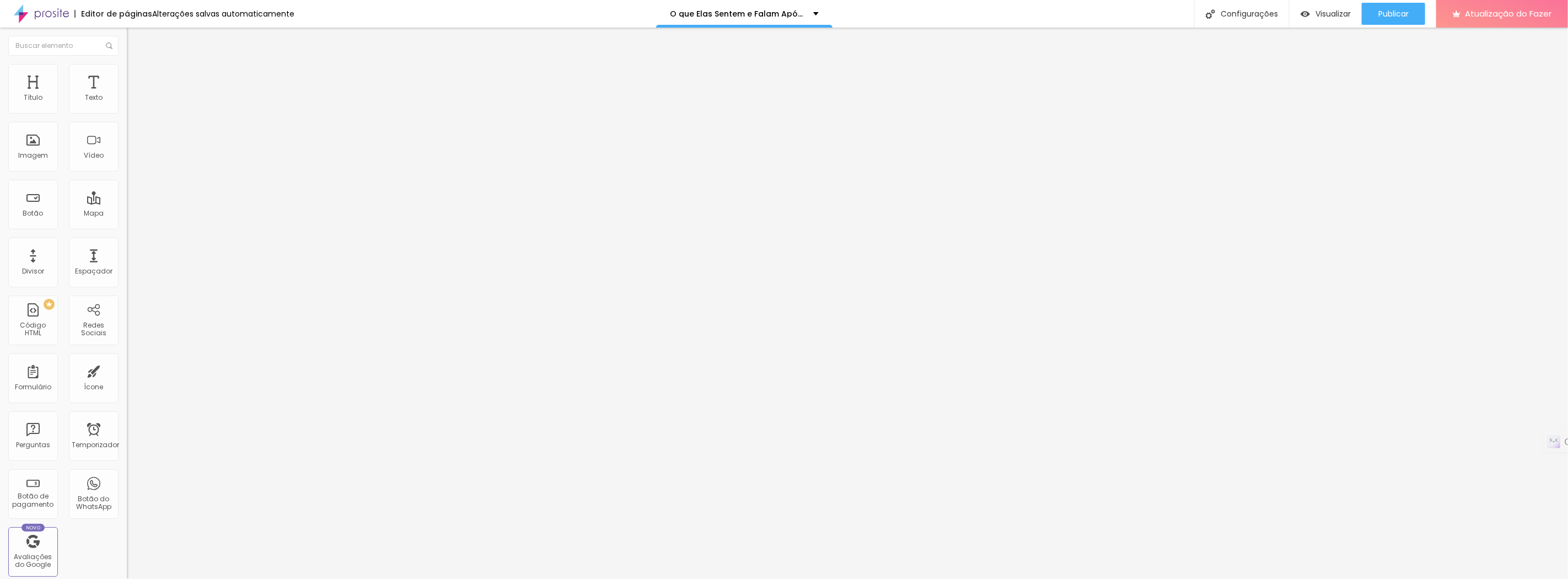
click at [127, 70] on img at bounding box center [131, 69] width 10 height 10
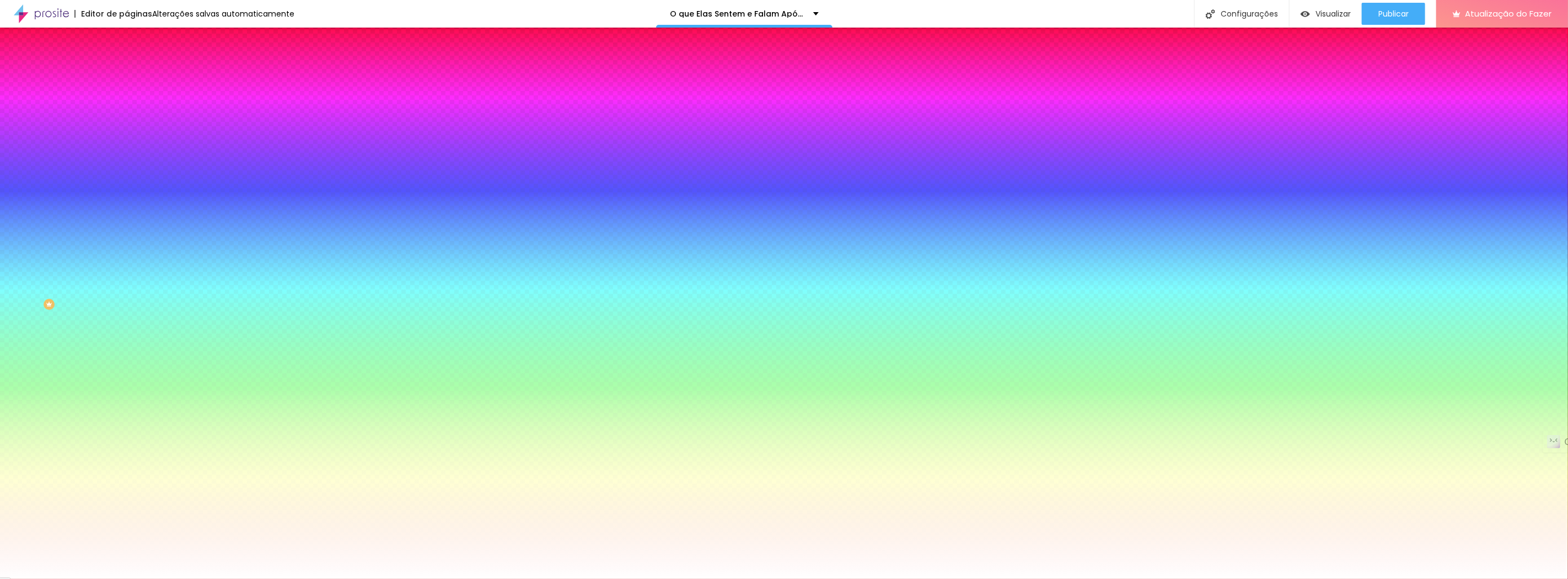
click at [127, 75] on li "Avançado" at bounding box center [189, 81] width 127 height 11
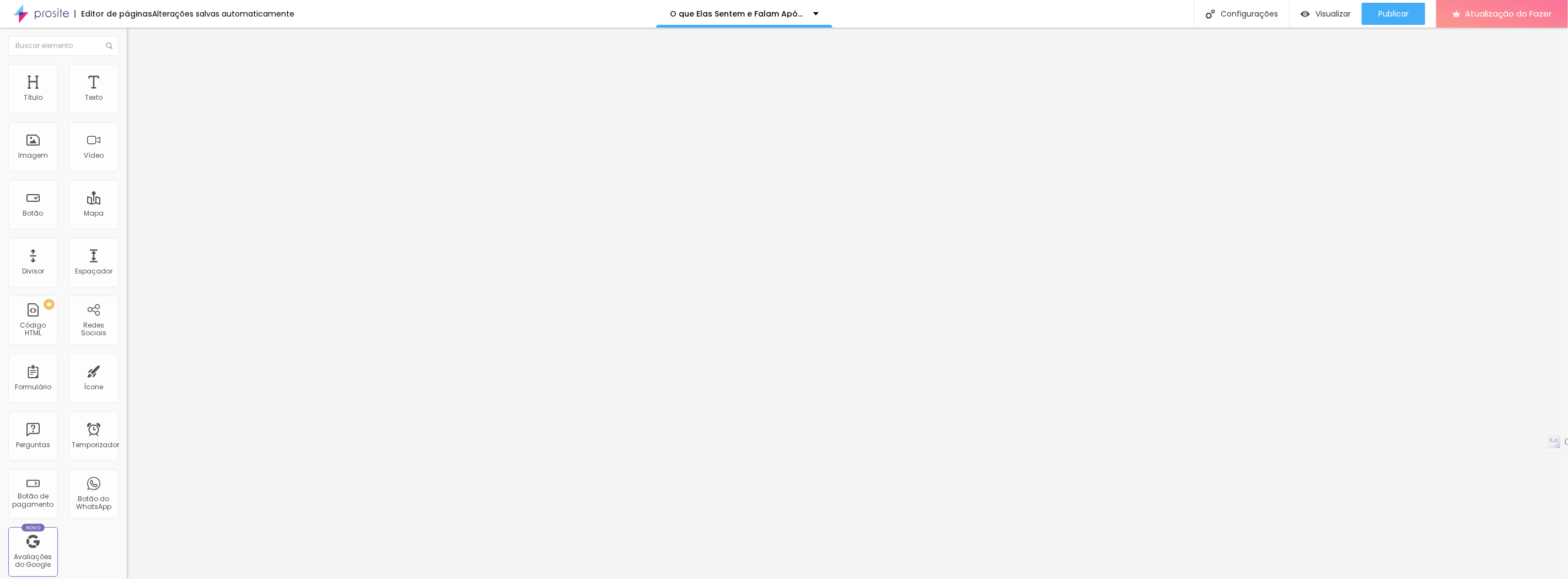
type input "5"
type input "10"
type input "15"
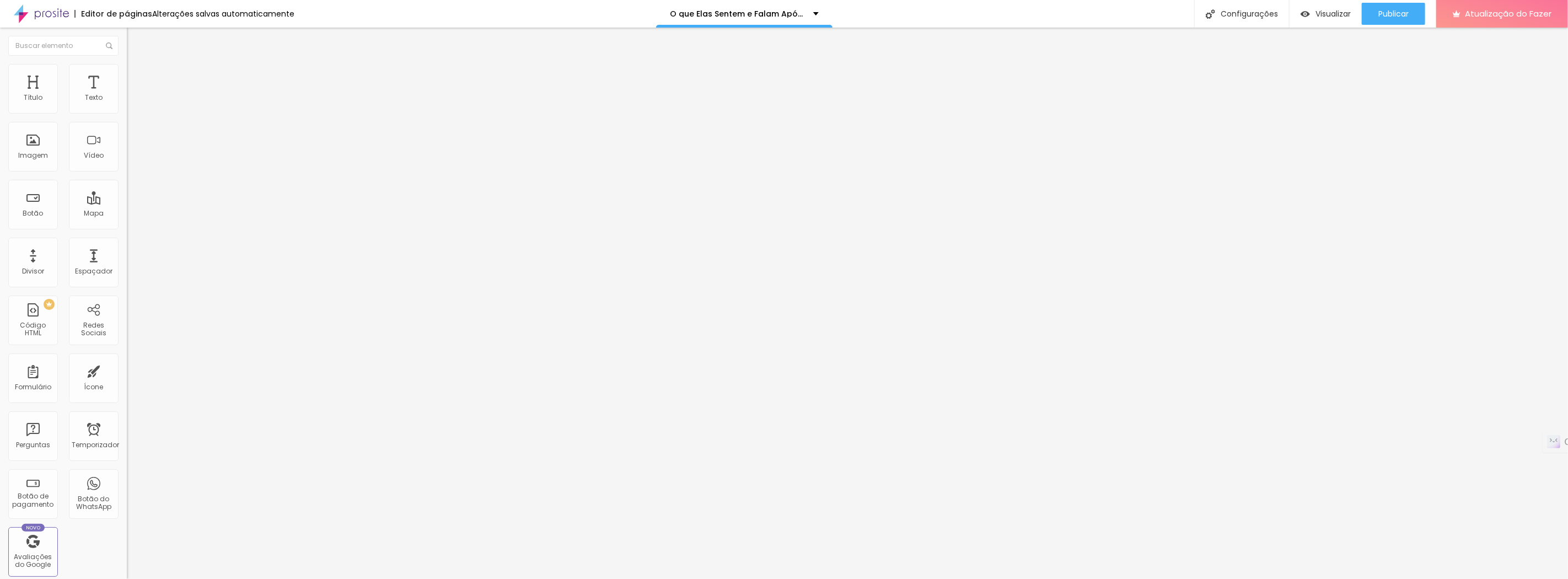
type input "15"
type input "10"
type input "5"
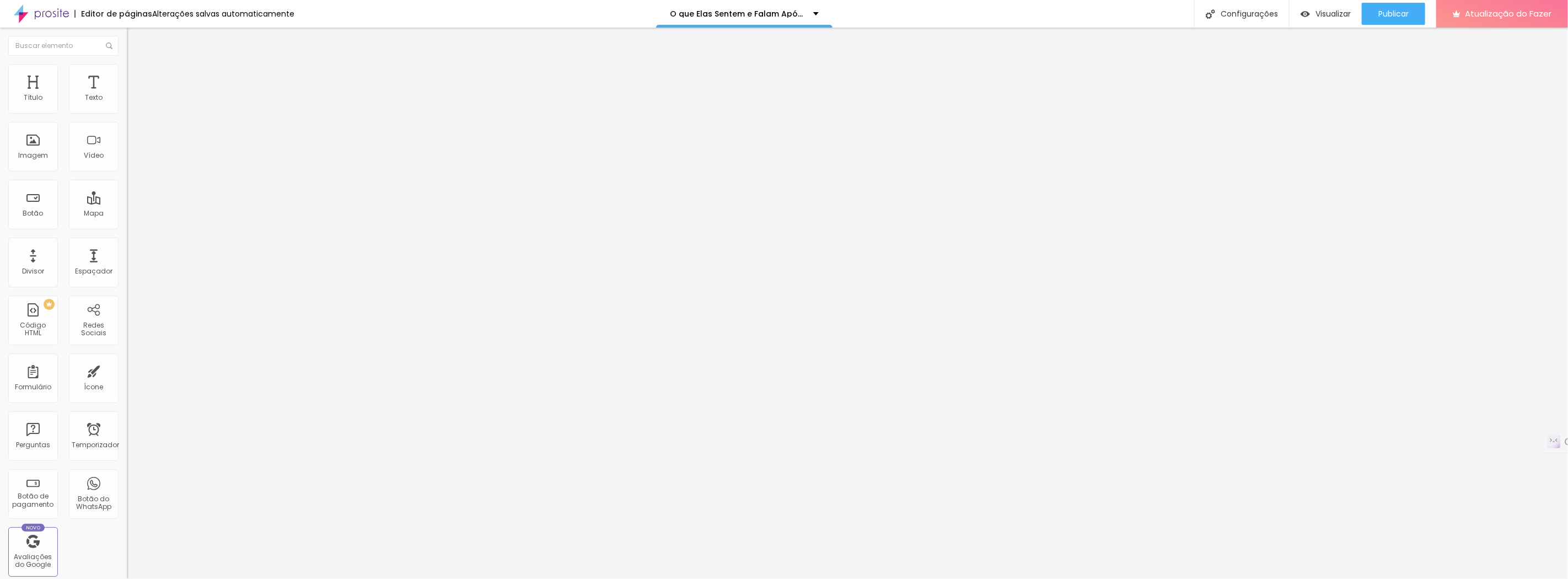
type input "10"
drag, startPoint x: 23, startPoint y: 110, endPoint x: 33, endPoint y: 110, distance: 10.0
type input "10"
click at [127, 214] on input "range" at bounding box center [162, 218] width 71 height 9
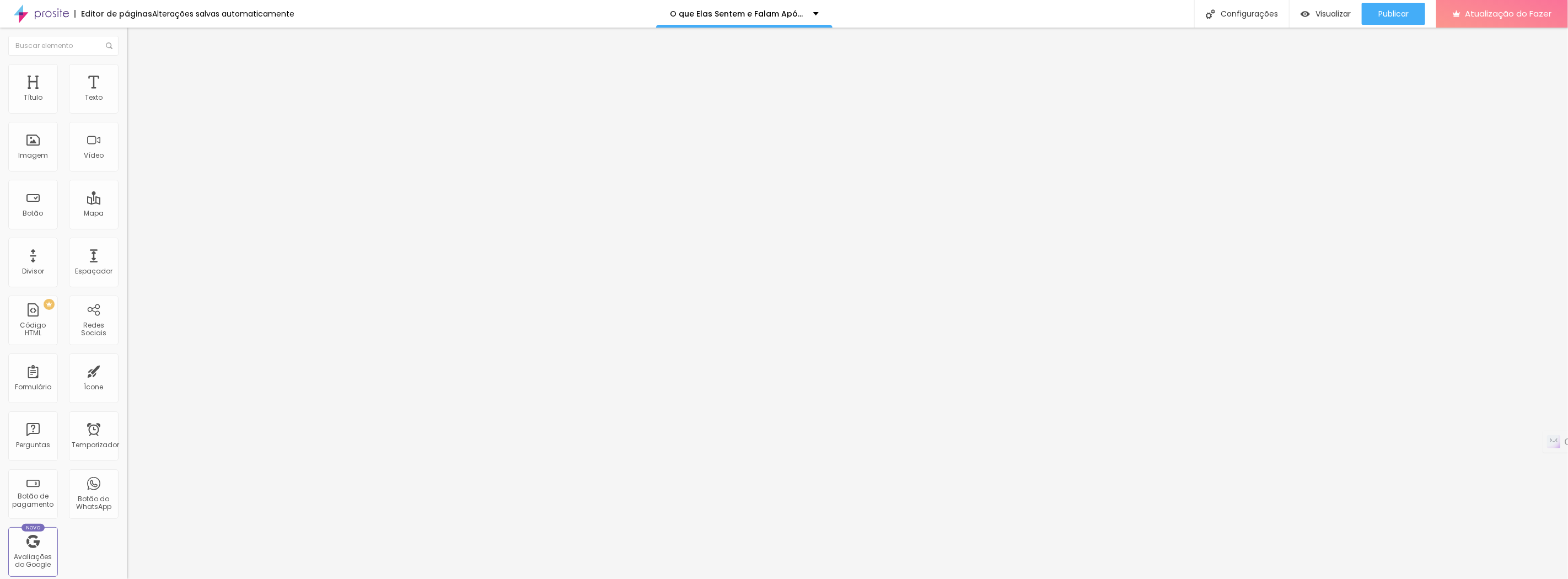
click at [127, 240] on font "ID HTML" at bounding box center [139, 244] width 24 height 9
click at [127, 242] on div "ID HTML" at bounding box center [189, 255] width 127 height 27
click at [127, 67] on img at bounding box center [131, 69] width 10 height 10
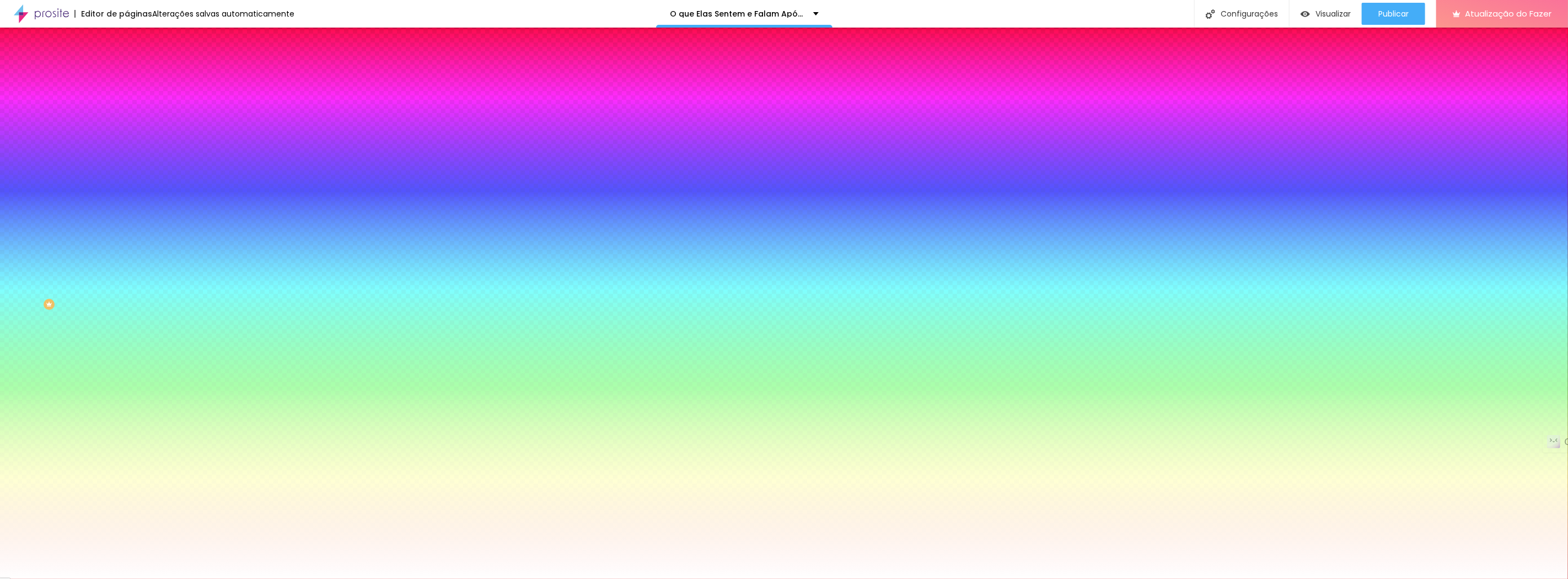
click at [127, 292] on div "Editar nulo Conteúdo Estilo Avançado Cor de fundo Voltar ao padrão #FFFFFF Somb…" at bounding box center [189, 303] width 127 height 551
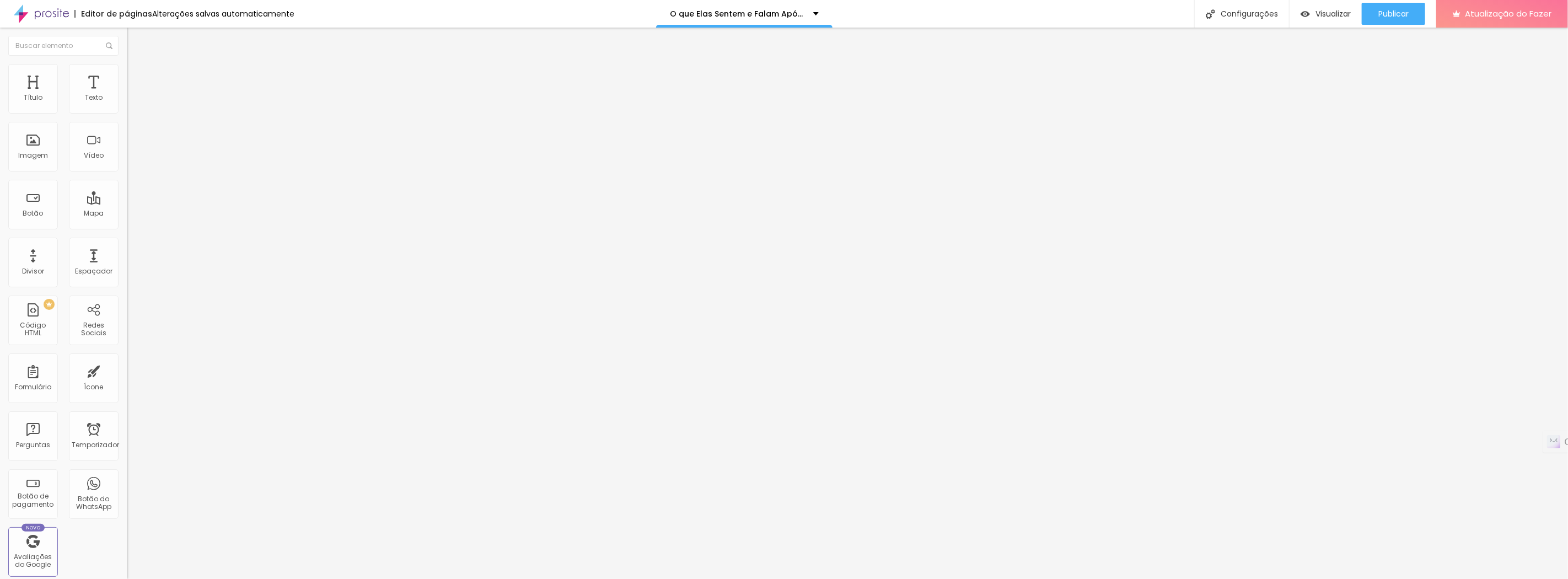
click at [127, 227] on input "[URL][DOMAIN_NAME]" at bounding box center [193, 222] width 132 height 11
drag, startPoint x: 73, startPoint y: 228, endPoint x: 124, endPoint y: 228, distance: 51.0
click at [127, 228] on div "Texto Veja o Ensaio da Paula Alinhamento Tamanho Normal Pequeno Normal Grande L…" at bounding box center [189, 166] width 127 height 161
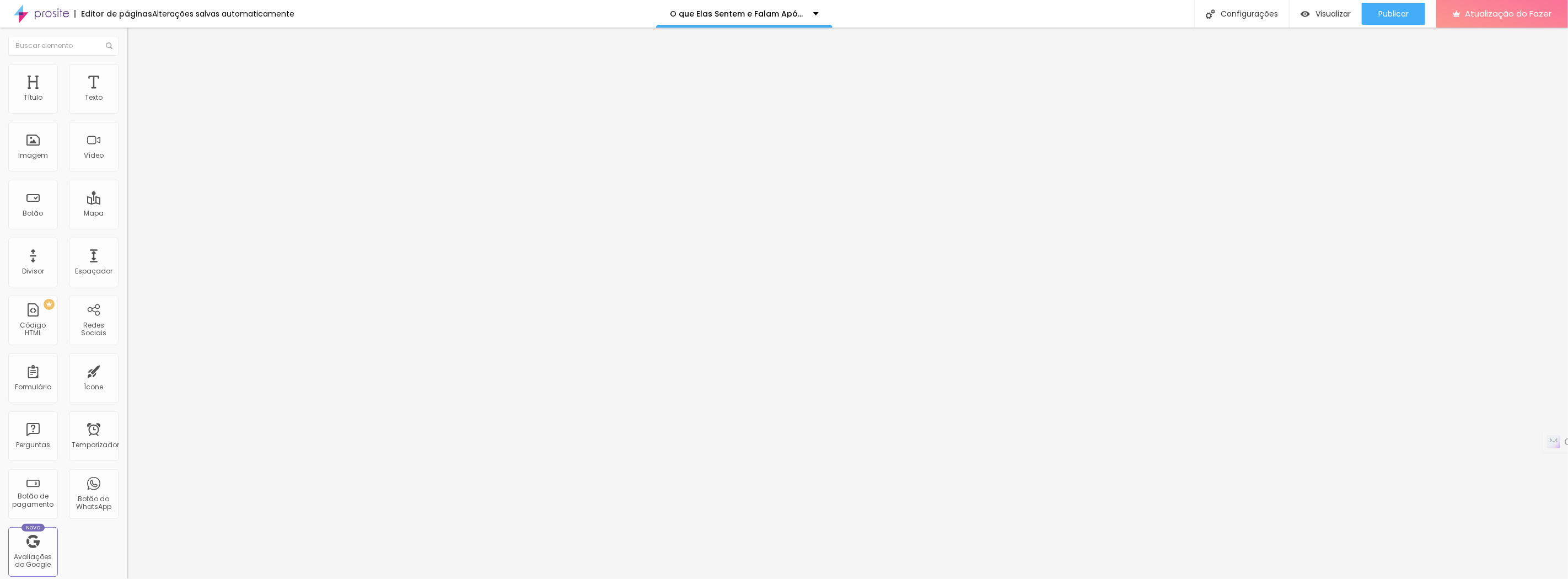
click at [127, 92] on img at bounding box center [130, 89] width 7 height 7
click at [127, 140] on img at bounding box center [130, 135] width 7 height 7
click at [127, 149] on img at bounding box center [130, 144] width 7 height 7
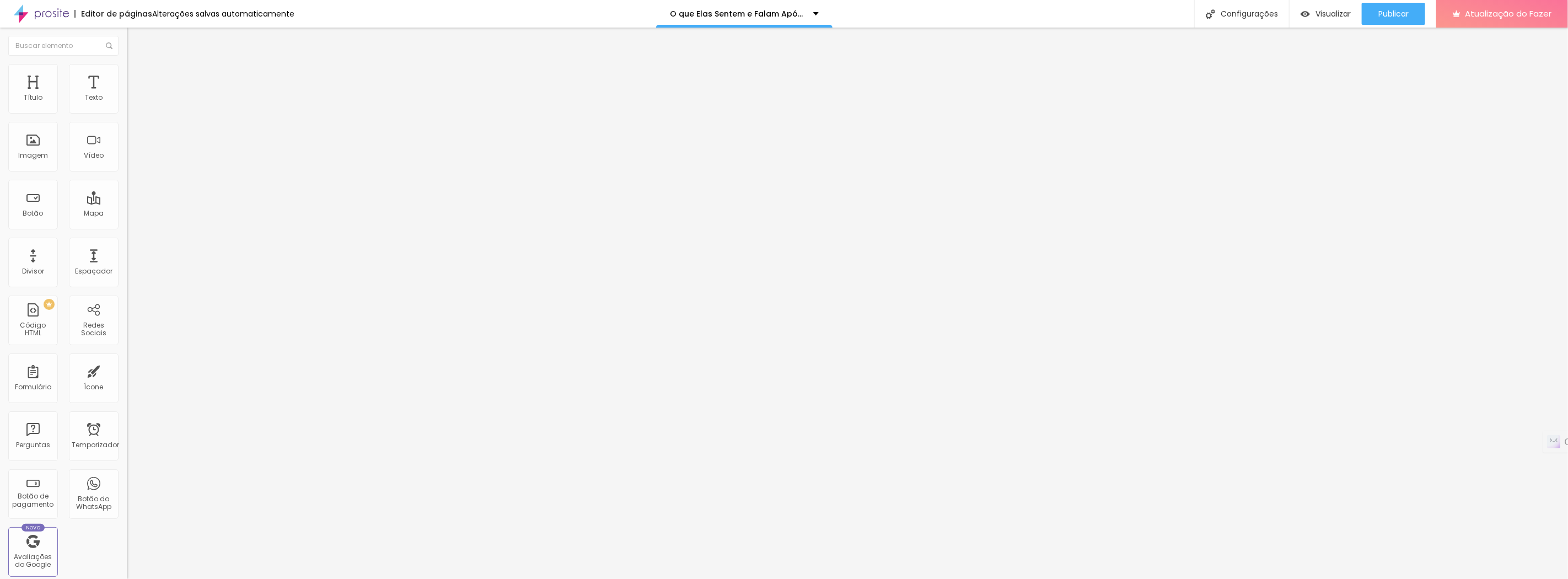
click at [127, 172] on font "1:1 Quadrado" at bounding box center [148, 167] width 43 height 9
click at [127, 179] on font "Cinema" at bounding box center [140, 174] width 28 height 9
click at [127, 189] on font "Padrão" at bounding box center [139, 185] width 24 height 9
click at [127, 203] on span "Original" at bounding box center [140, 198] width 26 height 9
click at [127, 186] on font "Padrão" at bounding box center [139, 180] width 24 height 9
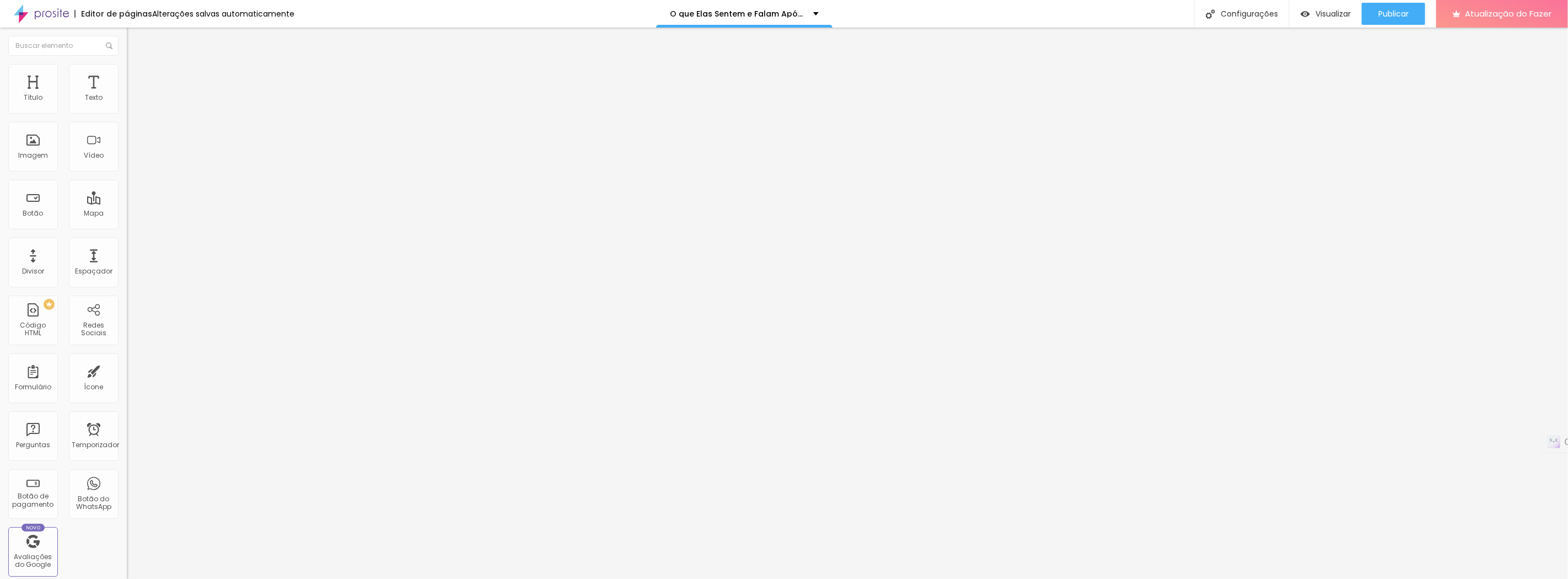
click at [127, 70] on img at bounding box center [131, 69] width 10 height 10
type input "1"
type input "3"
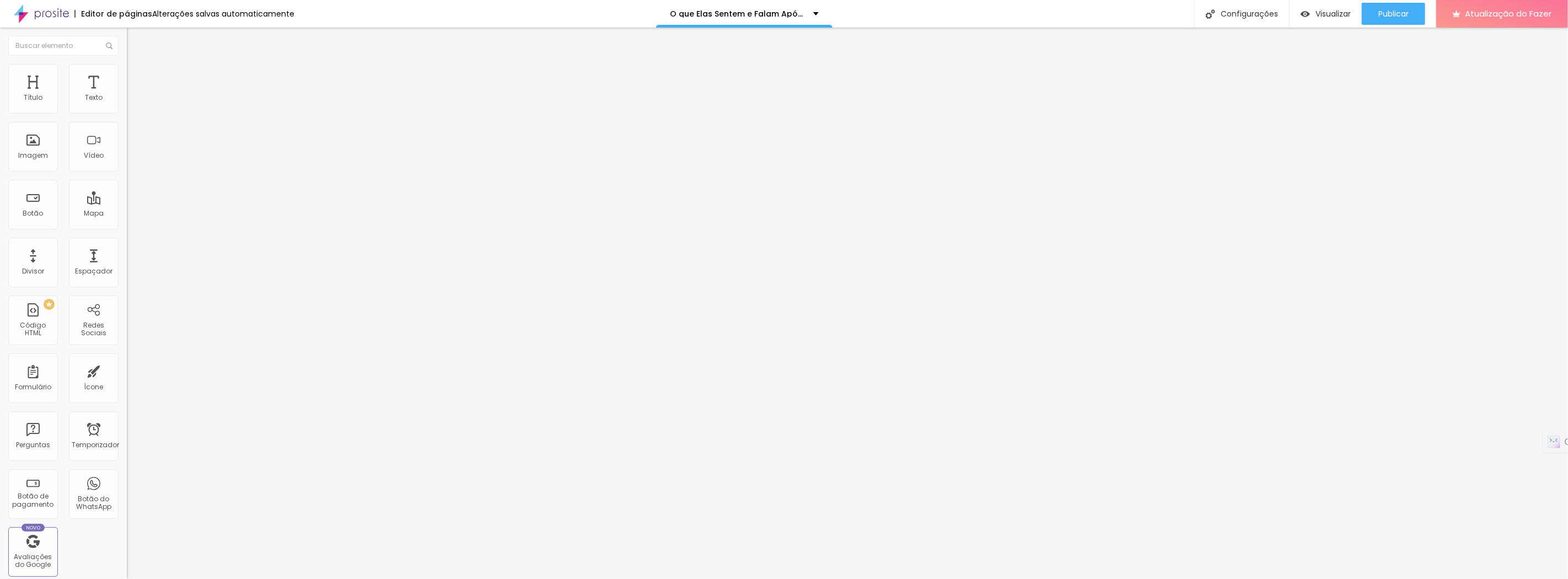
type input "5"
type input "9"
type input "10"
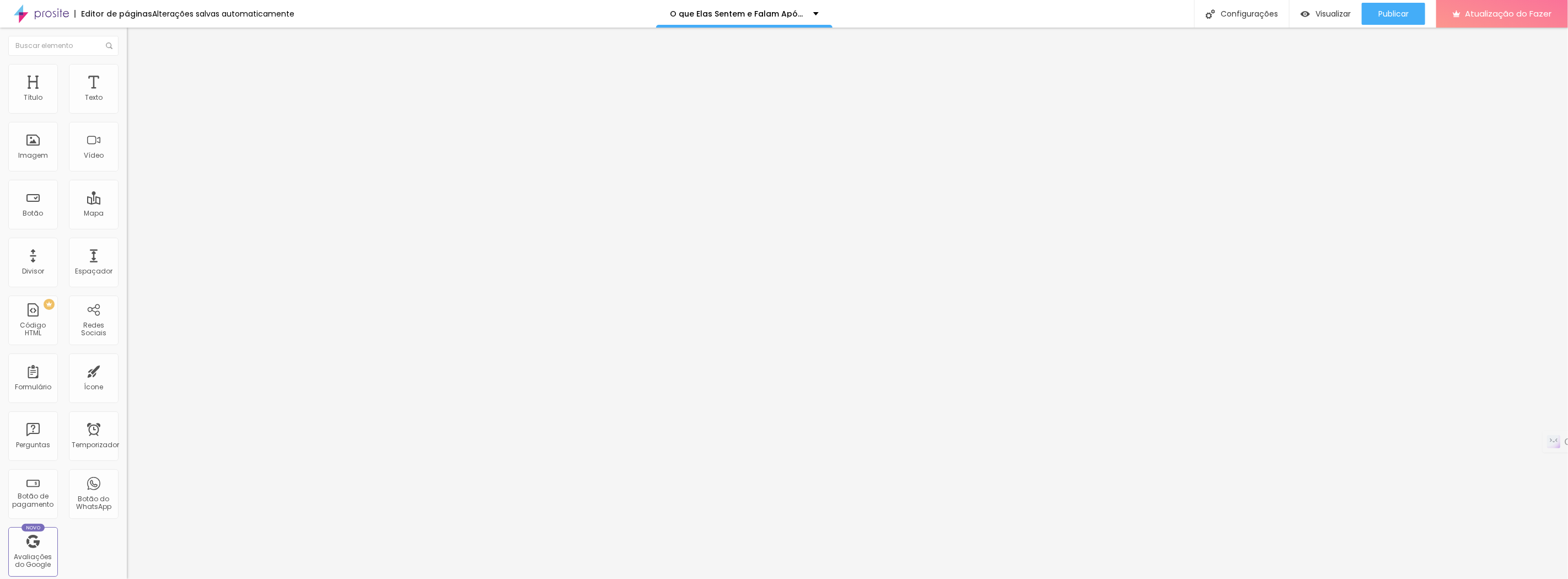
type input "10"
type input "12"
type input "14"
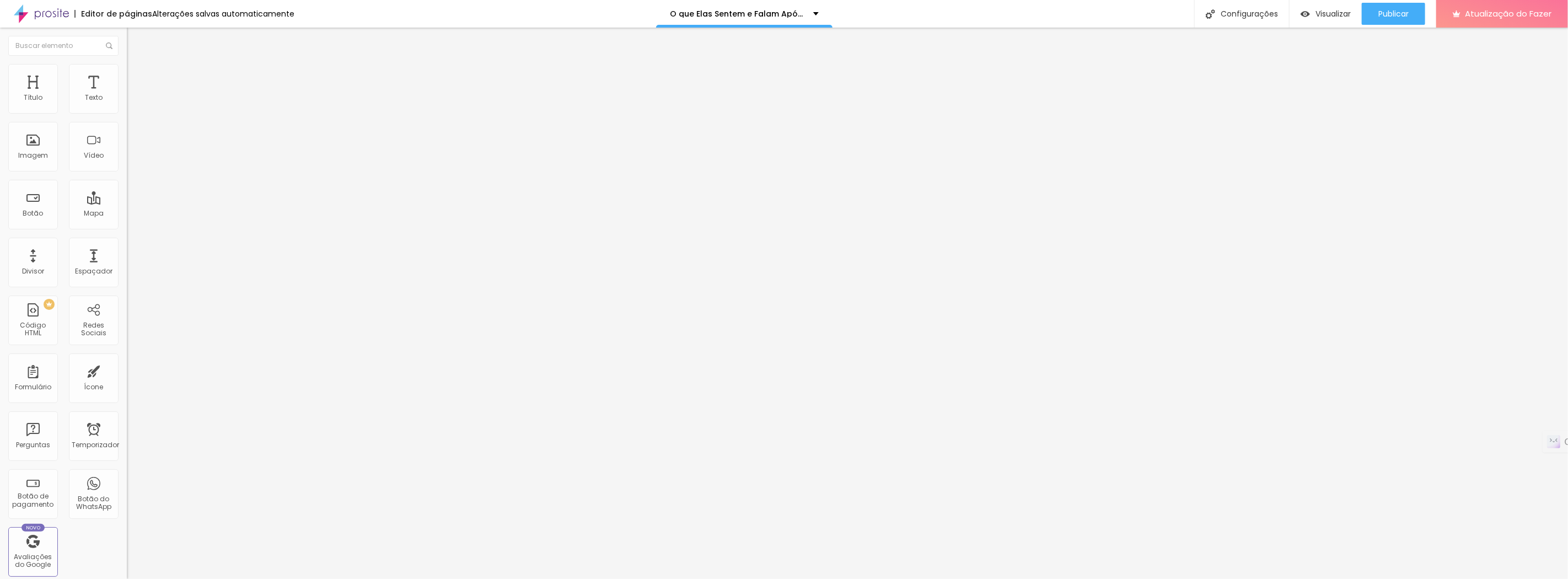
type input "18"
type input "21"
type input "23"
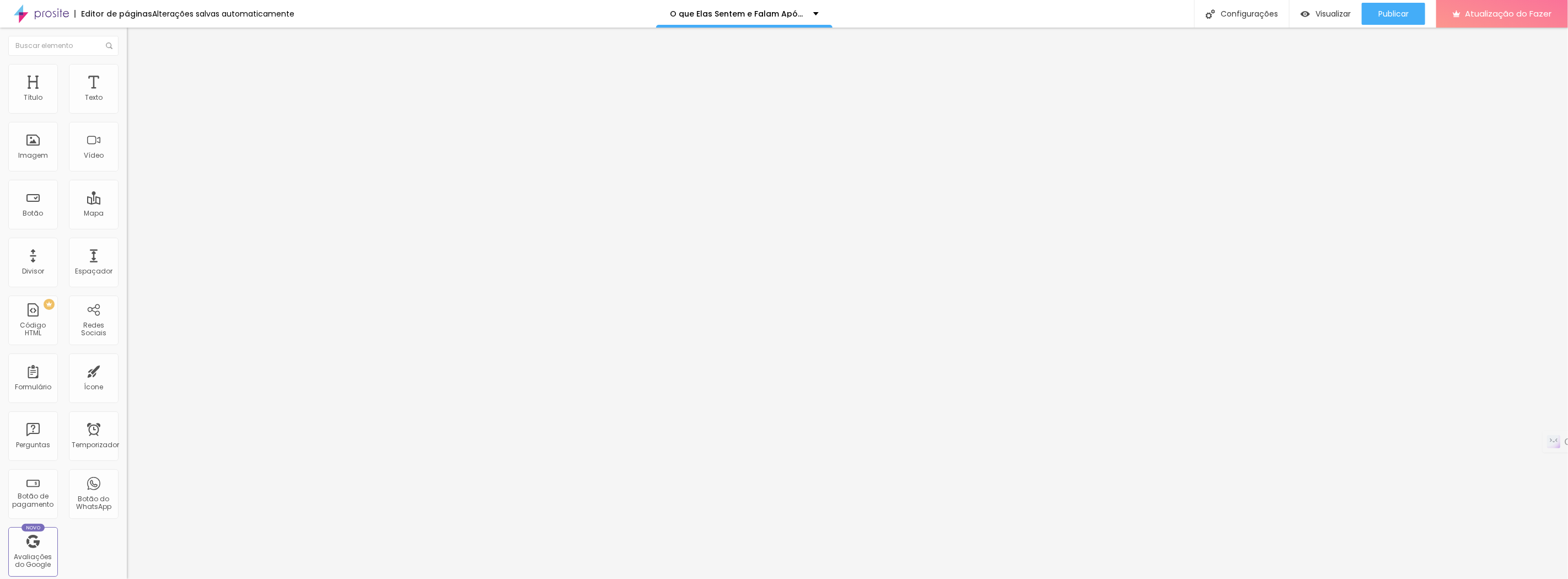
type input "23"
type input "27"
type input "32"
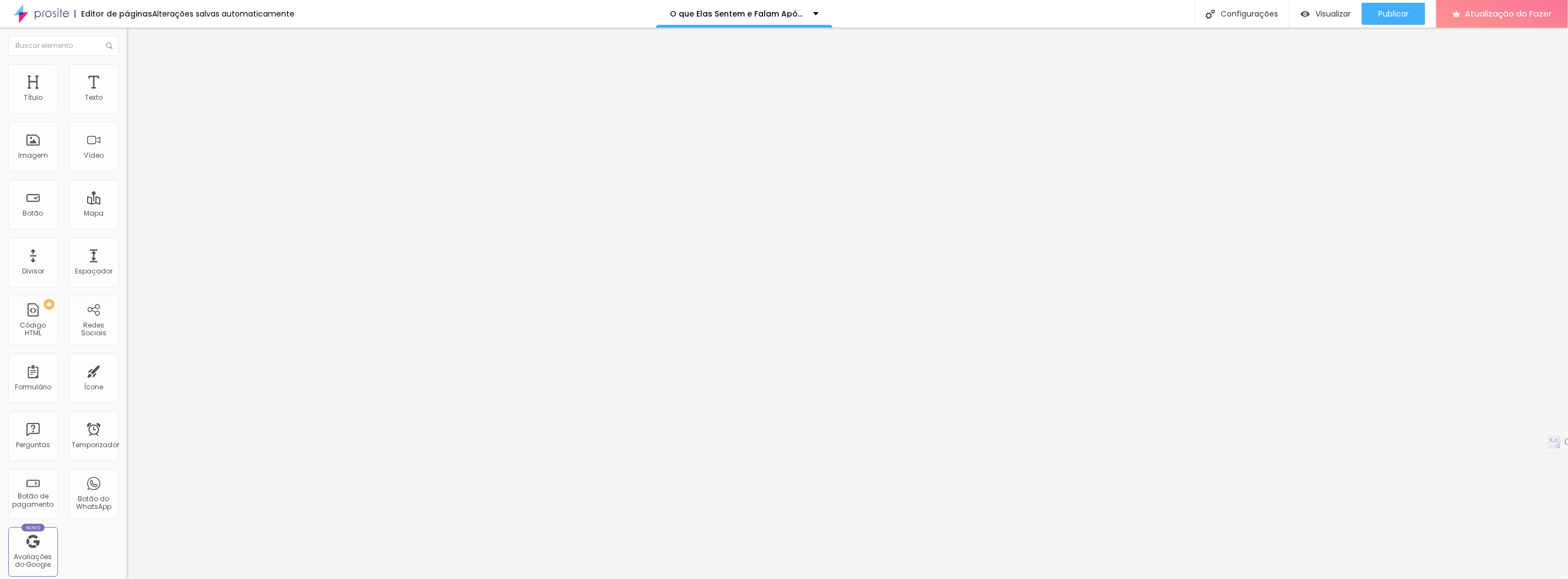
type input "36"
type input "38"
type input "40"
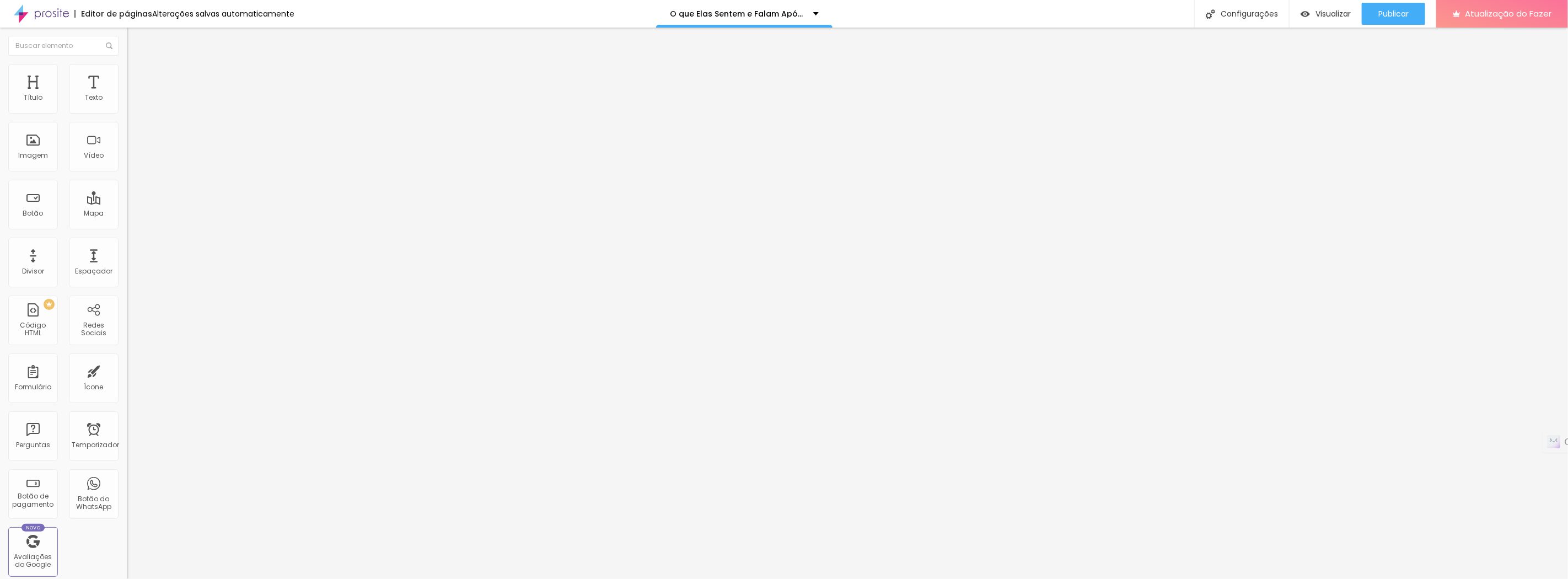
type input "40"
type input "41"
type input "43"
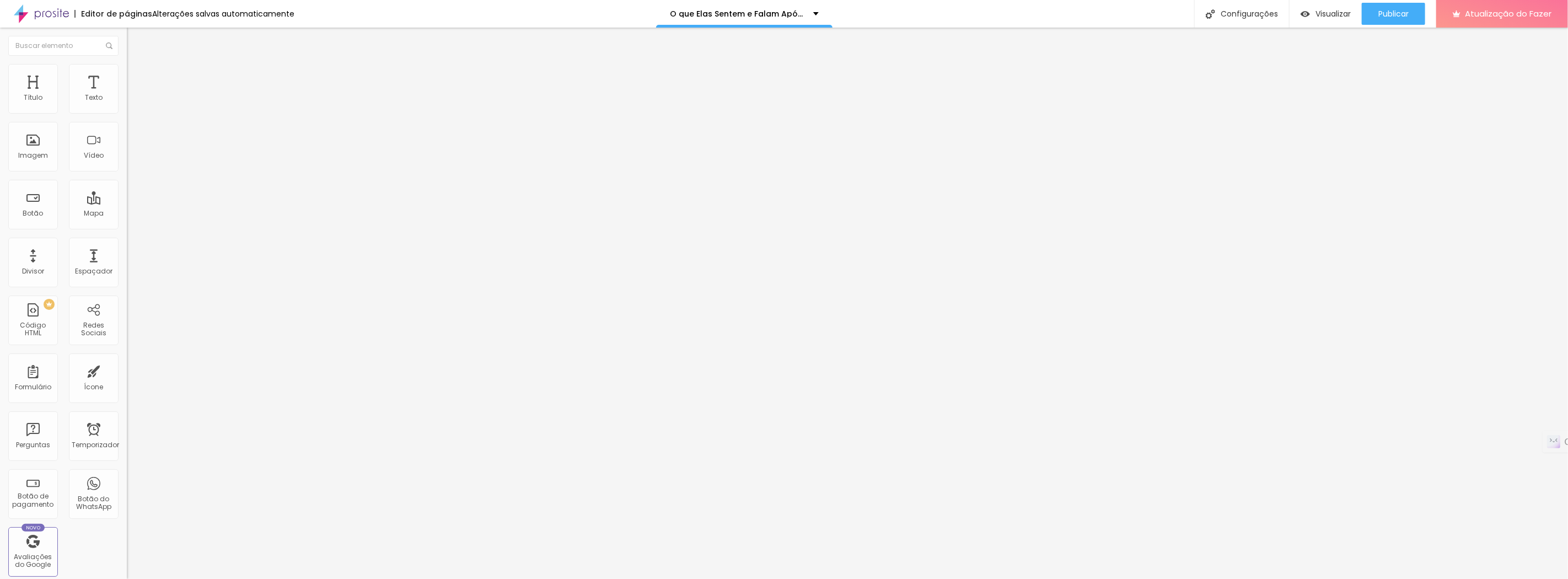
type input "45"
type input "47"
type input "49"
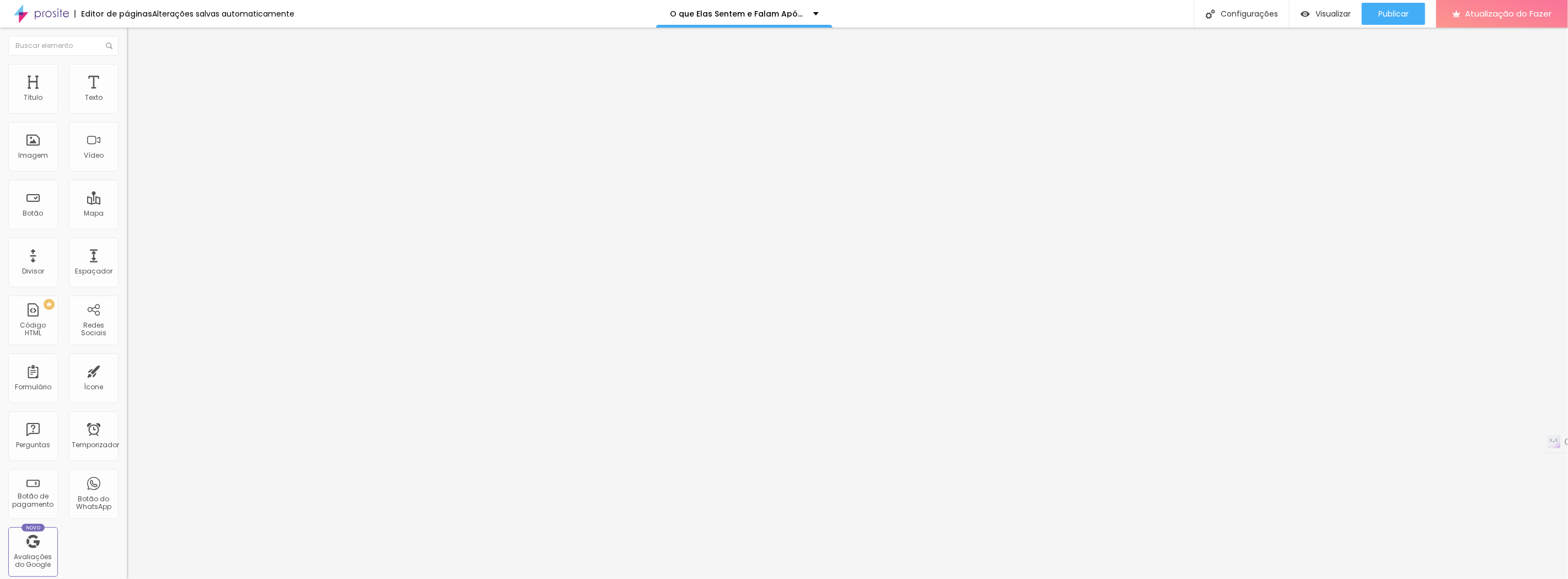
type input "49"
type input "51"
type input "52"
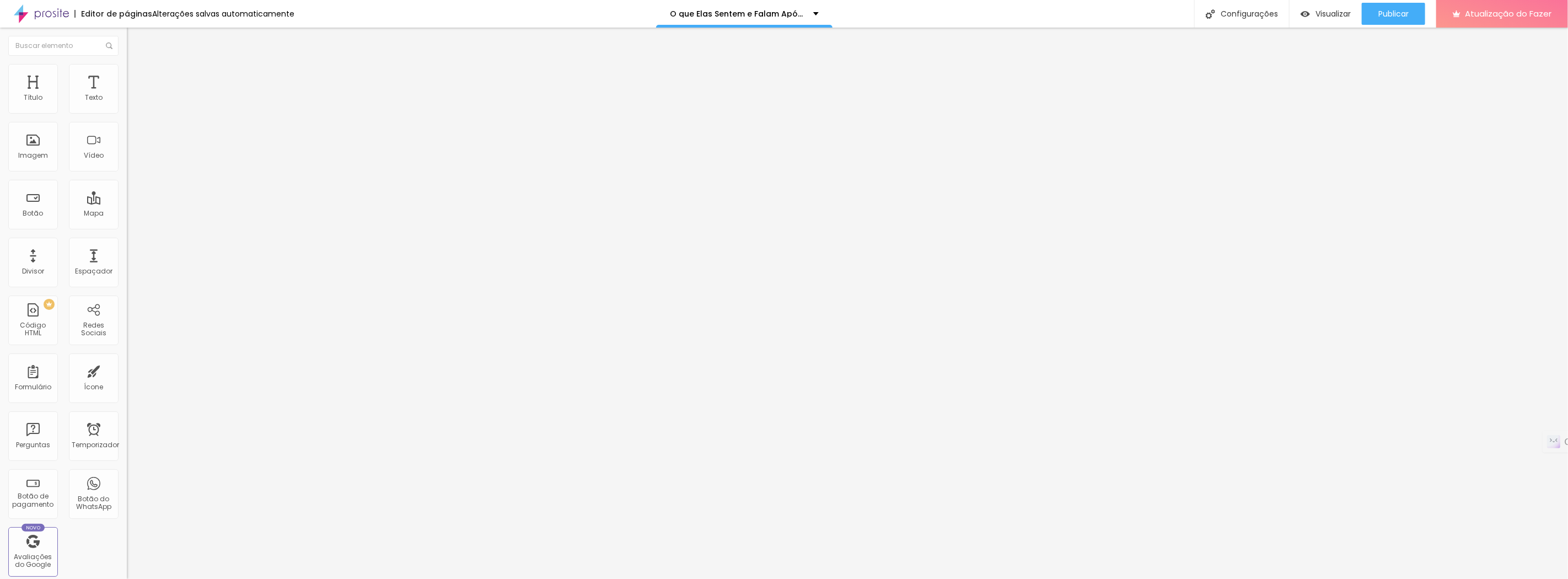
type input "54"
type input "56"
type input "54"
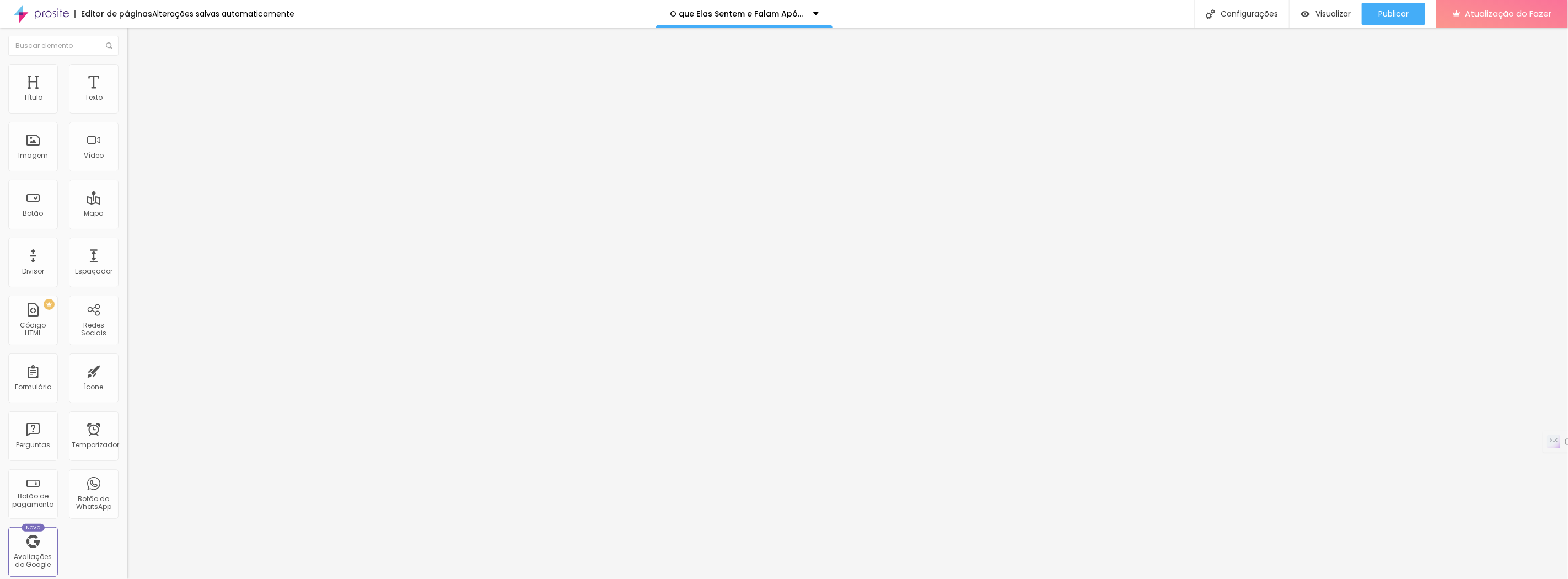
type input "54"
type input "47"
type input "40"
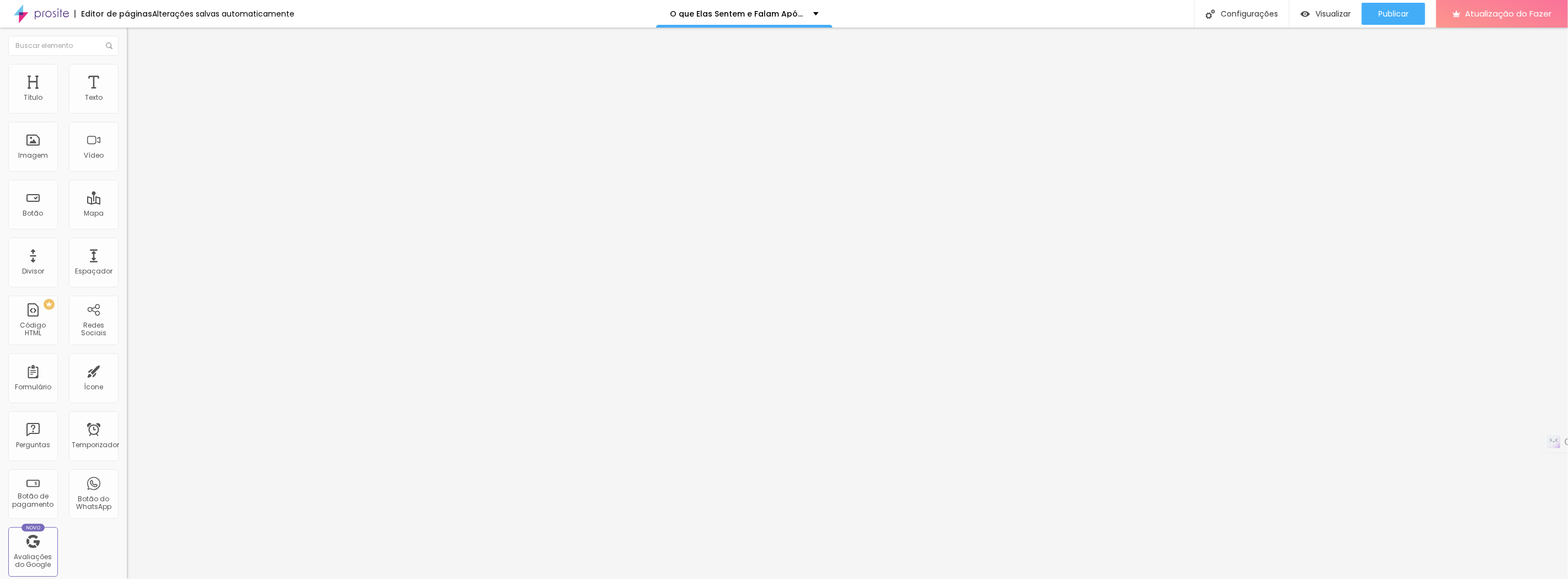
type input "32"
type input "23"
click at [127, 242] on input "range" at bounding box center [162, 246] width 71 height 9
drag, startPoint x: 74, startPoint y: 118, endPoint x: 86, endPoint y: 118, distance: 12.0
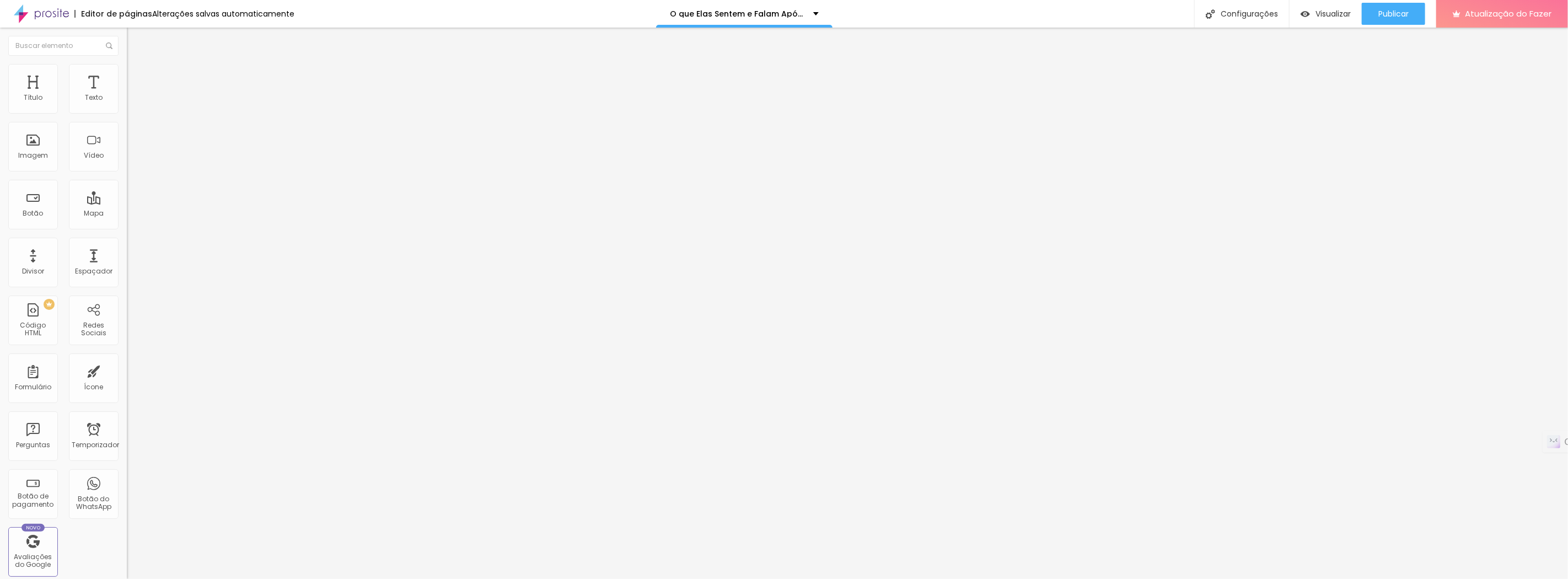
click at [127, 113] on input "range" at bounding box center [162, 109] width 71 height 9
click at [127, 172] on font "1:1 Quadrado" at bounding box center [148, 167] width 43 height 9
click at [127, 179] on font "Cinema" at bounding box center [140, 174] width 28 height 9
click at [127, 189] on font "Padrão" at bounding box center [139, 185] width 24 height 9
click at [127, 179] on font "Cinema" at bounding box center [140, 174] width 28 height 9
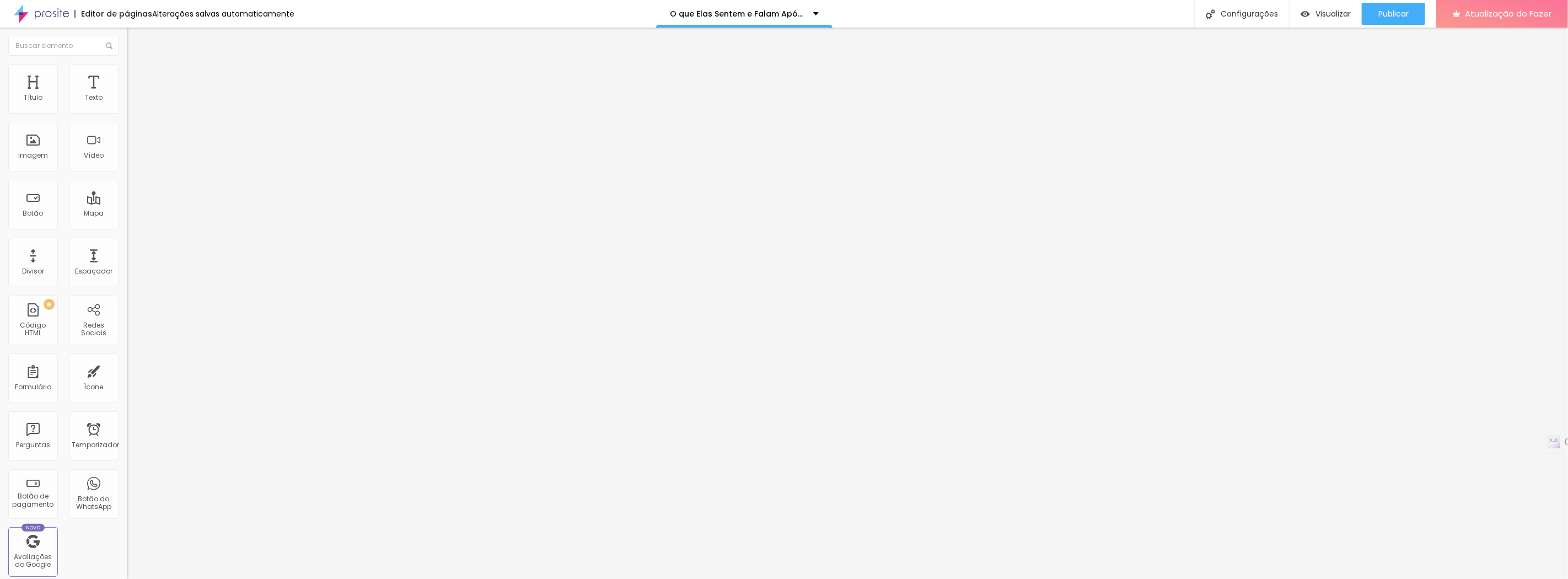
click at [127, 189] on font "Padrão" at bounding box center [139, 185] width 24 height 9
click at [127, 196] on font "Quadrado" at bounding box center [144, 191] width 36 height 9
click at [127, 203] on font "Original" at bounding box center [140, 198] width 26 height 9
click at [127, 186] on font "Padrão" at bounding box center [139, 180] width 24 height 9
click at [127, 203] on font "Original" at bounding box center [140, 198] width 26 height 9
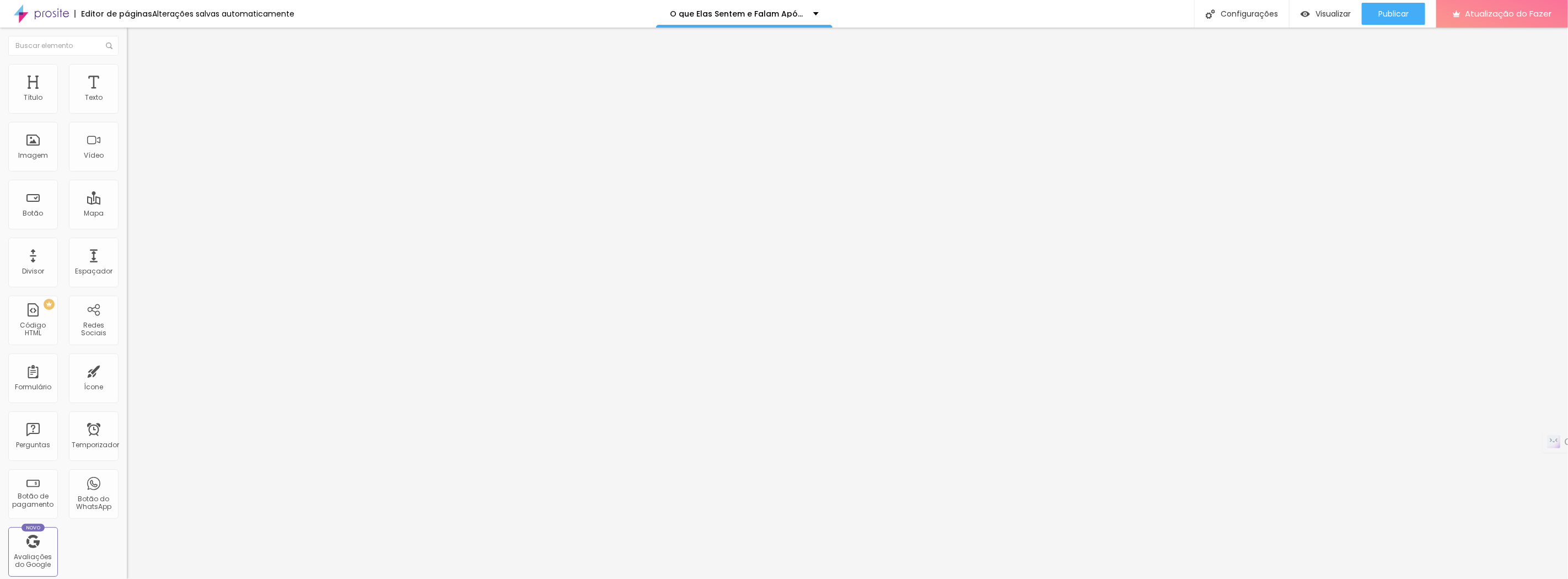
click at [127, 172] on font "Padrão 4:3" at bounding box center [144, 167] width 37 height 9
click at [127, 179] on font "Cinema" at bounding box center [140, 174] width 28 height 9
click at [127, 172] on font "Cinema 16:9" at bounding box center [147, 167] width 42 height 9
click at [127, 189] on span "Padrão" at bounding box center [139, 185] width 24 height 9
click at [127, 196] on font "Quadrado" at bounding box center [144, 191] width 36 height 9
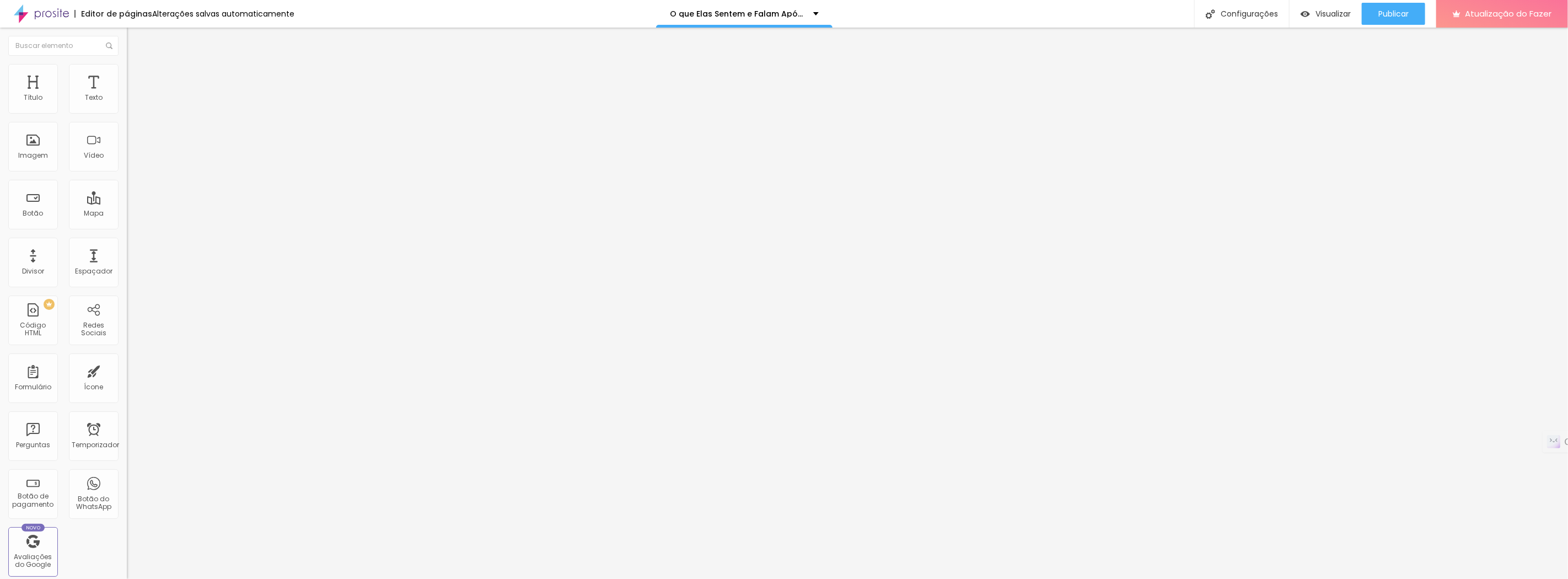
click at [127, 75] on img at bounding box center [131, 80] width 10 height 10
click at [127, 64] on img at bounding box center [131, 69] width 10 height 10
click at [127, 113] on input "range" at bounding box center [162, 109] width 71 height 9
click at [127, 64] on li "Conteúdo" at bounding box center [189, 59] width 127 height 11
click at [127, 202] on div "Proporção 1:1 Quadrado Cinema 16:9 Padrão 4:3 Quadrado 1:1 Original" at bounding box center [189, 180] width 127 height 43
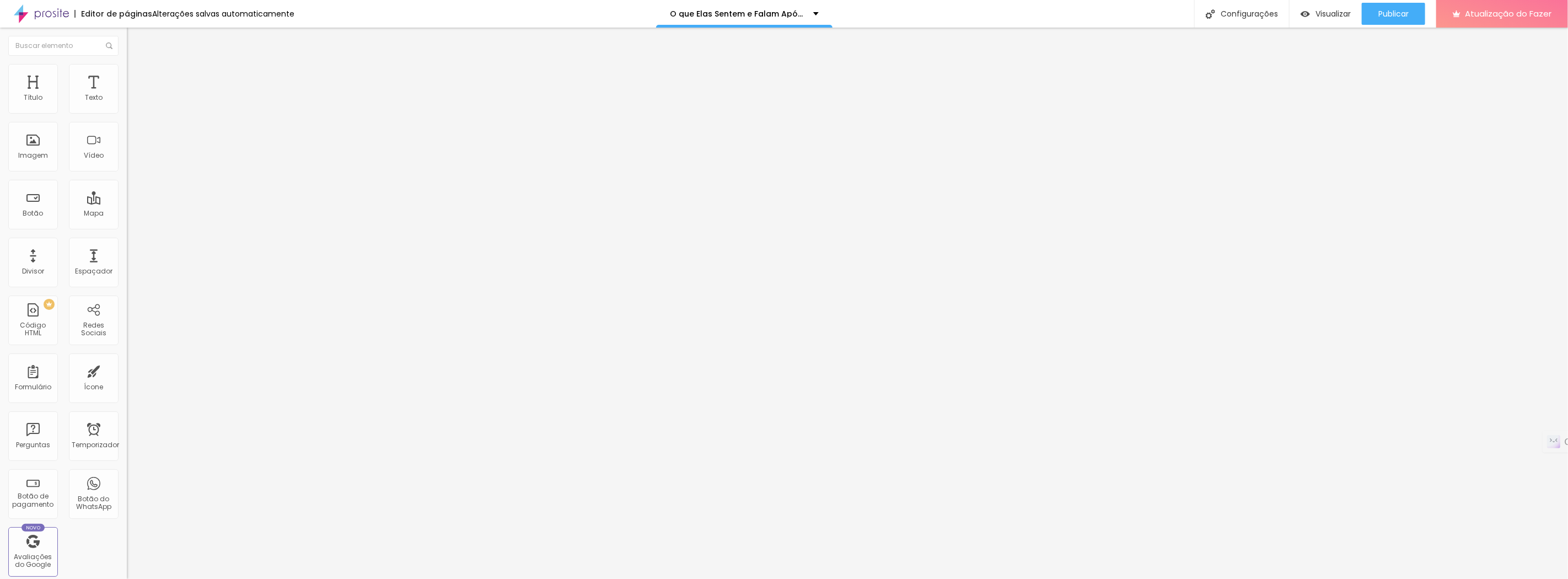
click at [127, 172] on font "1:1 Quadrado" at bounding box center [148, 167] width 43 height 9
click at [127, 179] on font "Cinema" at bounding box center [140, 174] width 28 height 9
click at [1401, 11] on font "Publicar" at bounding box center [1393, 14] width 30 height 11
click at [1323, 16] on font "Visualizar" at bounding box center [1322, 14] width 35 height 11
click at [29, 274] on font "Divisor" at bounding box center [33, 270] width 22 height 9
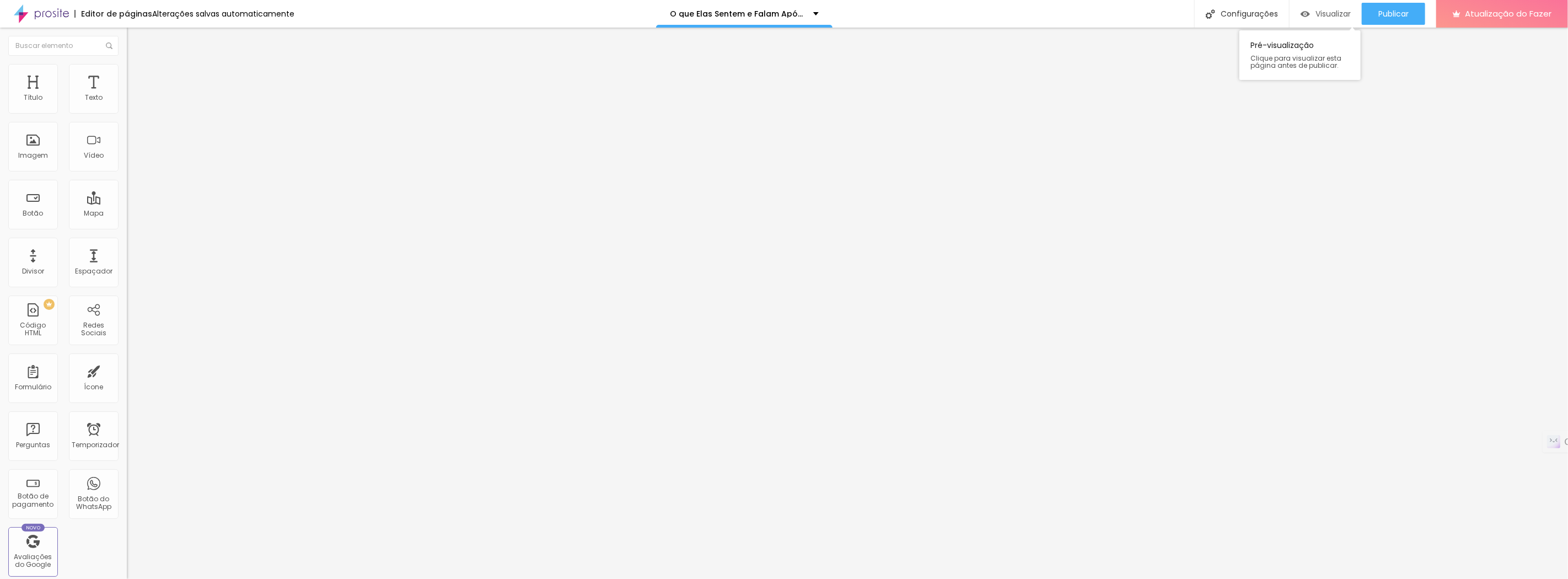
click at [1327, 15] on font "Visualizar" at bounding box center [1332, 14] width 35 height 11
click at [127, 131] on font "Sólido" at bounding box center [137, 128] width 21 height 9
click at [127, 190] on font "Coração 1" at bounding box center [144, 185] width 35 height 9
click at [127, 140] on font "Sólido" at bounding box center [137, 135] width 21 height 9
click at [127, 150] on font "Pontilhado" at bounding box center [144, 145] width 37 height 9
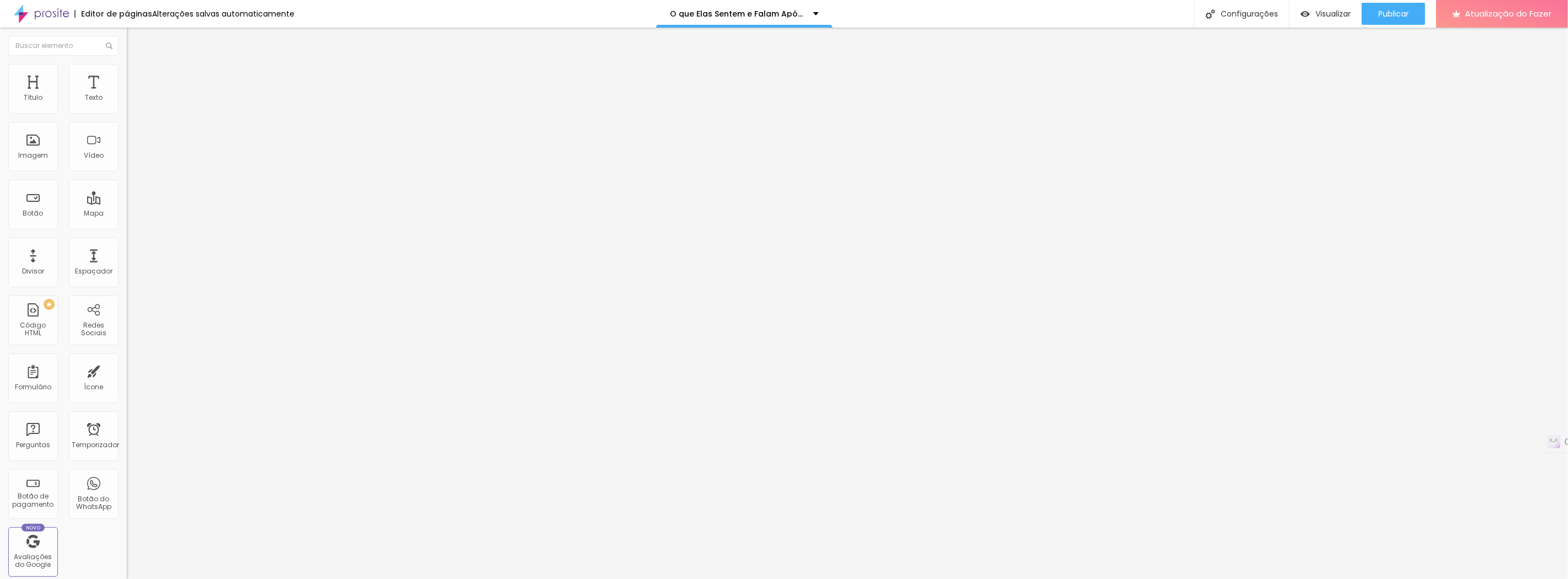
click at [127, 140] on font "Sólido" at bounding box center [137, 135] width 21 height 9
click at [127, 157] on font "Serrilhado" at bounding box center [144, 152] width 35 height 9
click at [127, 164] on font "Duplo" at bounding box center [136, 158] width 20 height 9
click at [127, 171] on font "Pata de cachorro" at bounding box center [156, 165] width 59 height 9
click at [127, 177] on font "Estrela" at bounding box center [137, 171] width 22 height 9
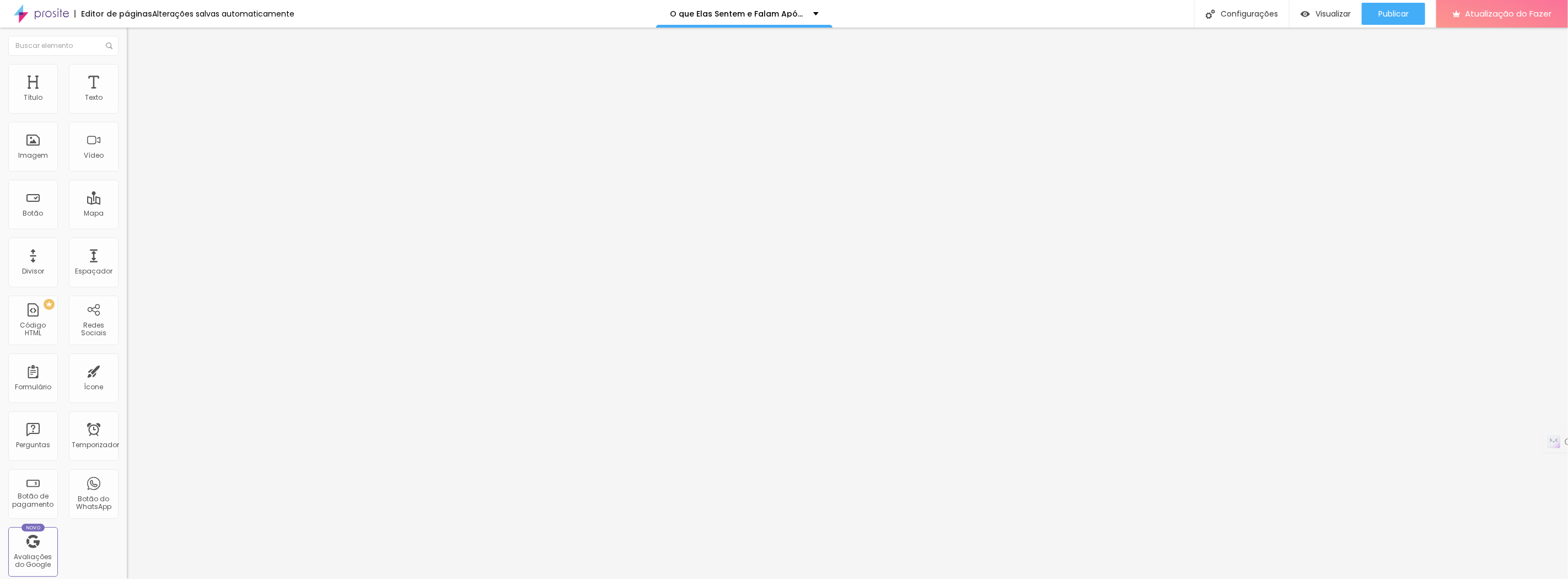
click at [127, 183] on div "Brilho" at bounding box center [189, 179] width 127 height 7
click at [127, 190] on font "Coração 1" at bounding box center [144, 185] width 35 height 9
click at [127, 197] on font "Coração 2" at bounding box center [144, 192] width 37 height 9
click at [127, 131] on font "Sólido" at bounding box center [137, 128] width 21 height 9
click at [127, 69] on img at bounding box center [131, 69] width 10 height 10
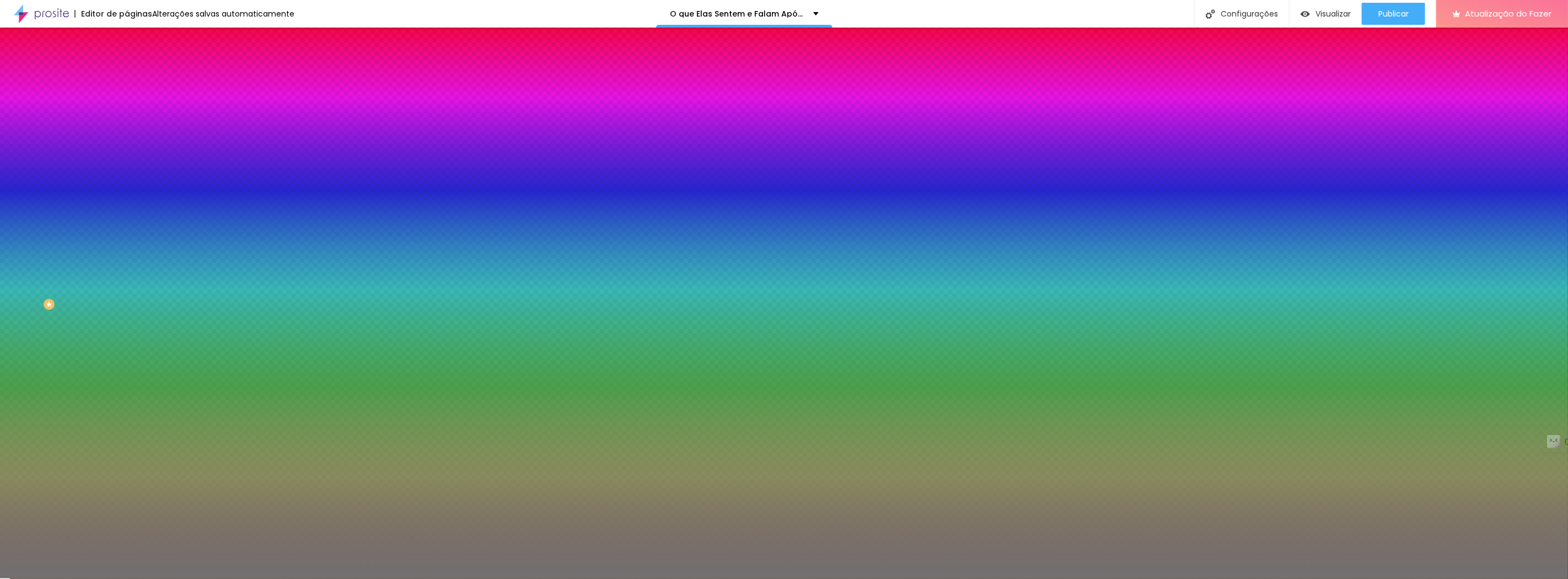
click at [131, 102] on icon "button" at bounding box center [135, 97] width 7 height 7
drag, startPoint x: 58, startPoint y: 145, endPoint x: 70, endPoint y: 152, distance: 13.9
click at [127, 144] on input "range" at bounding box center [162, 139] width 71 height 9
drag, startPoint x: 48, startPoint y: 174, endPoint x: 29, endPoint y: 176, distance: 19.1
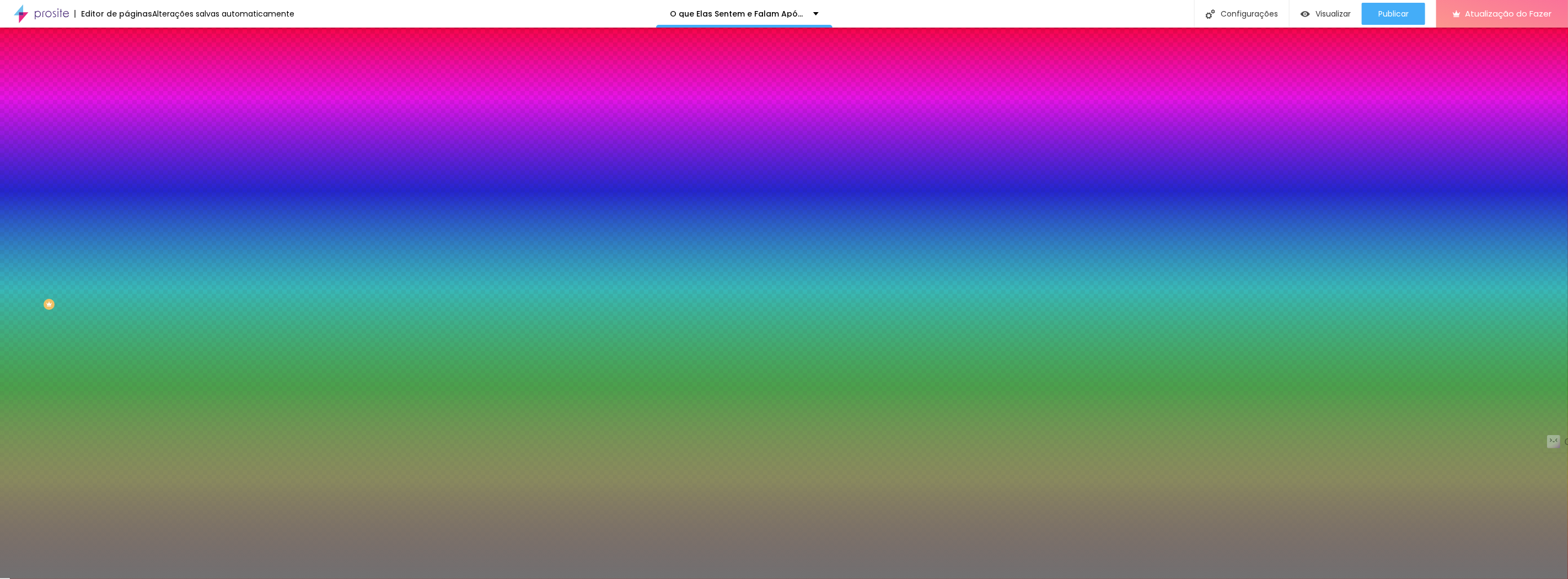
click at [127, 171] on input "range" at bounding box center [162, 167] width 71 height 9
click at [136, 78] on font "Avançado" at bounding box center [154, 82] width 37 height 9
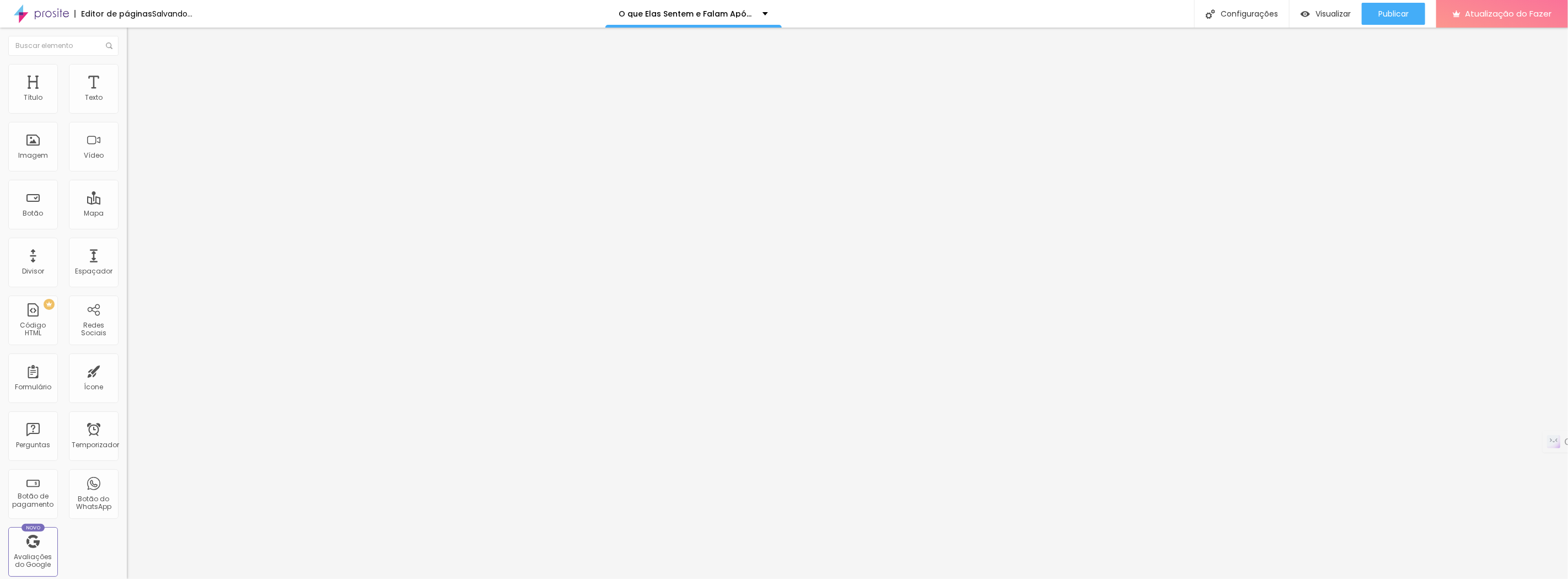
click at [127, 214] on input "range" at bounding box center [162, 218] width 71 height 9
drag, startPoint x: 38, startPoint y: 130, endPoint x: 33, endPoint y: 126, distance: 6.4
click at [127, 370] on input "range" at bounding box center [162, 374] width 71 height 9
click at [127, 214] on input "range" at bounding box center [162, 218] width 71 height 9
click at [127, 68] on li "Estilo" at bounding box center [189, 69] width 127 height 11
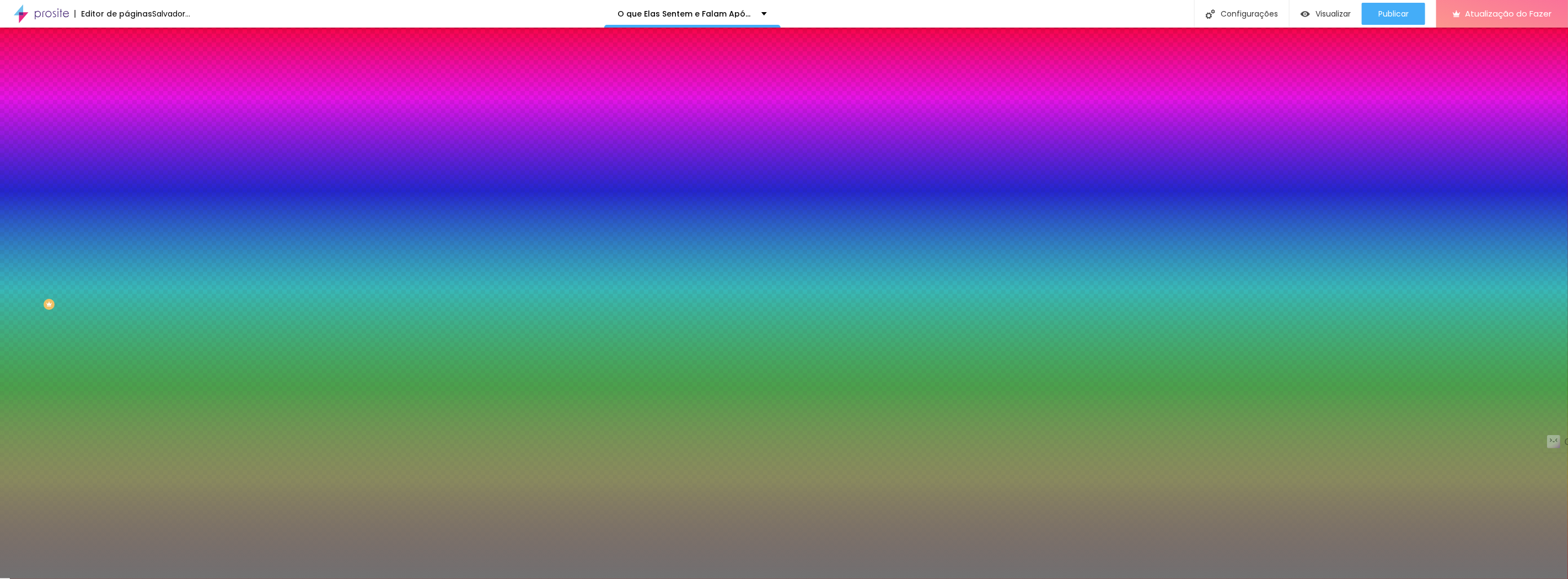
drag, startPoint x: 73, startPoint y: 145, endPoint x: 48, endPoint y: 144, distance: 25.0
click at [127, 144] on input "range" at bounding box center [162, 139] width 71 height 9
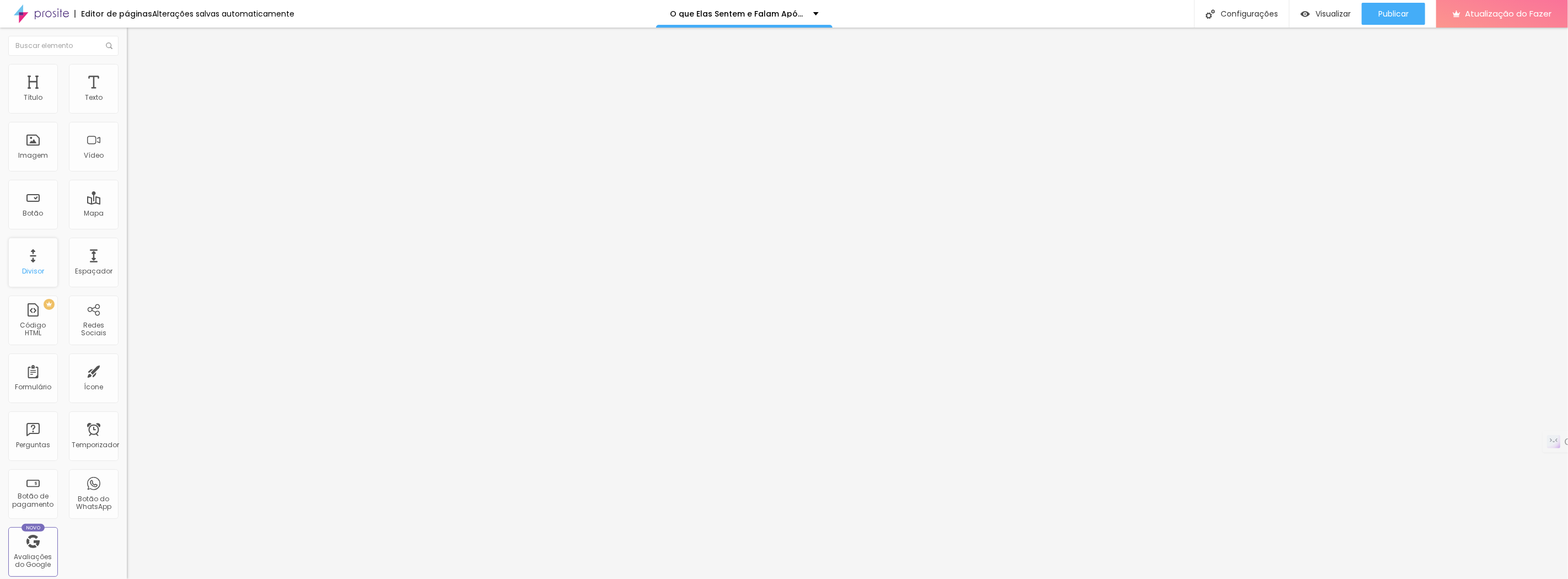
click at [26, 273] on font "Divisor" at bounding box center [33, 270] width 22 height 9
click at [127, 94] on div "Trocar imagem" at bounding box center [189, 89] width 127 height 7
click at [133, 95] on font "Trocar imagem" at bounding box center [160, 90] width 54 height 9
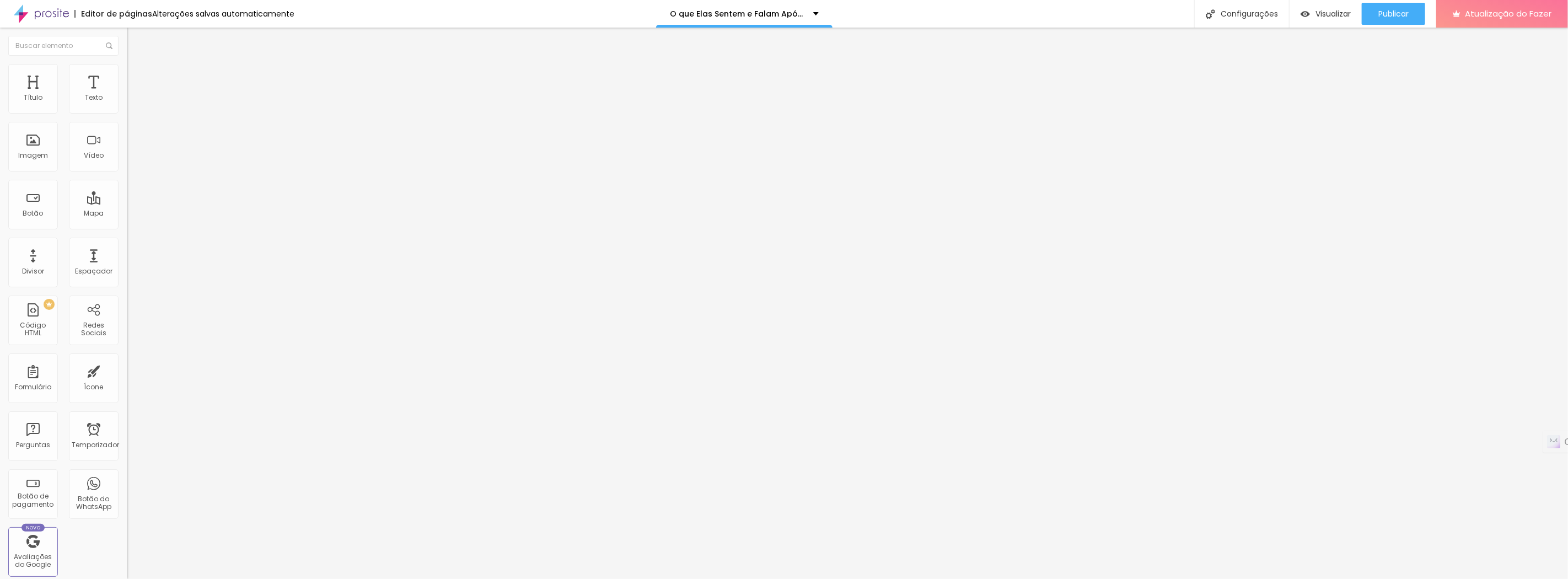
click at [127, 172] on font "Cinema 16:9" at bounding box center [147, 167] width 42 height 9
click at [127, 189] on font "Padrão" at bounding box center [139, 185] width 24 height 9
click at [127, 196] on font "Quadrado" at bounding box center [144, 191] width 36 height 9
click at [127, 203] on font "Original" at bounding box center [140, 198] width 26 height 9
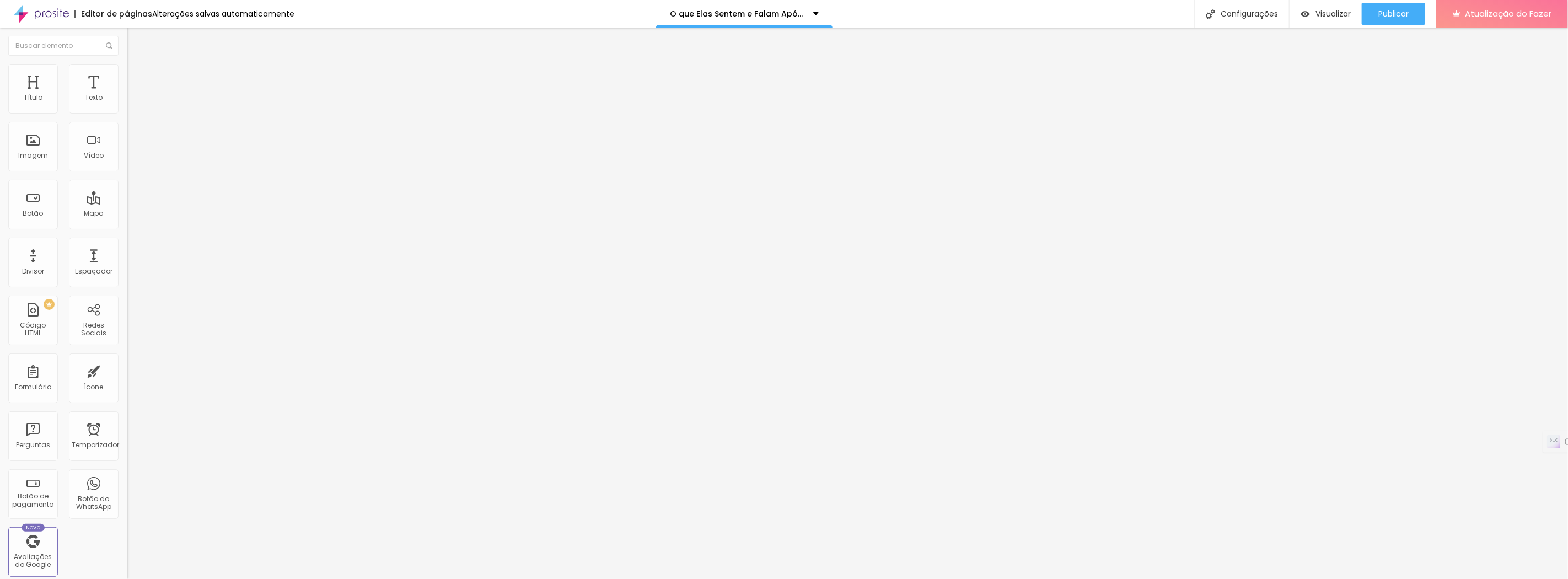
click at [127, 186] on font "Padrão" at bounding box center [139, 180] width 24 height 9
click at [127, 196] on font "Quadrado" at bounding box center [144, 191] width 36 height 9
click at [127, 186] on font "Padrão" at bounding box center [139, 180] width 24 height 9
click at [127, 69] on img at bounding box center [131, 69] width 10 height 10
click at [127, 75] on img at bounding box center [131, 80] width 10 height 10
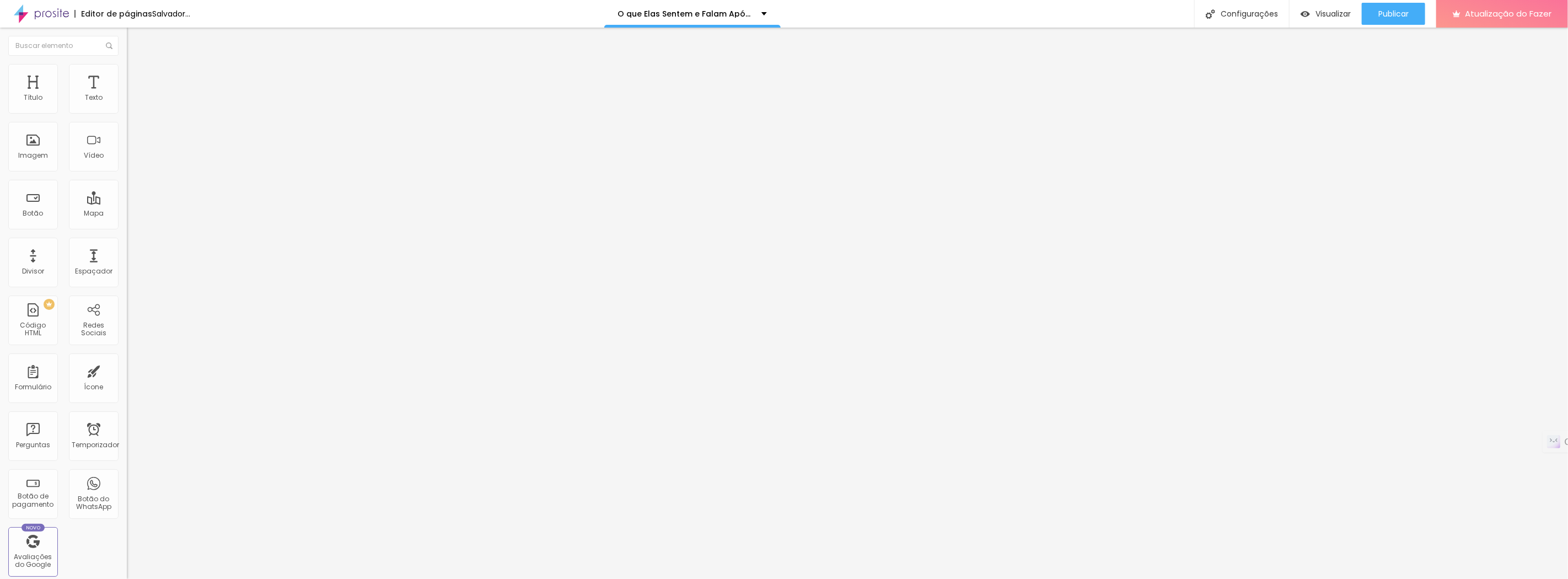
click at [127, 68] on img at bounding box center [131, 69] width 10 height 10
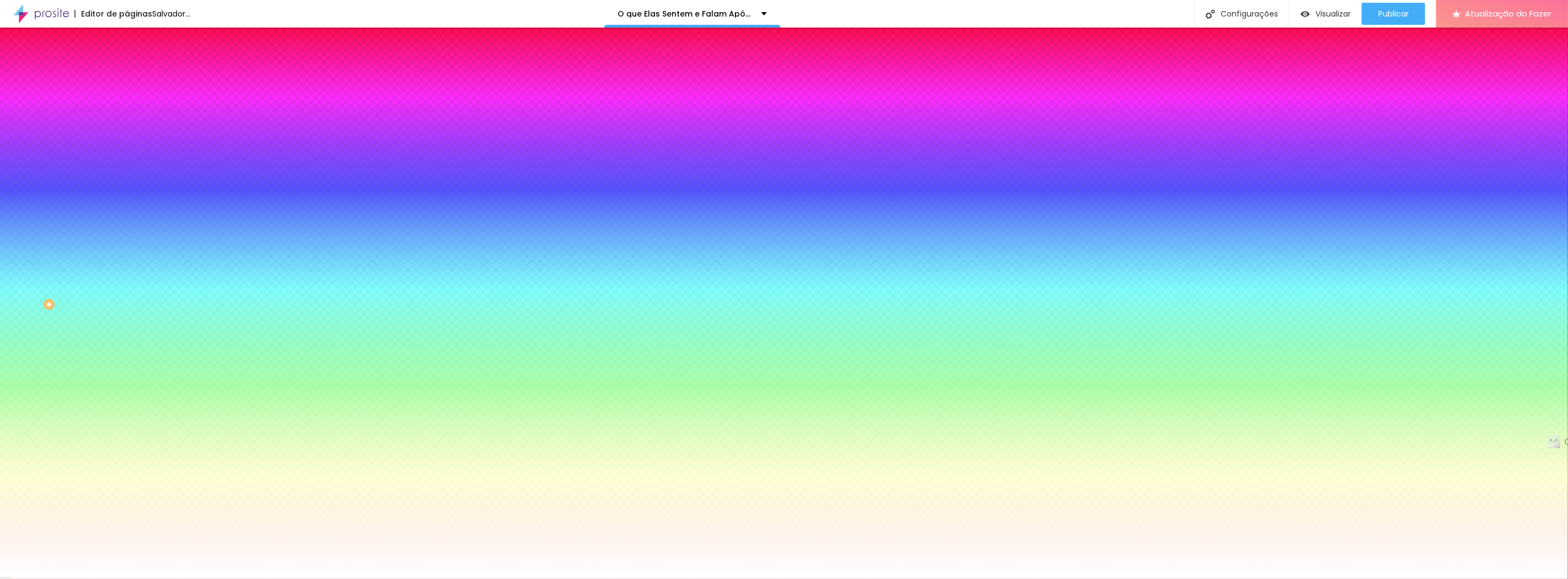
drag, startPoint x: 24, startPoint y: 136, endPoint x: 100, endPoint y: 140, distance: 76.1
click at [127, 244] on input "range" at bounding box center [162, 248] width 71 height 9
drag, startPoint x: 94, startPoint y: 136, endPoint x: 0, endPoint y: 139, distance: 94.0
click at [127, 244] on input "range" at bounding box center [162, 248] width 71 height 9
click at [127, 225] on div "Editar nulo Conteúdo Estilo Avançado Cor de fundo Voltar ao padrão #FFFFFF 0 Bo…" at bounding box center [189, 303] width 127 height 551
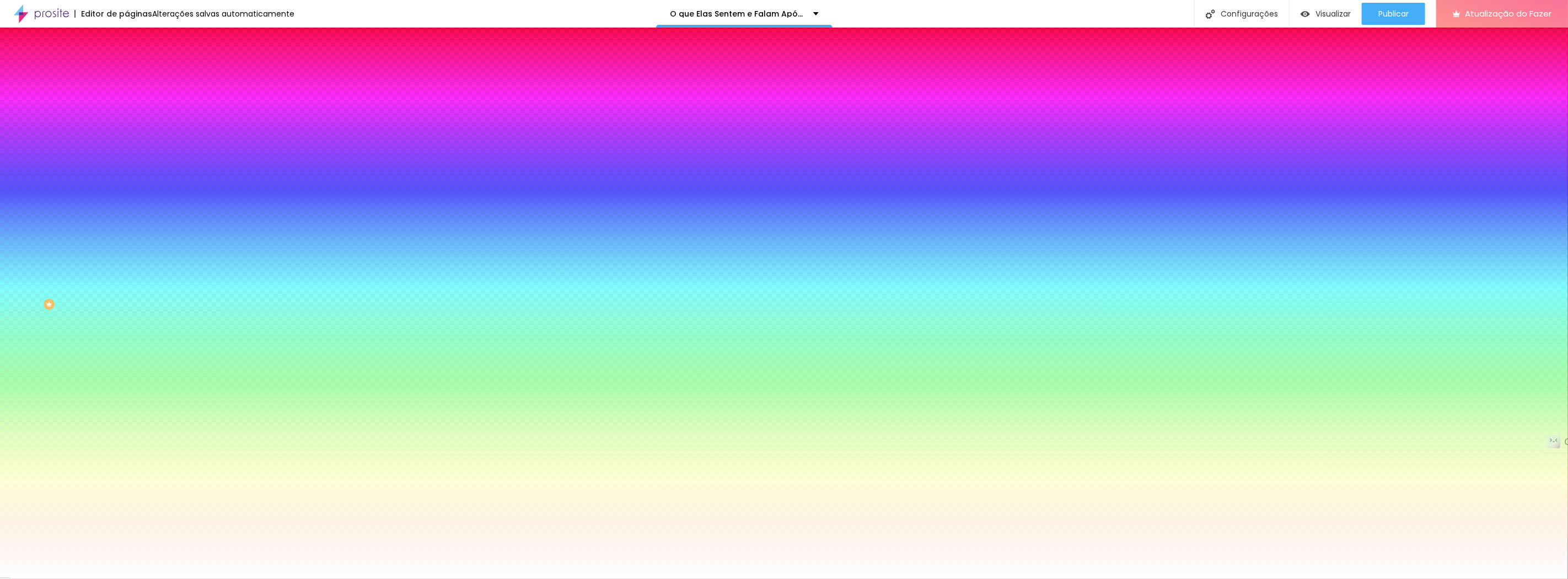
click at [131, 102] on icon "button" at bounding box center [135, 97] width 7 height 7
click at [127, 75] on li "Avançado" at bounding box center [189, 81] width 127 height 11
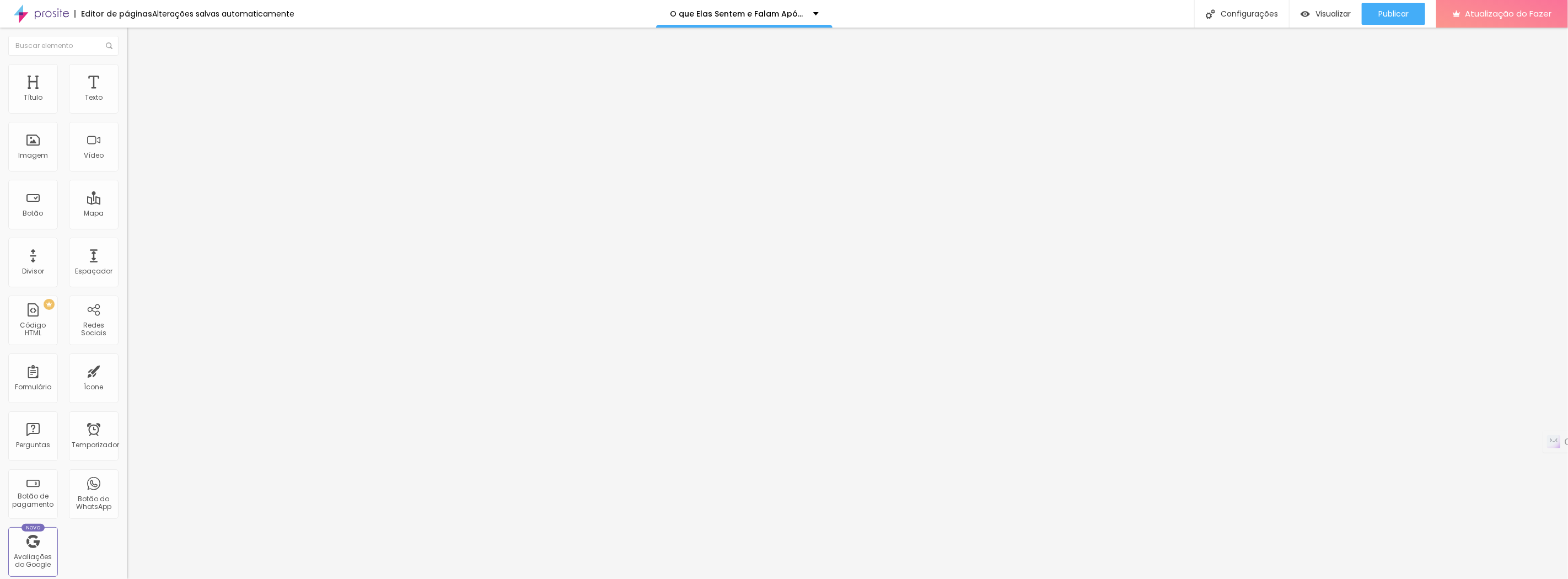
drag, startPoint x: 23, startPoint y: 109, endPoint x: 28, endPoint y: 110, distance: 5.1
click at [127, 214] on input "range" at bounding box center [162, 218] width 71 height 9
click at [127, 63] on img at bounding box center [131, 58] width 10 height 10
drag, startPoint x: 58, startPoint y: 125, endPoint x: 66, endPoint y: 123, distance: 8.2
click at [127, 104] on input "Veja o Ensaio da [PERSON_NAME]" at bounding box center [193, 98] width 132 height 11
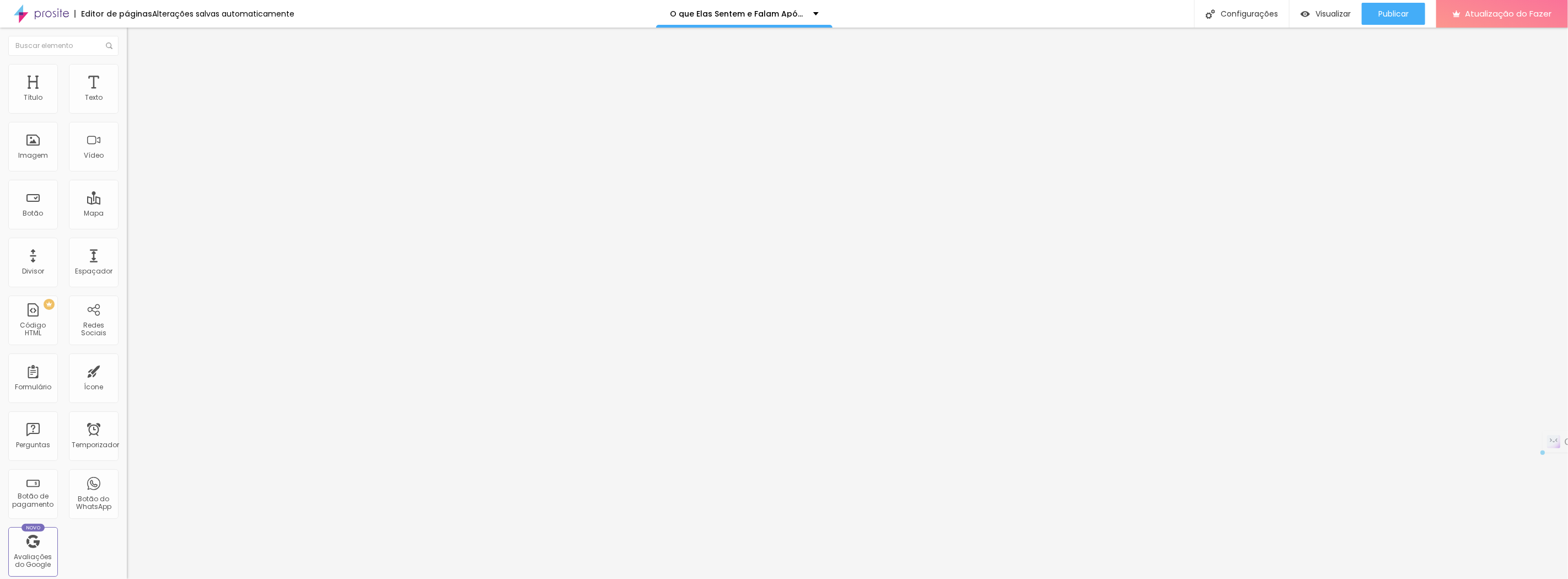
click at [127, 104] on input "Veja o Ensaio da [PERSON_NAME]" at bounding box center [193, 98] width 132 height 11
drag, startPoint x: 59, startPoint y: 123, endPoint x: 124, endPoint y: 130, distance: 65.4
click at [127, 130] on div "Texto Veja o Ensaio da Paula Alinhamento Tamanho Normal Pequeno Normal Grande L…" at bounding box center [189, 166] width 127 height 161
click at [127, 334] on div "Editar nulo Conteúdo Estilo Avançado Texto Veja o Ensaio Gestante da Ati Alinha…" at bounding box center [189, 303] width 127 height 551
click at [127, 220] on input at bounding box center [202, 226] width 150 height 11
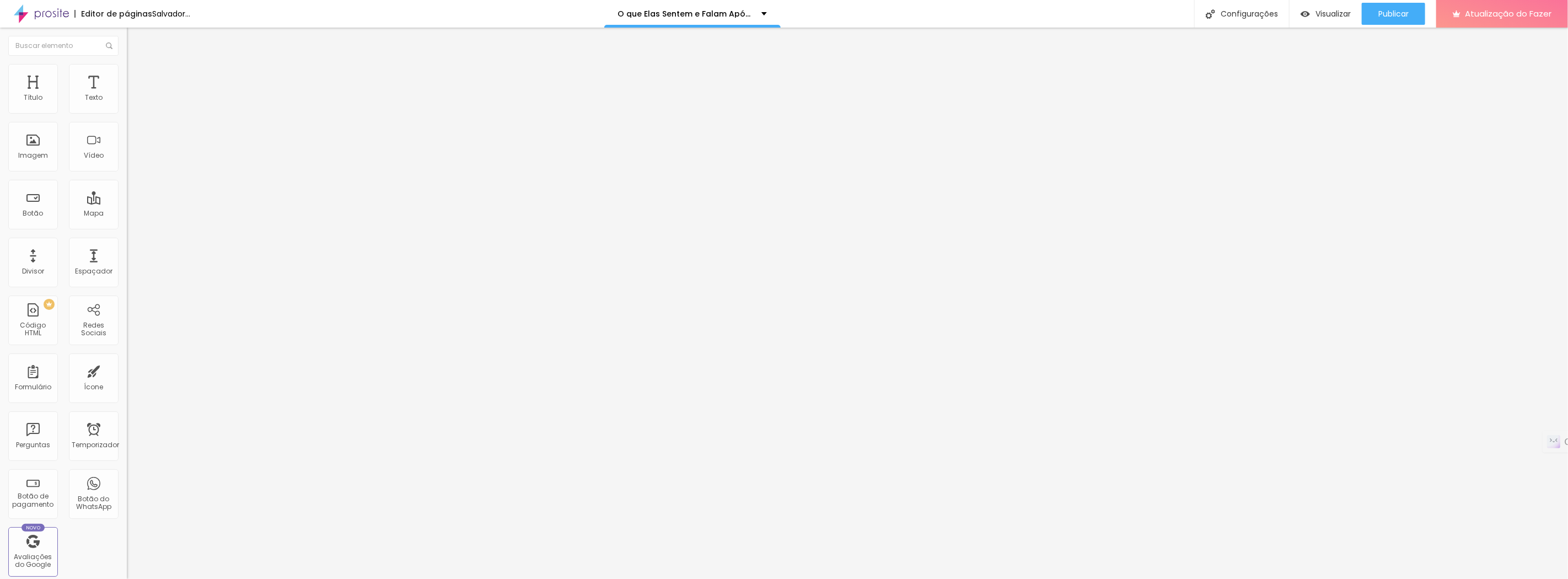
scroll to position [0, 3]
click at [127, 351] on div "Editar nulo Conteúdo Estilo Avançado Encontre sua empresa marco lourenço fotogr…" at bounding box center [189, 303] width 127 height 551
click at [127, 220] on input "marco lourenço fotografia" at bounding box center [202, 226] width 150 height 11
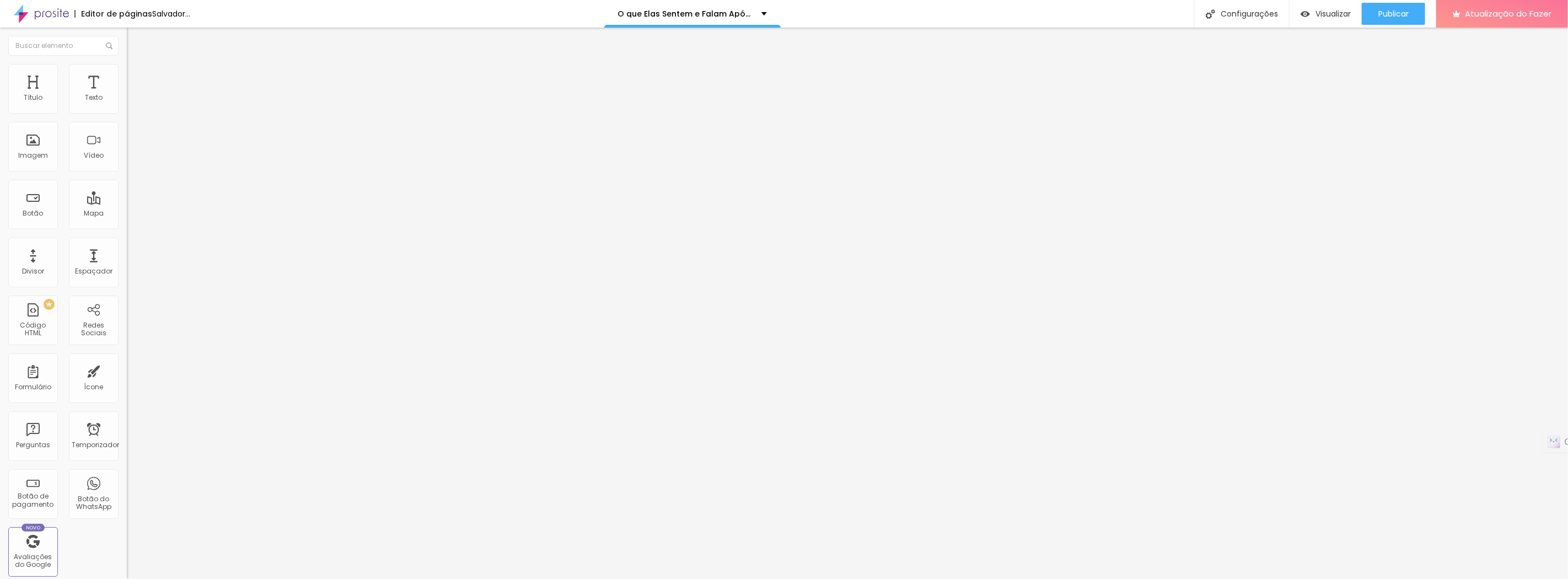
click at [127, 118] on img at bounding box center [189, 155] width 127 height 127
drag, startPoint x: 20, startPoint y: 118, endPoint x: 38, endPoint y: 113, distance: 18.7
click at [127, 118] on img at bounding box center [189, 155] width 127 height 127
click at [127, 220] on input "marco lourenço fotografia" at bounding box center [202, 226] width 150 height 11
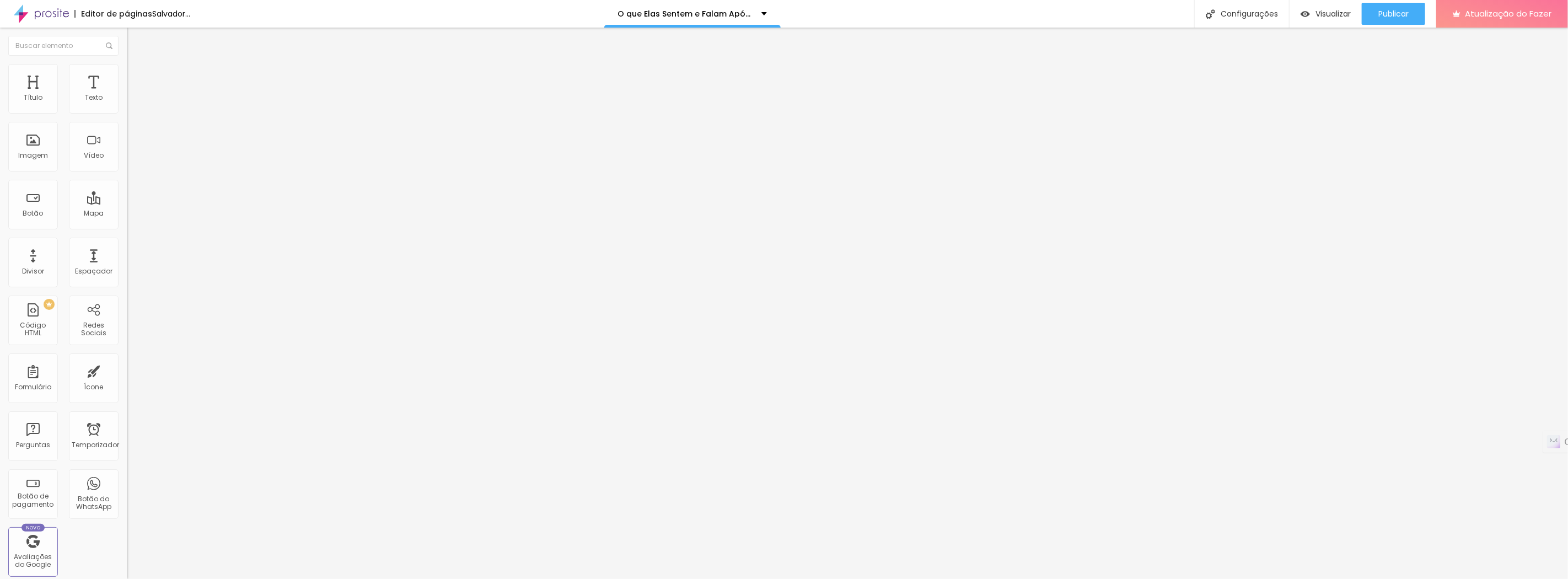
click at [127, 220] on input "marco lourenço fotografia" at bounding box center [202, 226] width 150 height 11
click at [1337, 14] on font "Visualizar" at bounding box center [1332, 14] width 35 height 11
click at [1385, 12] on font "Publicar" at bounding box center [1393, 14] width 30 height 11
click at [1325, 15] on font "Visualizar" at bounding box center [1322, 14] width 35 height 11
click at [1402, 14] on font "Publicar" at bounding box center [1393, 14] width 30 height 11
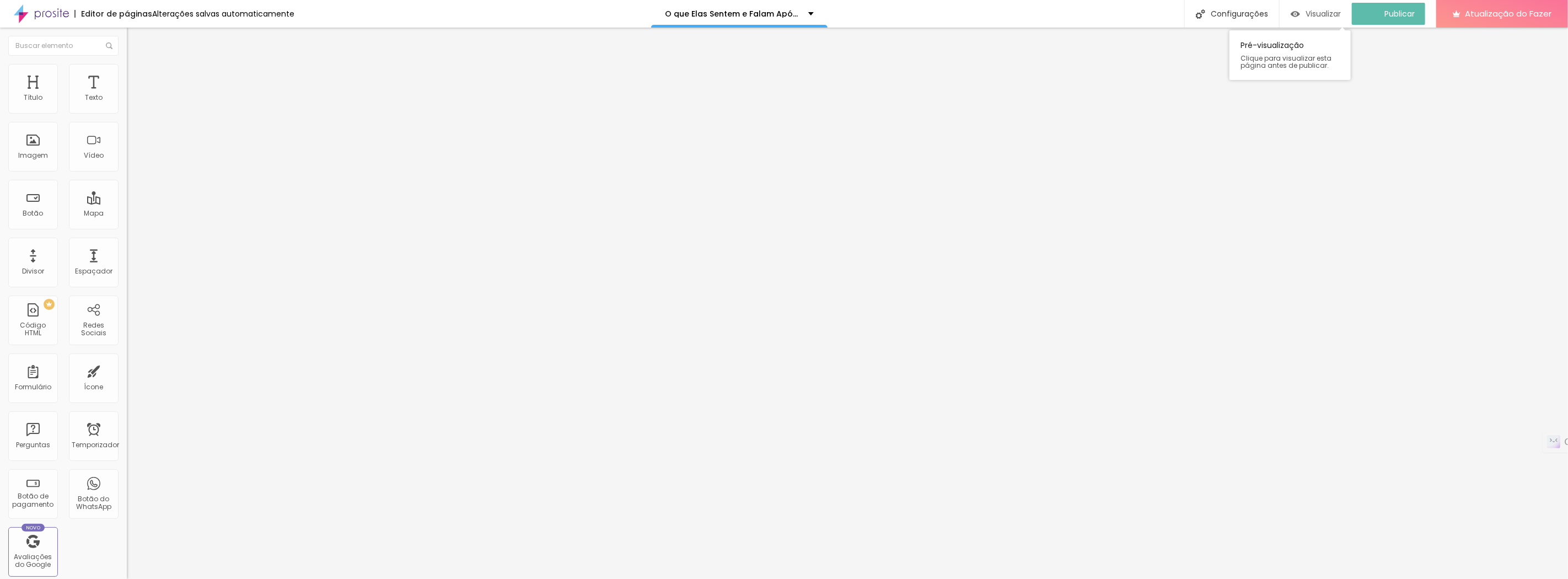
click at [1323, 12] on font "Visualizar" at bounding box center [1322, 14] width 35 height 11
